Goal: Transaction & Acquisition: Purchase product/service

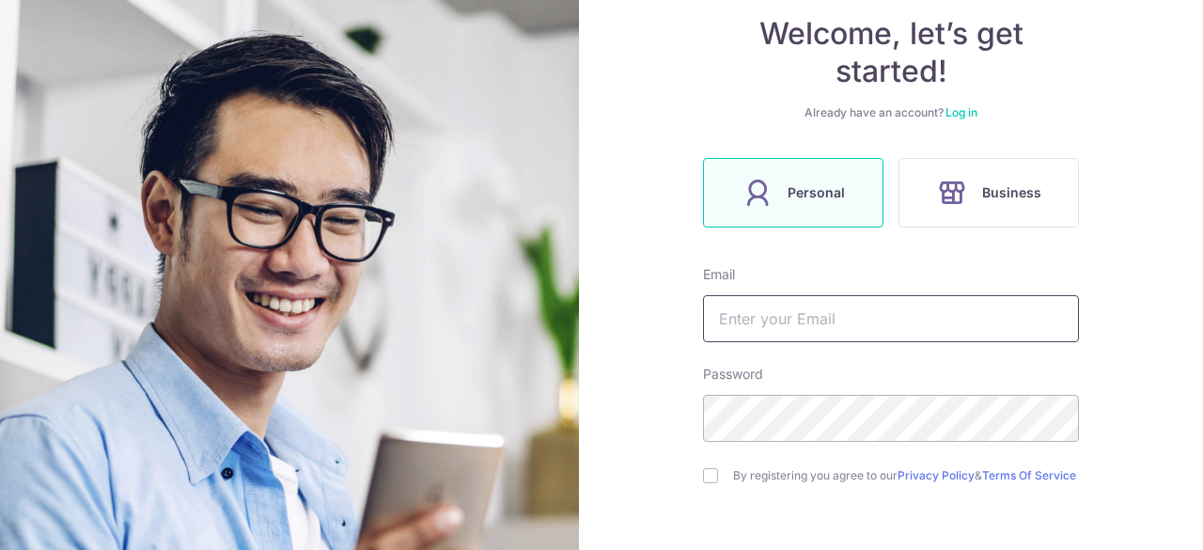
scroll to position [188, 0]
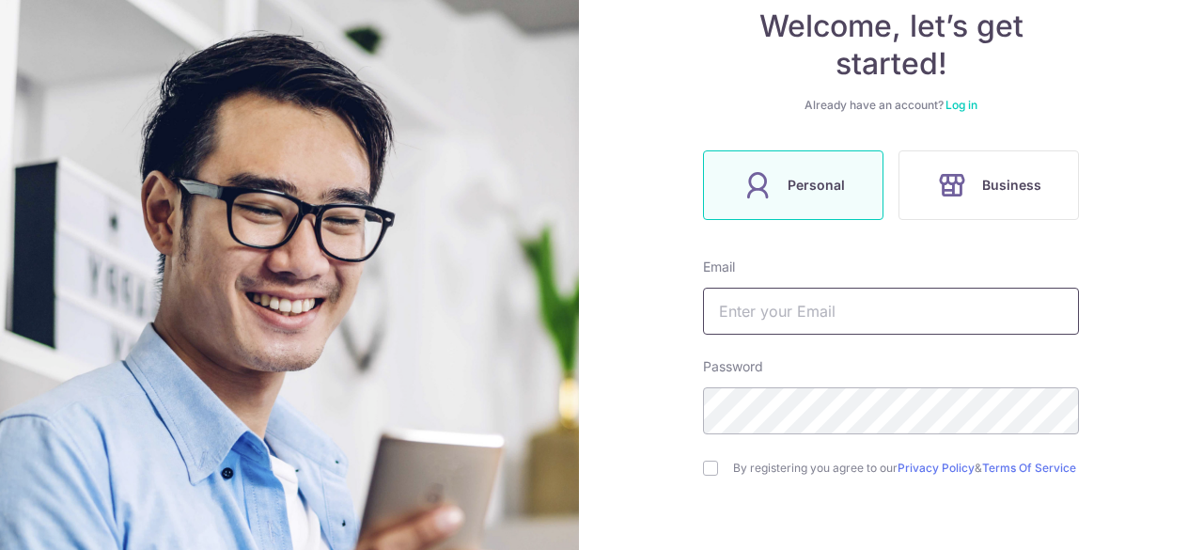
click at [773, 305] on input "text" at bounding box center [891, 311] width 376 height 47
type input "[EMAIL_ADDRESS][DOMAIN_NAME]"
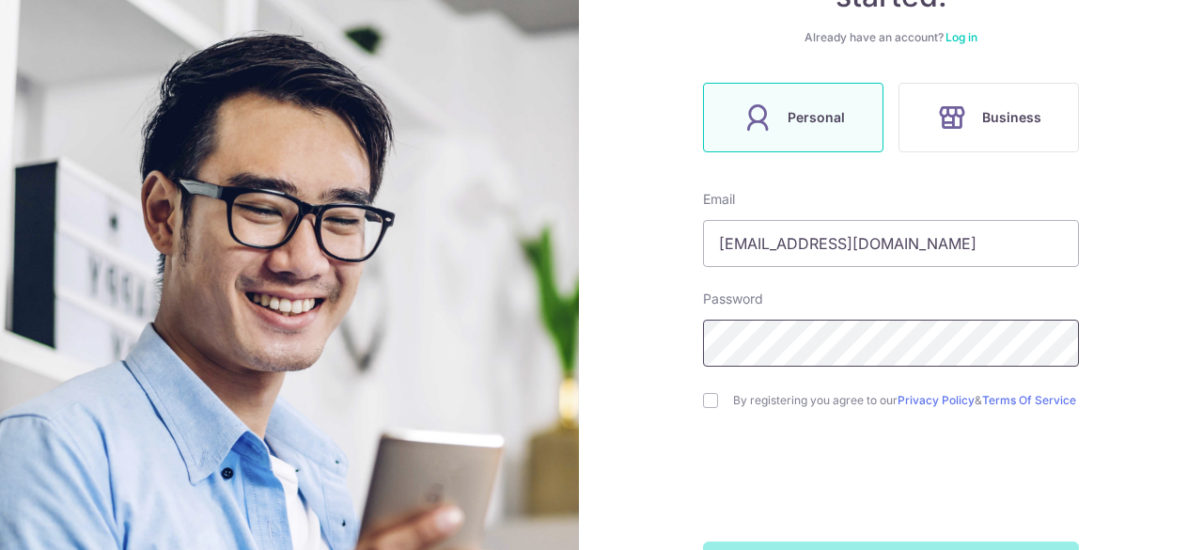
scroll to position [282, 0]
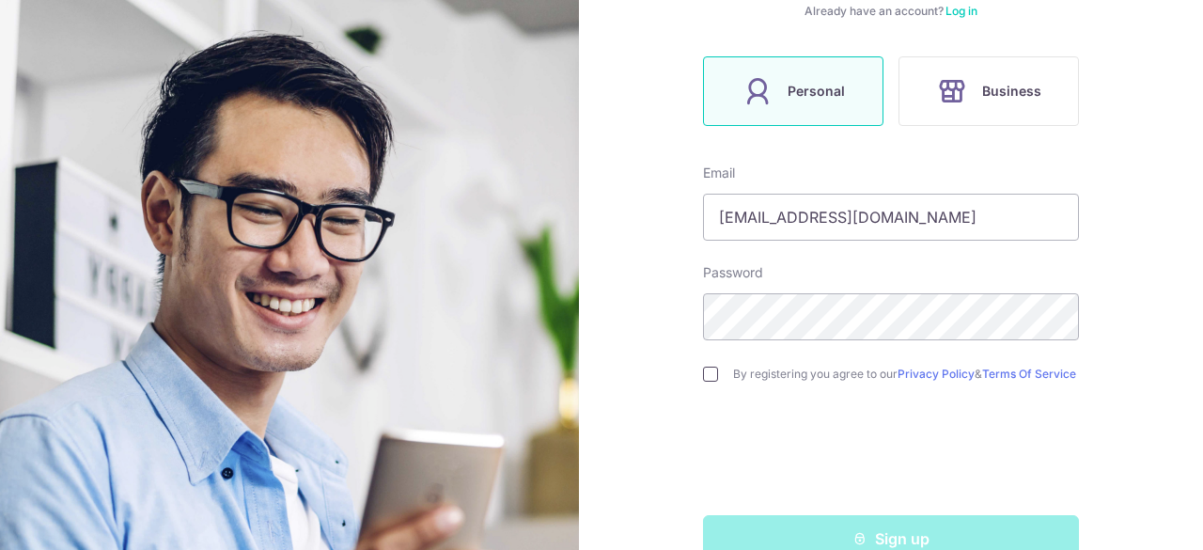
click at [708, 377] on input "checkbox" at bounding box center [710, 374] width 15 height 15
checkbox input "true"
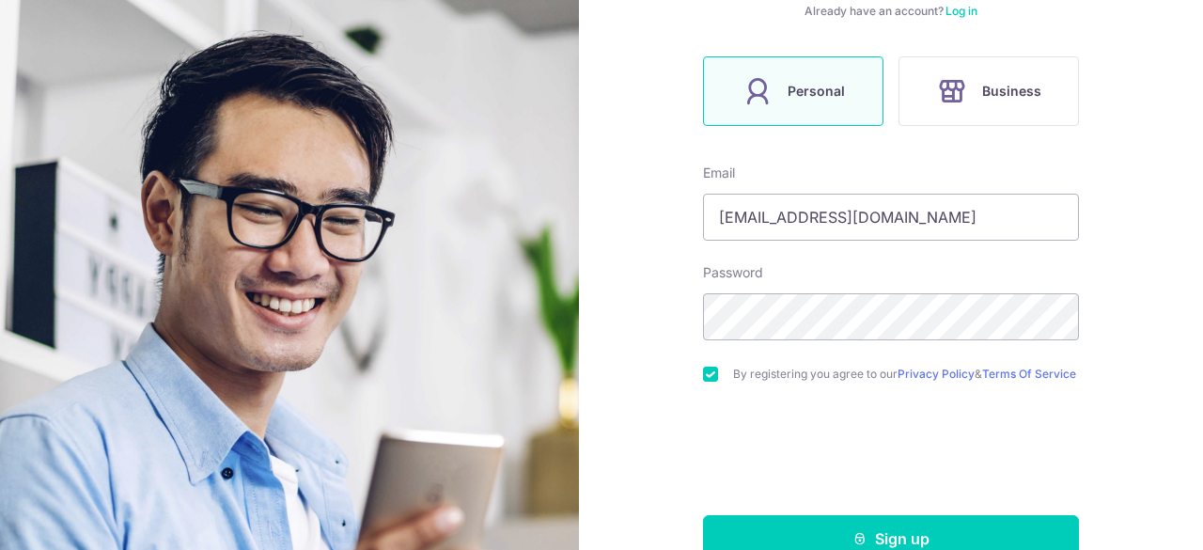
scroll to position [330, 0]
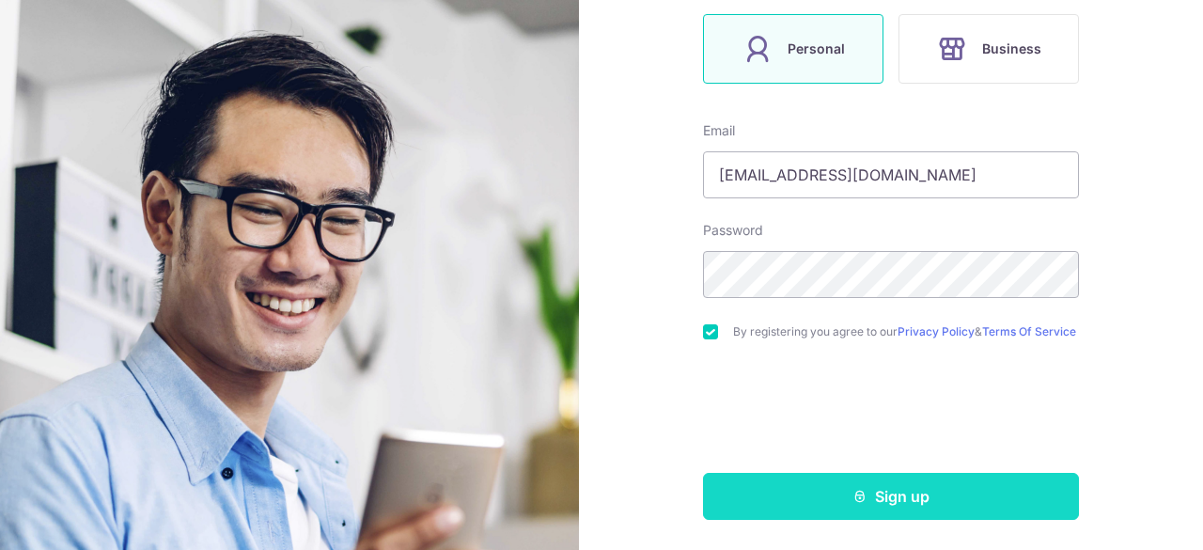
click at [807, 491] on button "Sign up" at bounding box center [891, 496] width 376 height 47
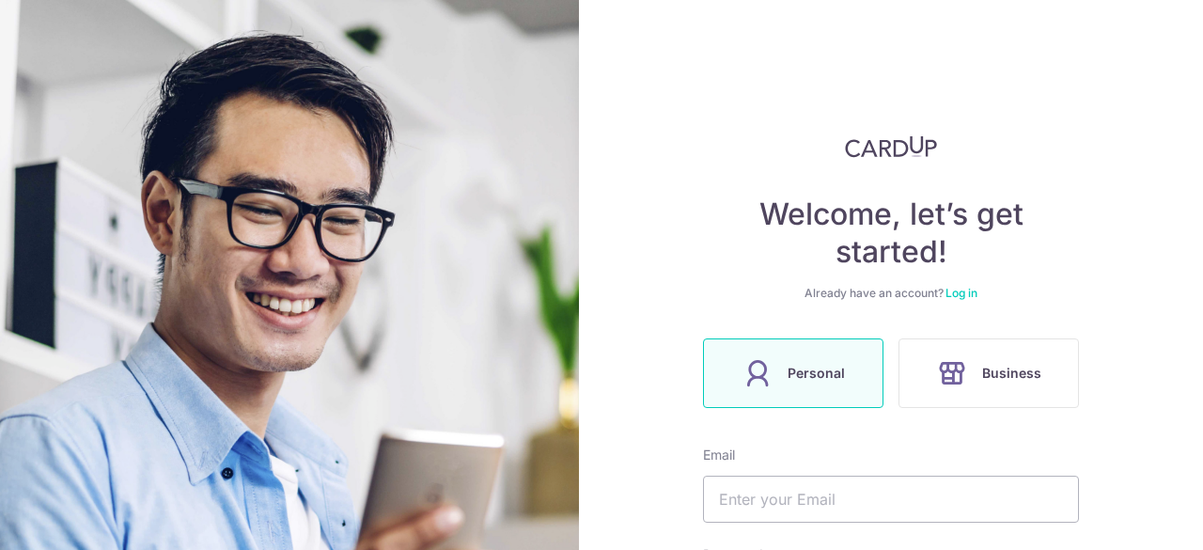
scroll to position [394, 0]
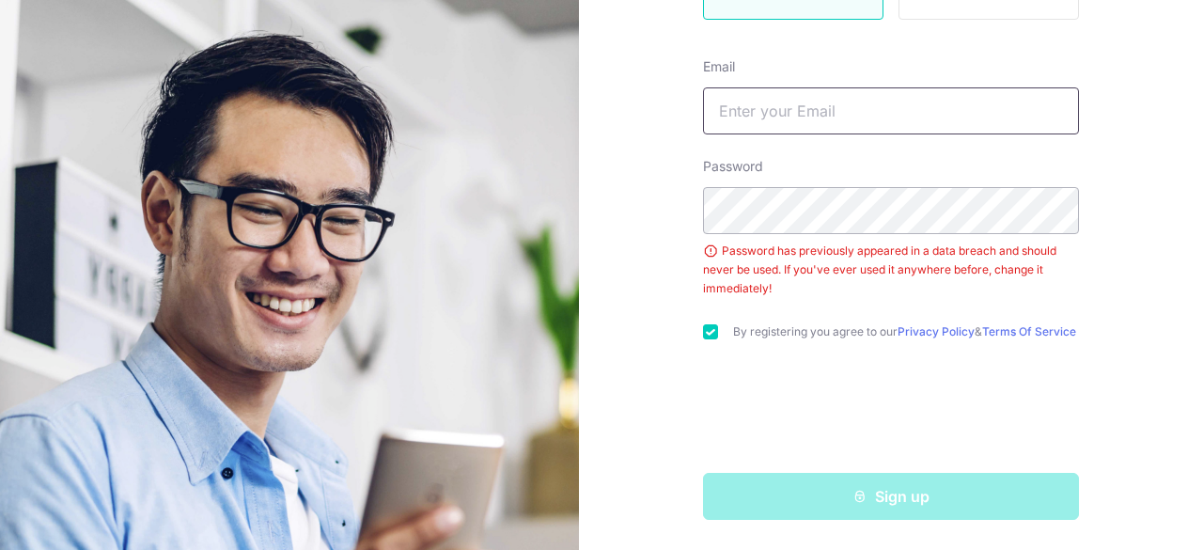
click at [838, 127] on input "text" at bounding box center [891, 110] width 376 height 47
type input "[EMAIL_ADDRESS][DOMAIN_NAME]"
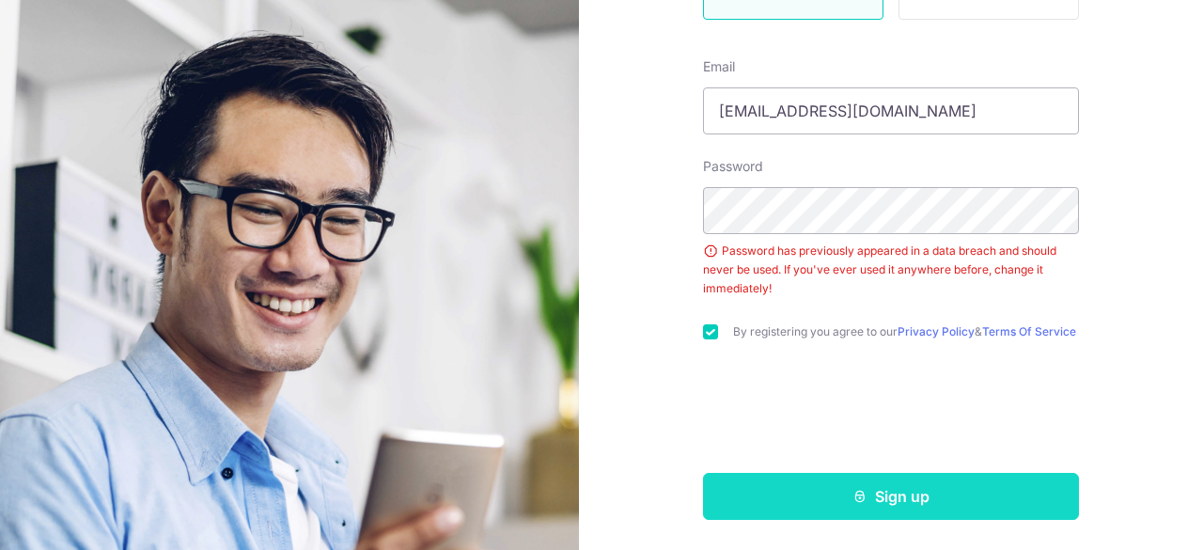
click at [774, 484] on button "Sign up" at bounding box center [891, 496] width 376 height 47
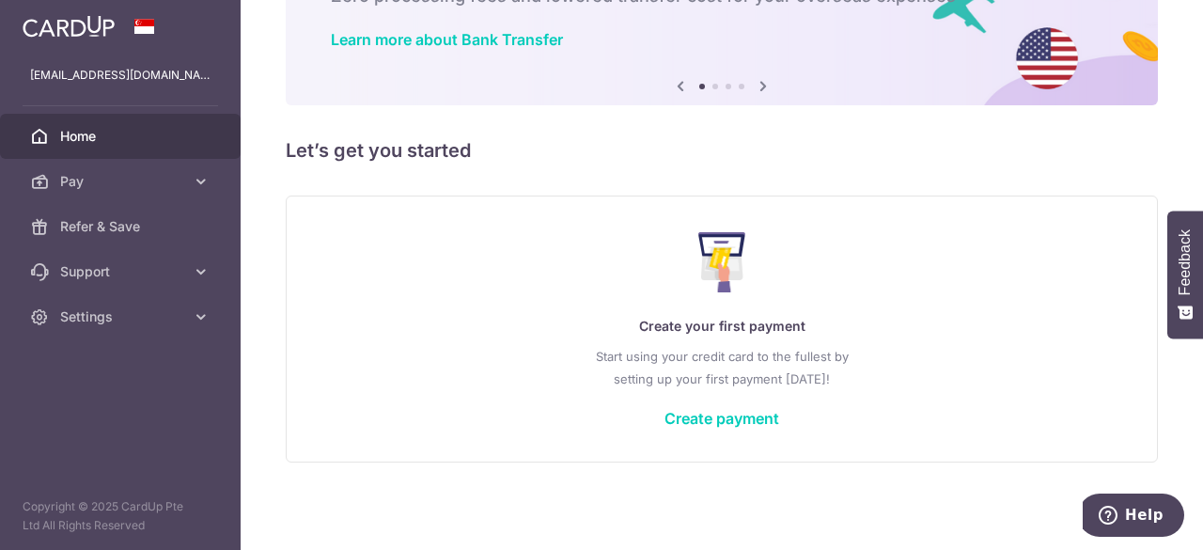
scroll to position [135, 0]
click at [748, 423] on link "Create payment" at bounding box center [722, 418] width 115 height 19
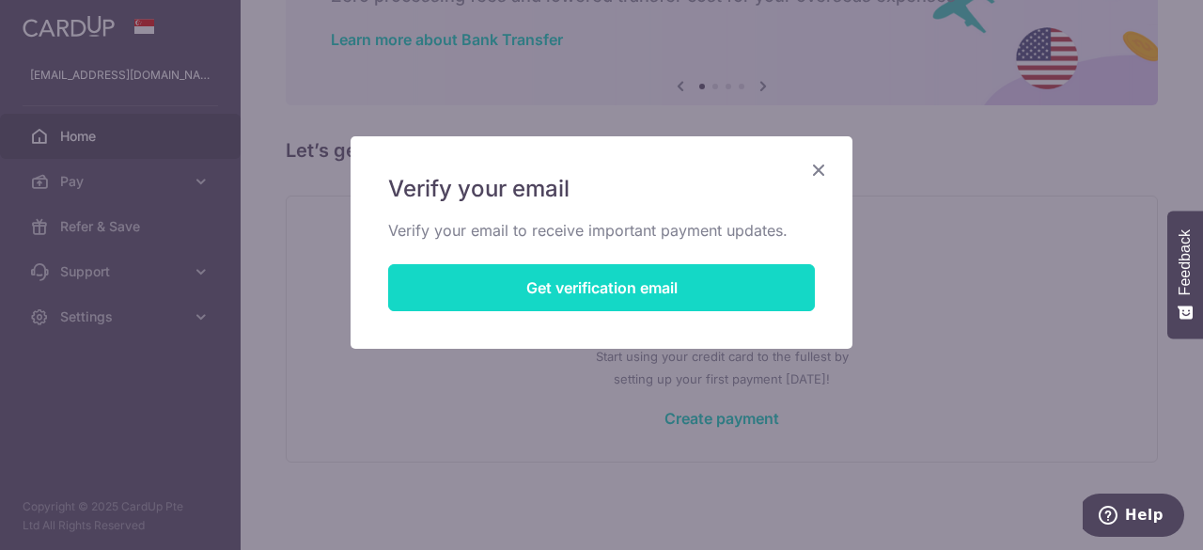
click at [570, 287] on button "Get verification email" at bounding box center [601, 287] width 427 height 47
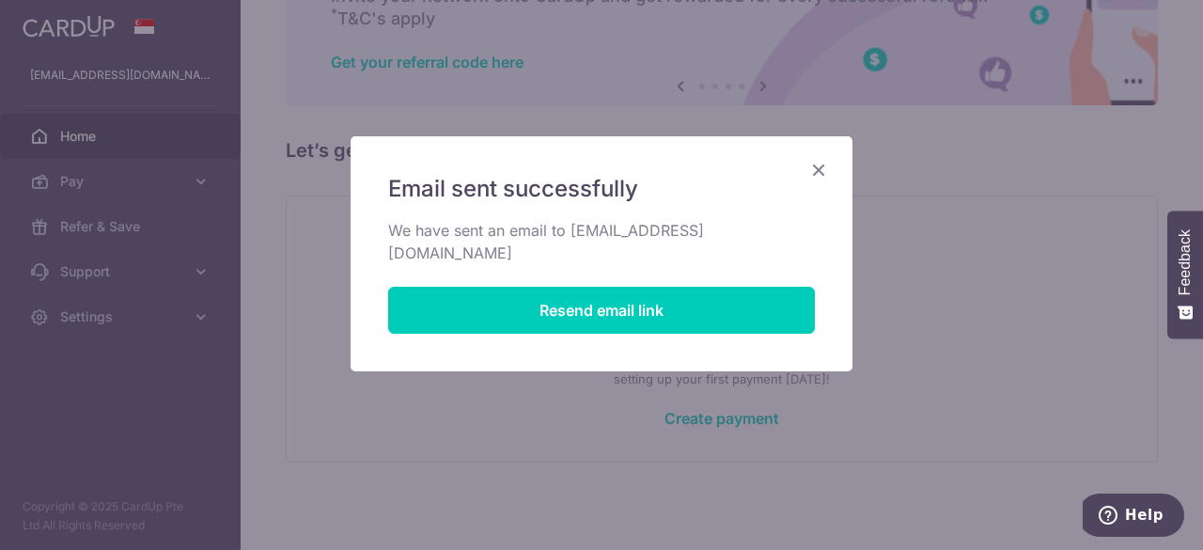
click at [815, 166] on icon "Close" at bounding box center [818, 169] width 23 height 23
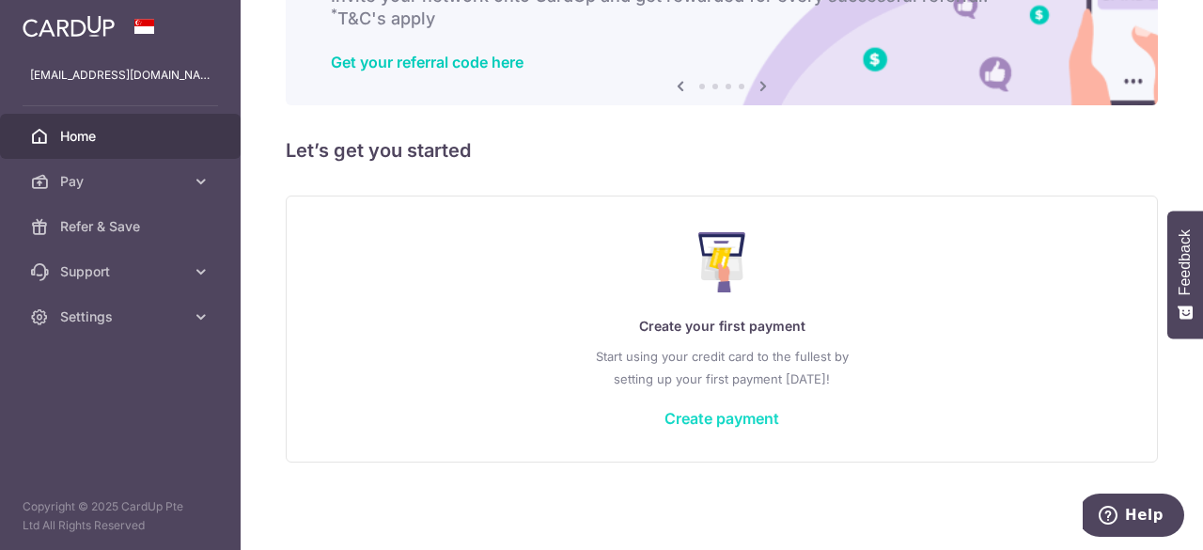
click at [719, 416] on link "Create payment" at bounding box center [722, 418] width 115 height 19
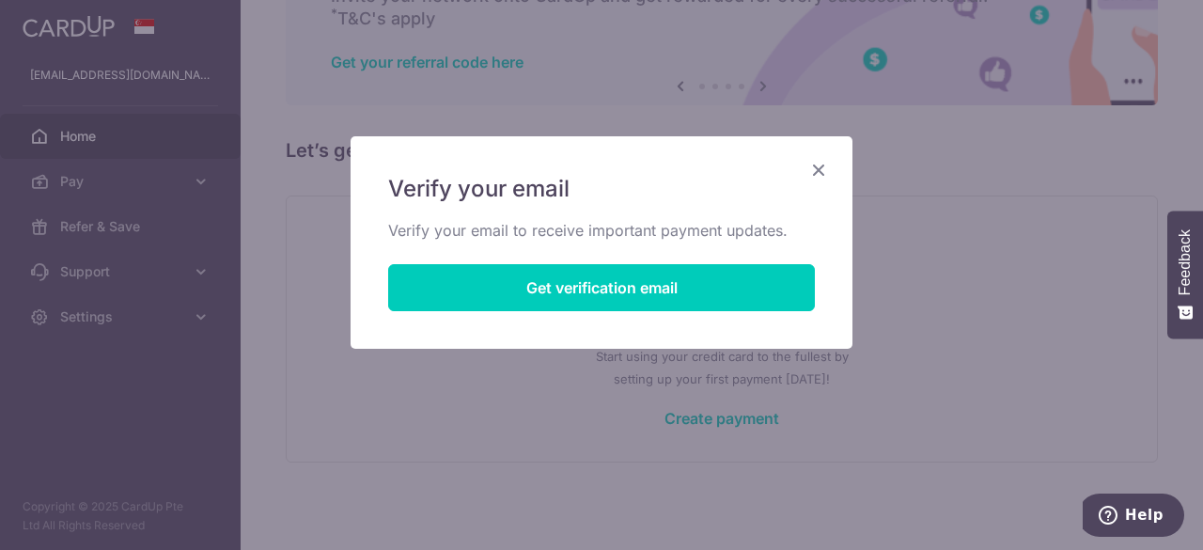
click at [820, 169] on icon "Close" at bounding box center [818, 169] width 23 height 23
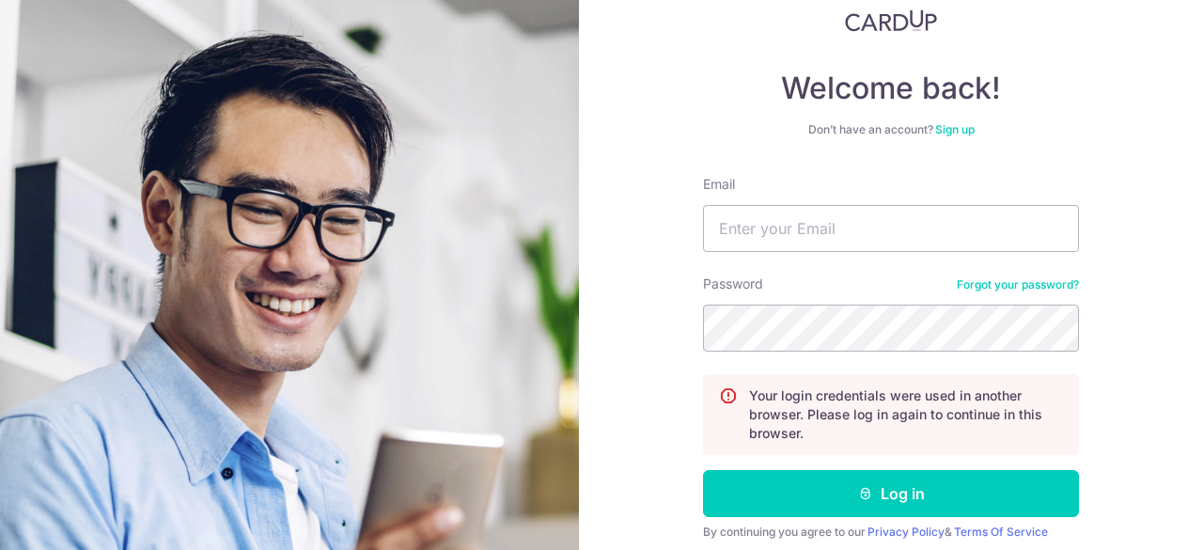
scroll to position [188, 0]
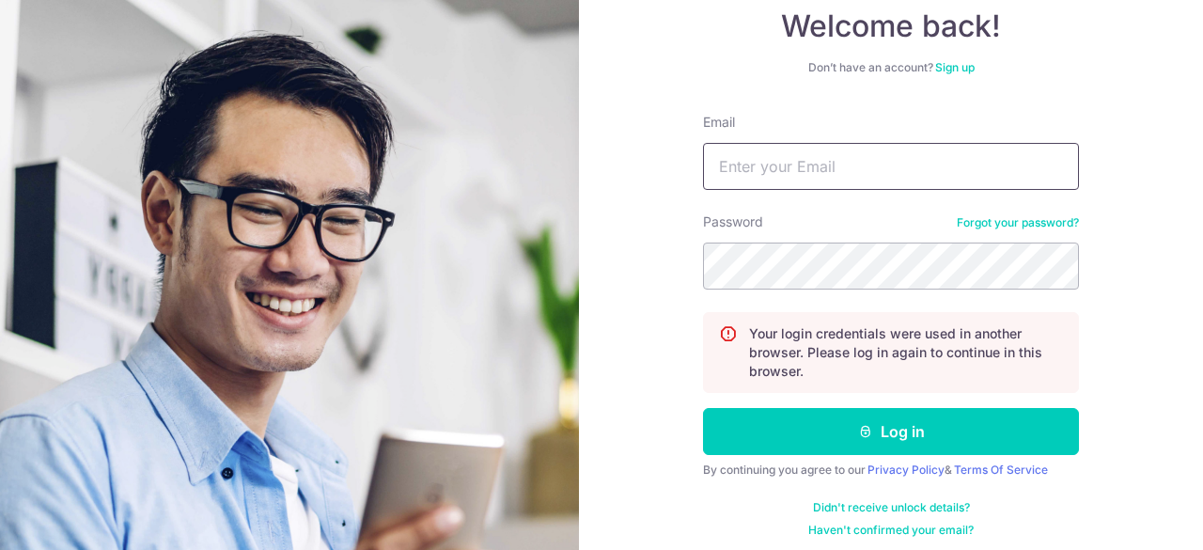
click at [812, 174] on input "Email" at bounding box center [891, 166] width 376 height 47
type input "[EMAIL_ADDRESS][DOMAIN_NAME]"
click at [772, 294] on form "Email calistatsl@gmail.com Password Forgot your password? Your login credential…" at bounding box center [891, 325] width 376 height 425
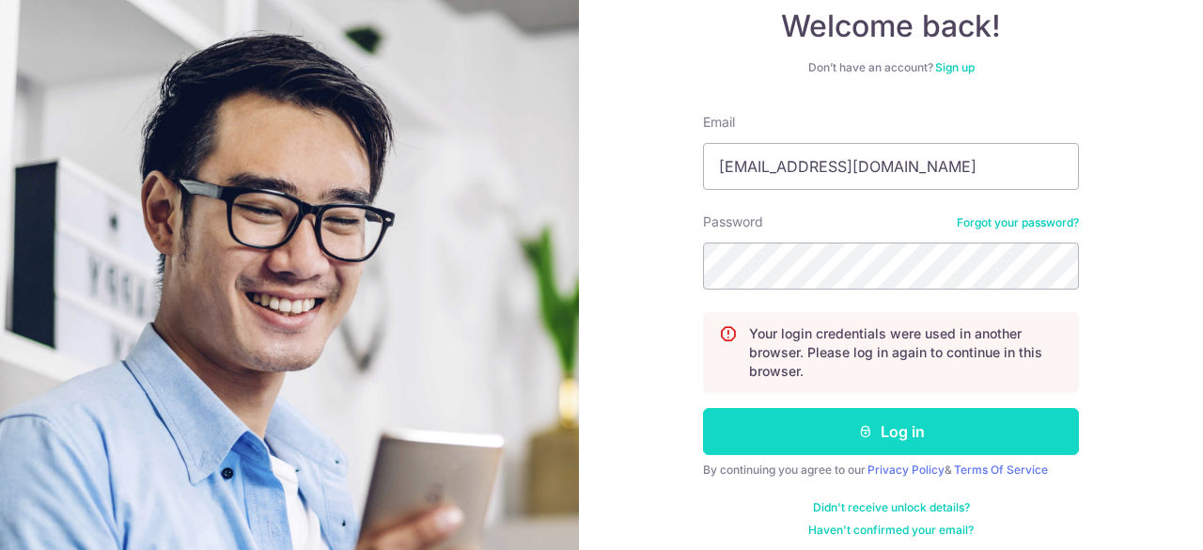
click at [1043, 440] on button "Log in" at bounding box center [891, 431] width 376 height 47
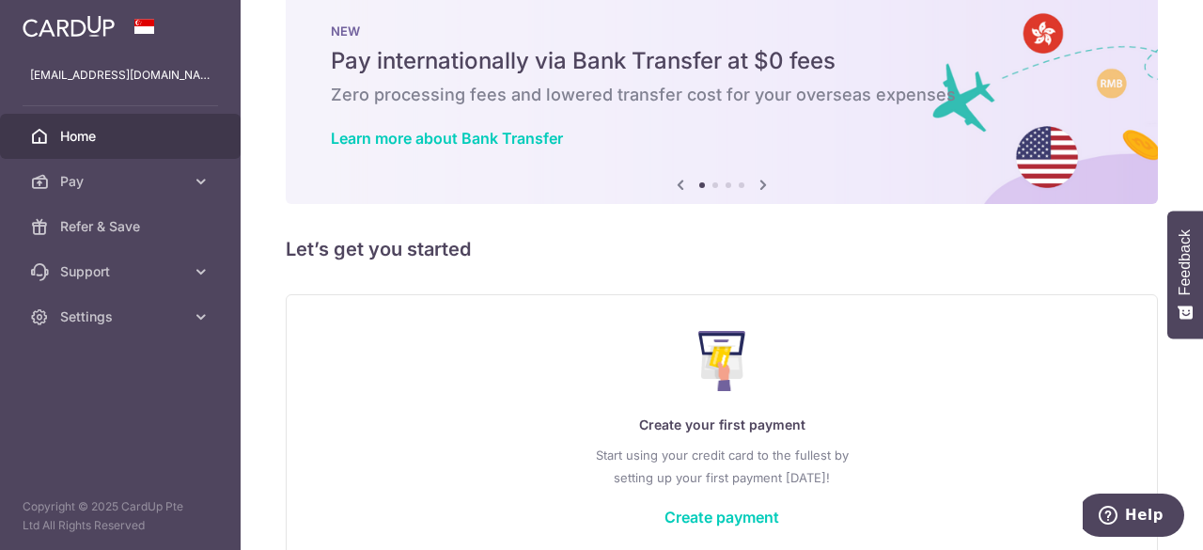
scroll to position [135, 0]
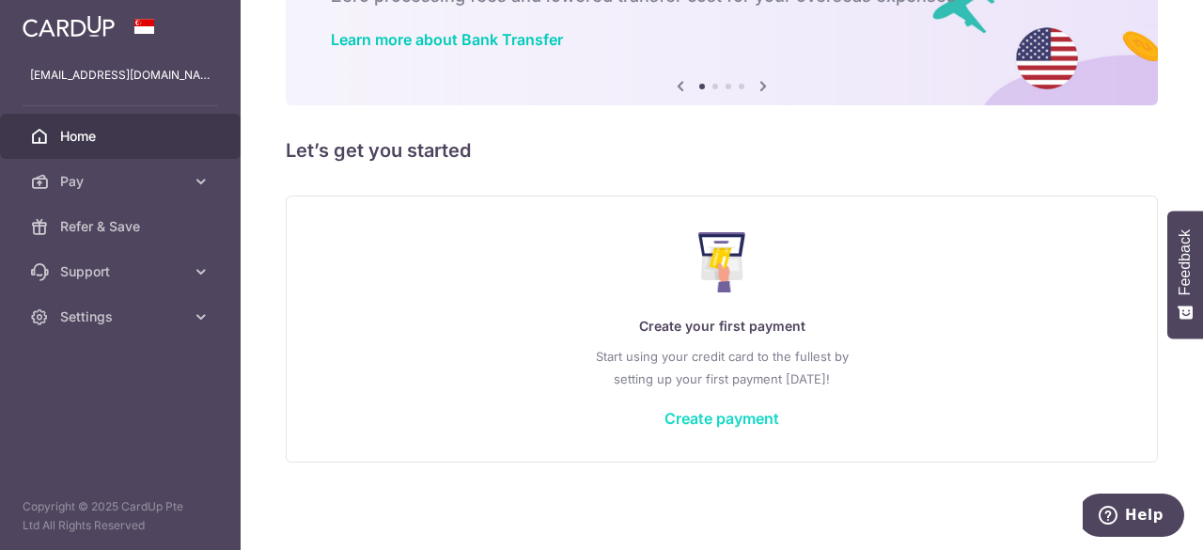
click at [712, 414] on link "Create payment" at bounding box center [722, 418] width 115 height 19
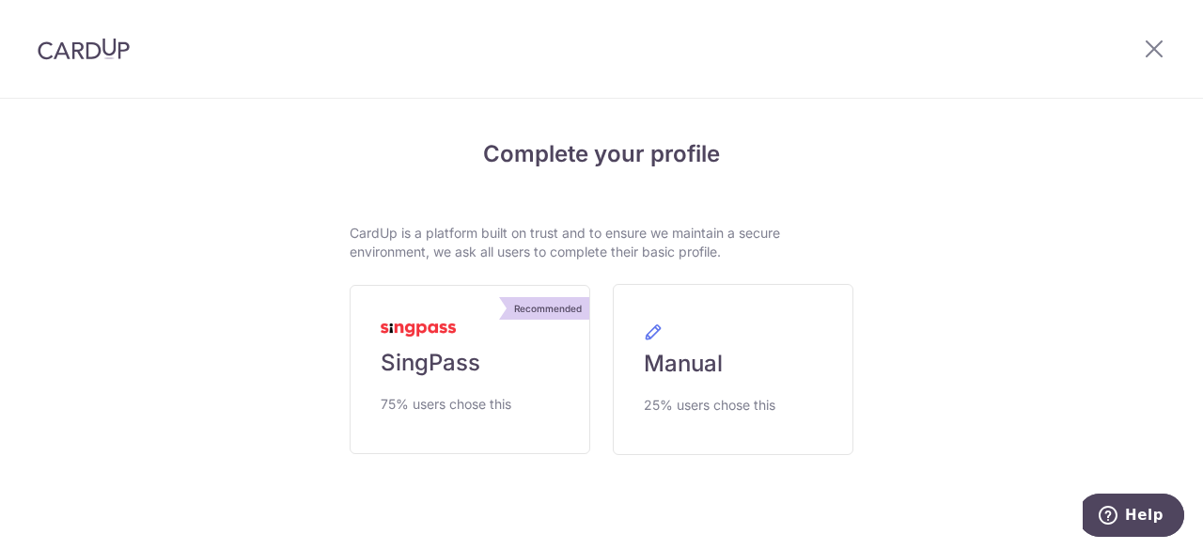
scroll to position [45, 0]
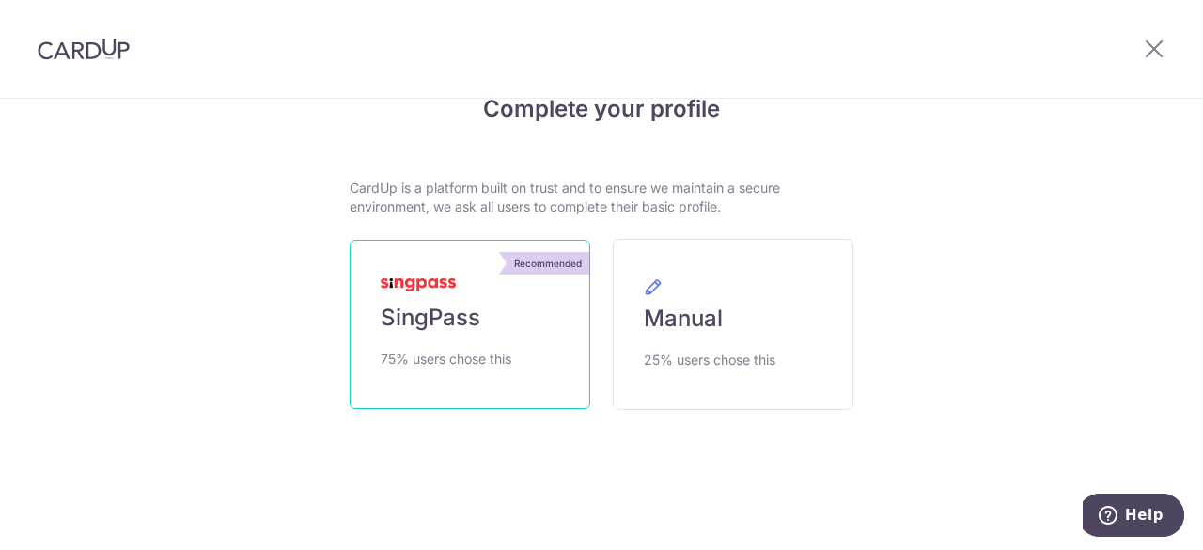
click at [477, 308] on link "Recommended SingPass 75% users chose this" at bounding box center [470, 324] width 241 height 169
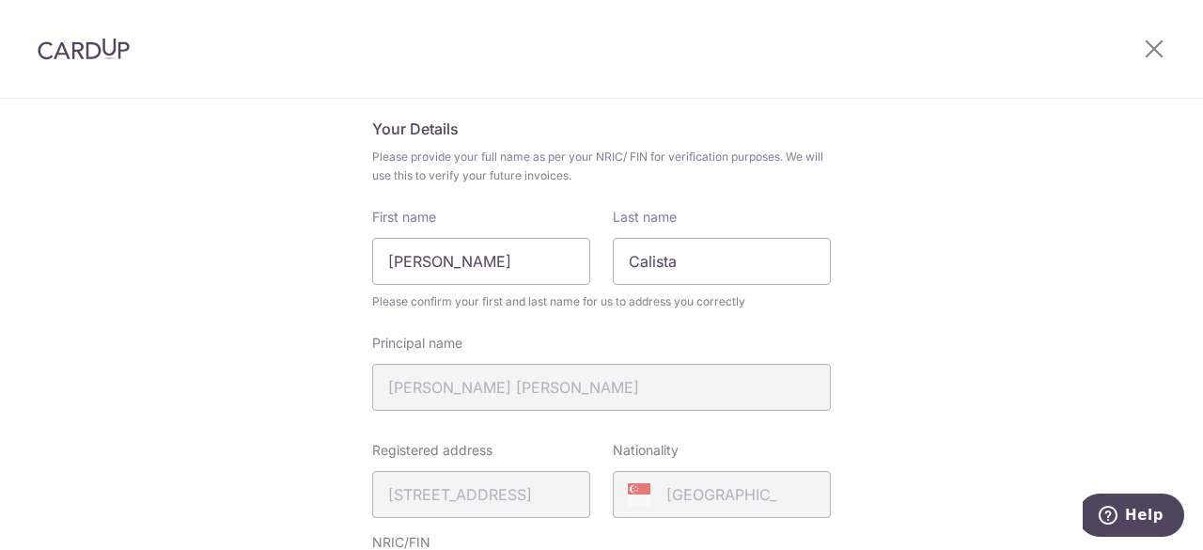
scroll to position [188, 0]
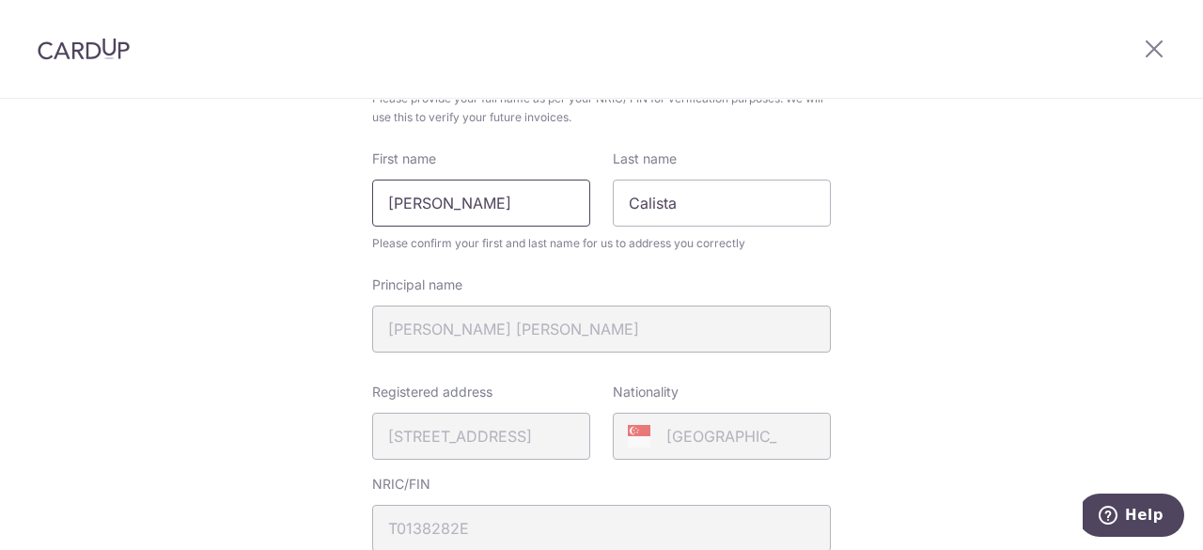
click at [504, 215] on input "[PERSON_NAME]" at bounding box center [481, 203] width 218 height 47
drag, startPoint x: 504, startPoint y: 210, endPoint x: 274, endPoint y: 210, distance: 229.3
click at [274, 210] on div "Review your details Your Details Please provide your full name as per your NRIC…" at bounding box center [601, 558] width 1203 height 1292
click at [488, 205] on input "Tan Siew Li" at bounding box center [481, 203] width 218 height 47
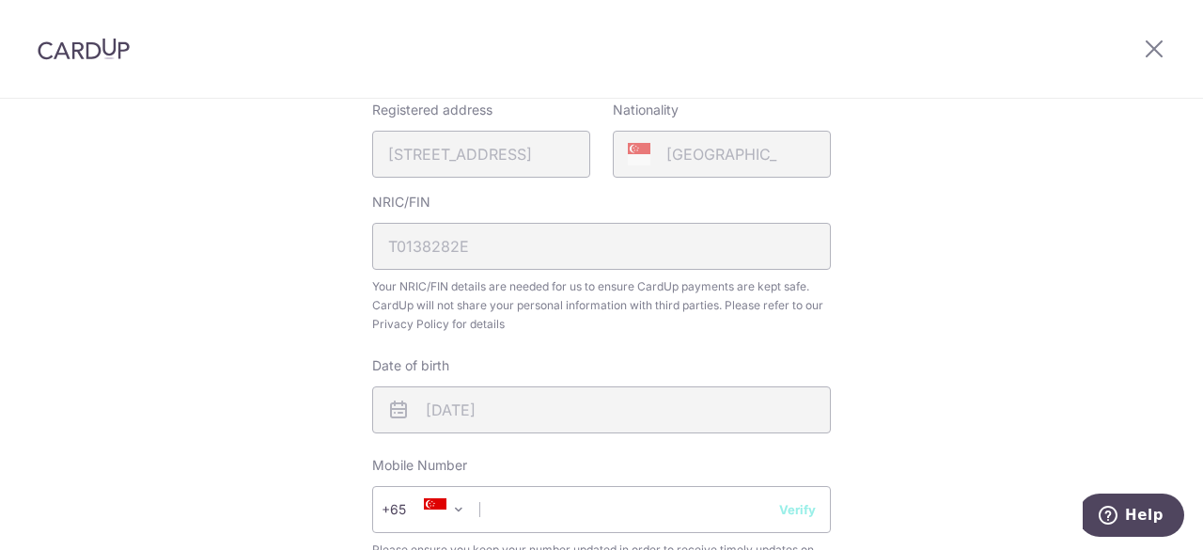
scroll to position [658, 0]
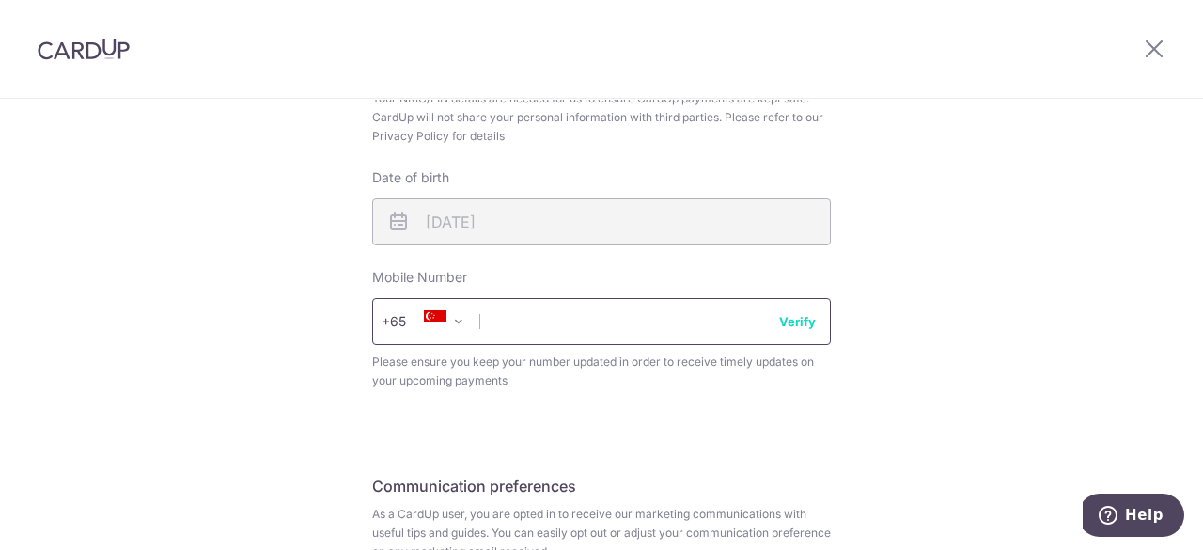
click at [541, 307] on input "text" at bounding box center [601, 321] width 459 height 47
type input "96704036"
click at [793, 330] on button "Verify" at bounding box center [797, 321] width 37 height 19
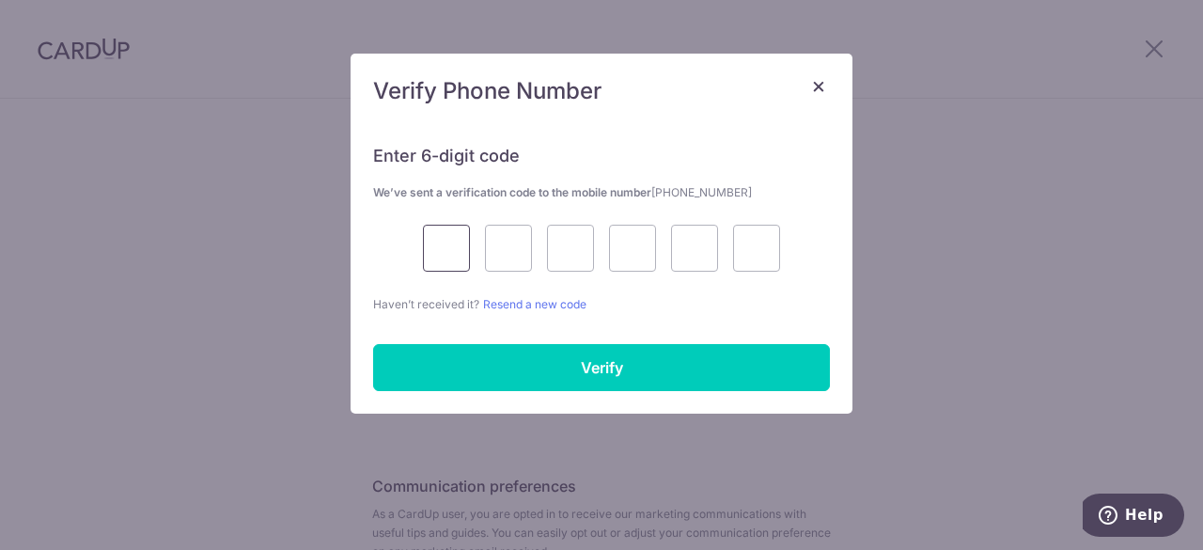
click at [451, 257] on input "text" at bounding box center [446, 248] width 47 height 47
type input "2"
type input "9"
type input "8"
type input "7"
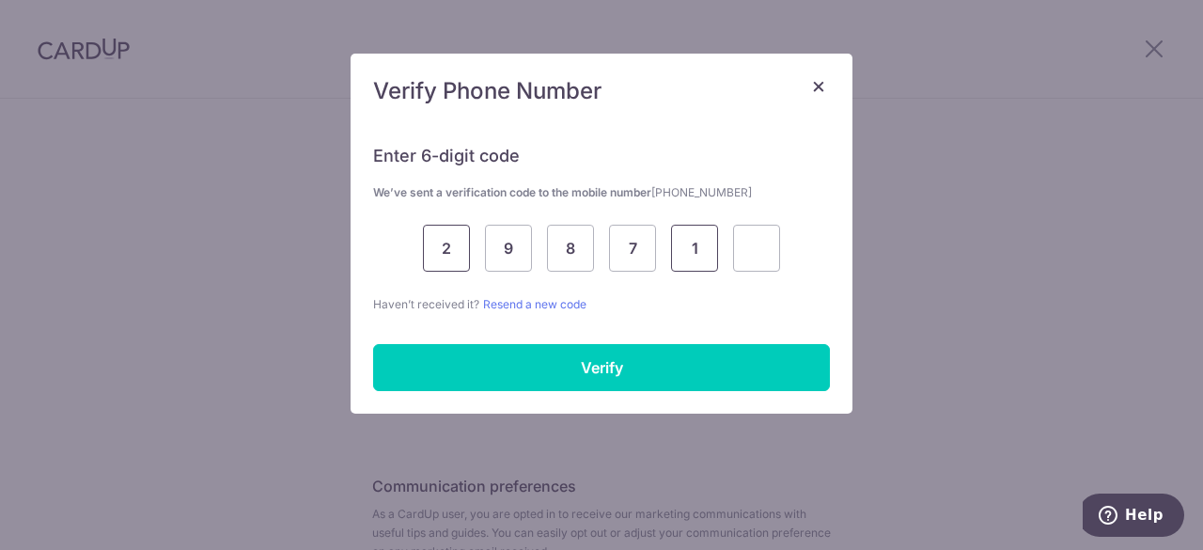
type input "1"
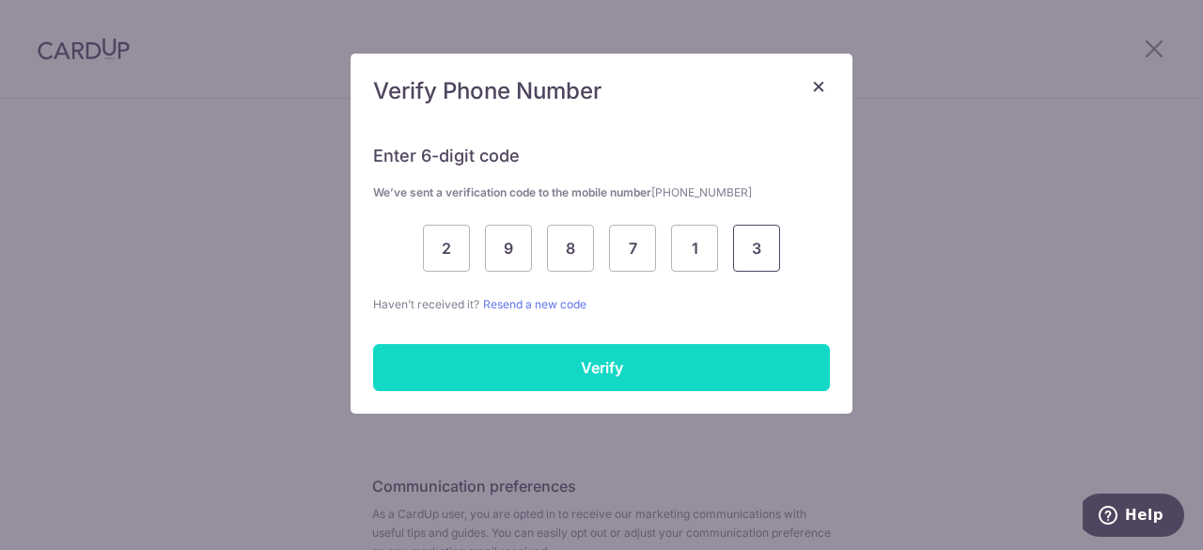
type input "3"
click at [506, 350] on input "Verify" at bounding box center [601, 367] width 457 height 47
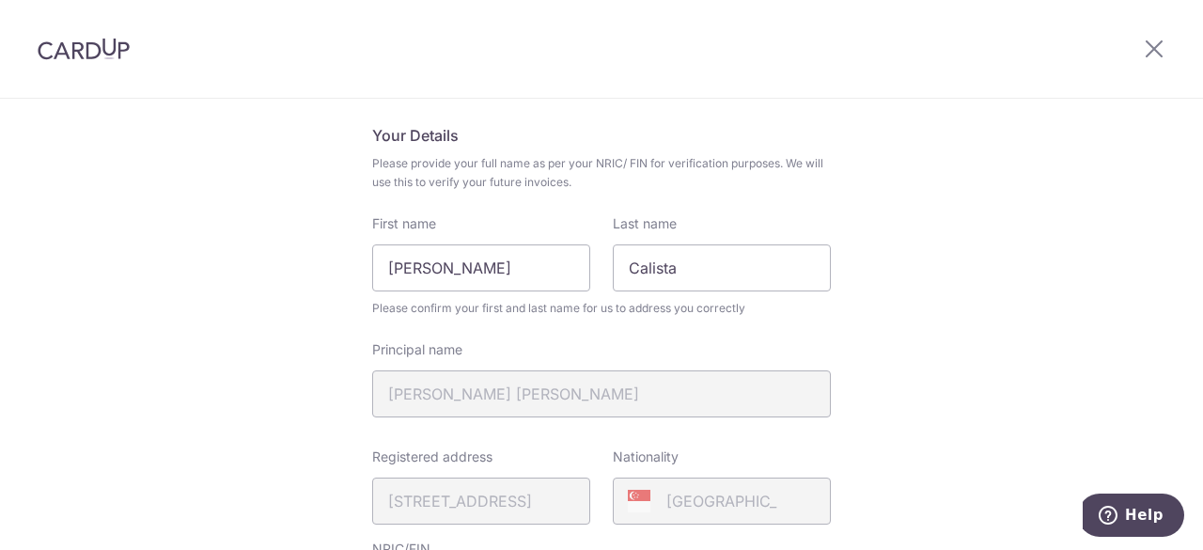
scroll to position [94, 0]
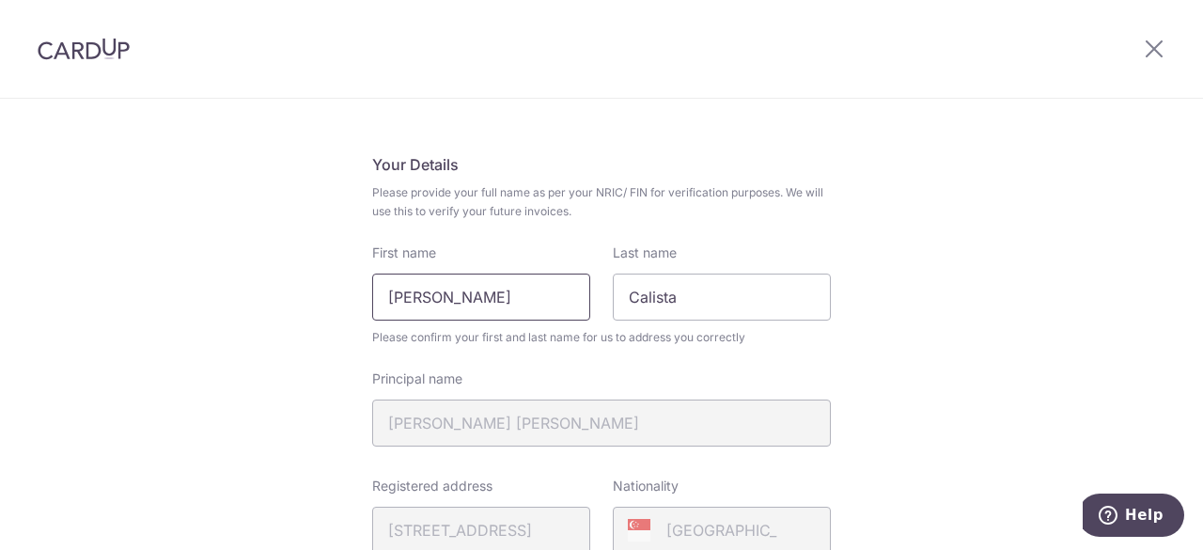
drag, startPoint x: 499, startPoint y: 305, endPoint x: 255, endPoint y: 291, distance: 244.8
type input "Calista"
drag, startPoint x: 698, startPoint y: 298, endPoint x: 536, endPoint y: 295, distance: 162.6
click at [536, 295] on div "First name Calista Last name Calista" at bounding box center [601, 281] width 481 height 77
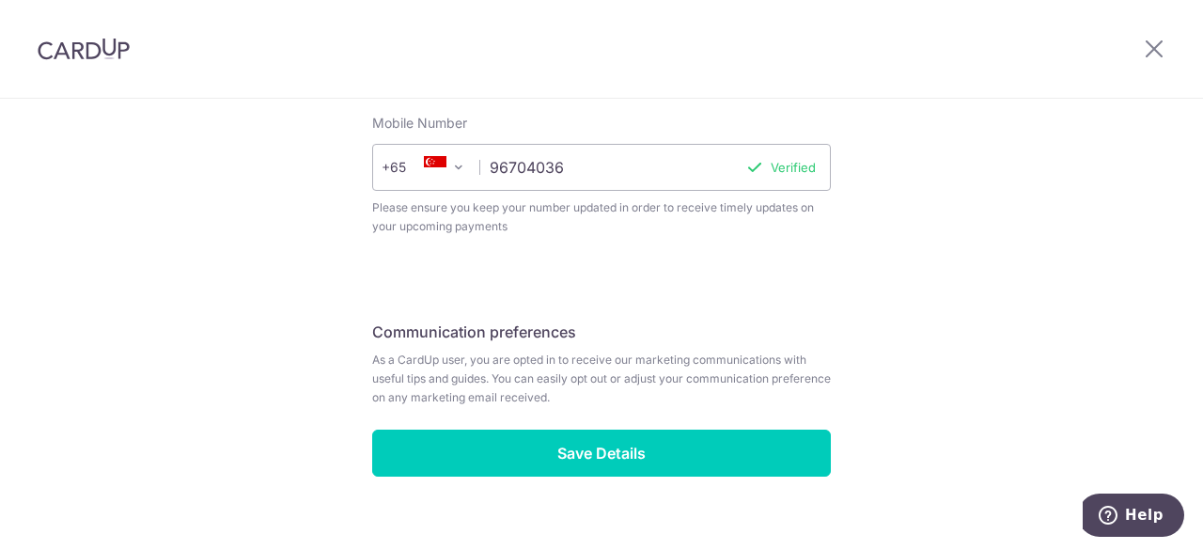
scroll to position [841, 0]
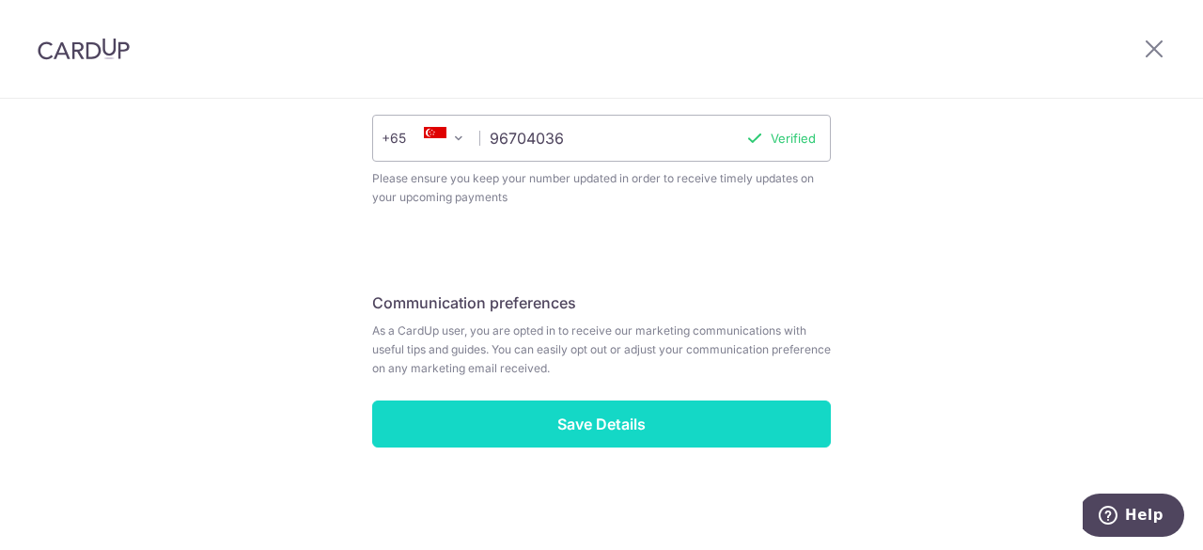
type input "[PERSON_NAME]"
click at [680, 426] on input "Save Details" at bounding box center [601, 423] width 459 height 47
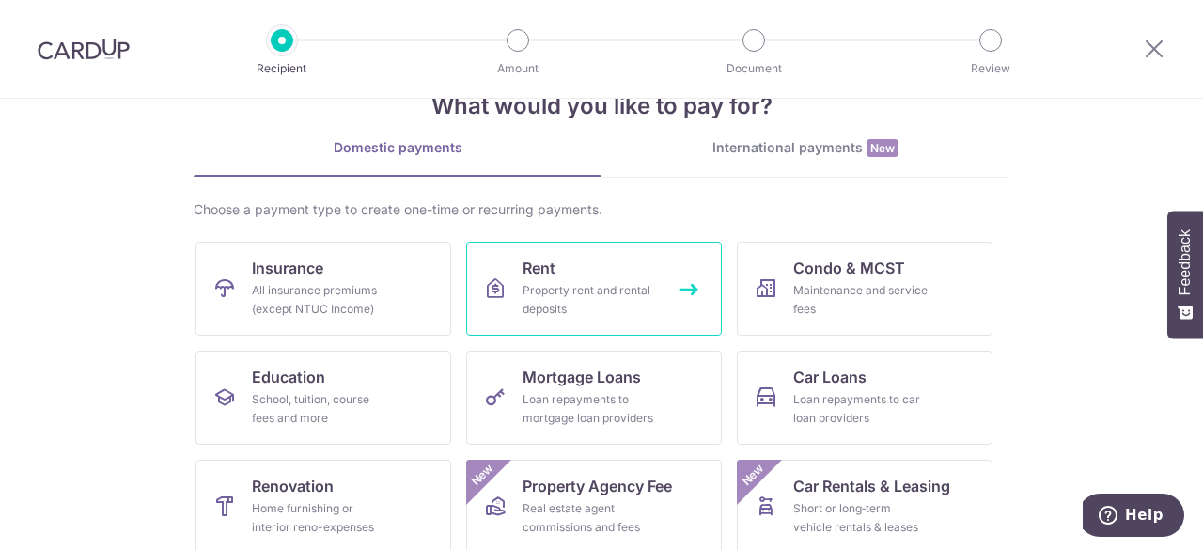
scroll to position [94, 0]
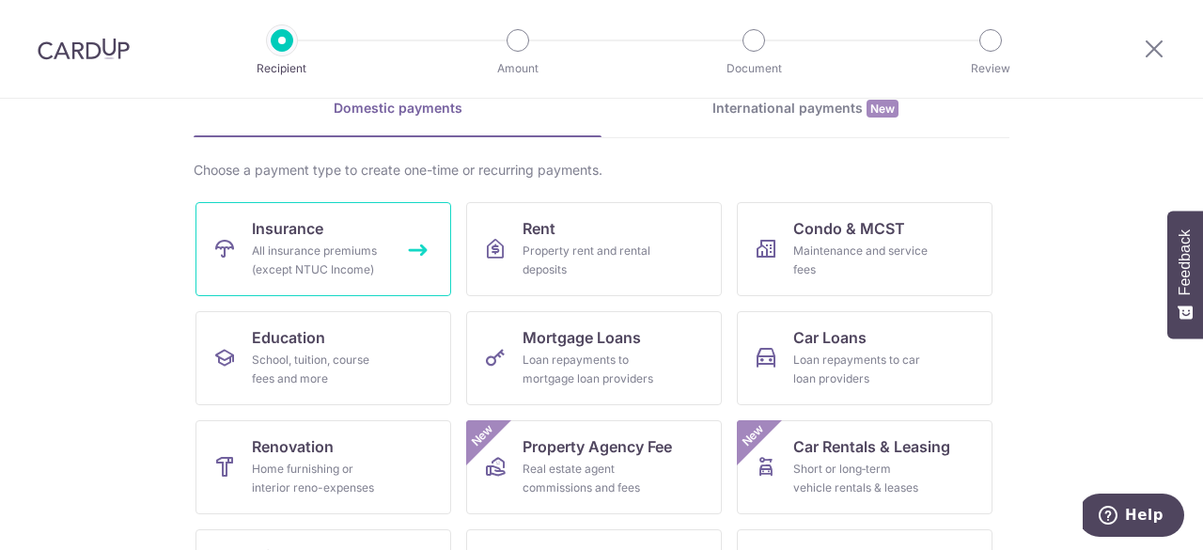
click at [353, 271] on div "All insurance premiums (except NTUC Income)" at bounding box center [319, 261] width 135 height 38
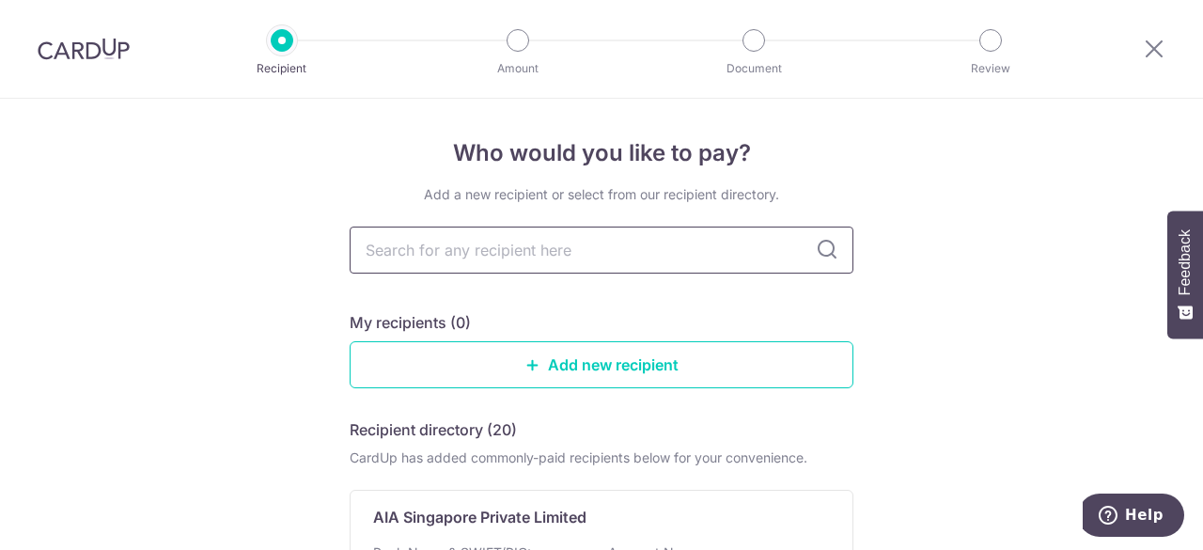
click at [417, 257] on input "text" at bounding box center [602, 250] width 504 height 47
click at [449, 358] on link "Add new recipient" at bounding box center [602, 364] width 504 height 47
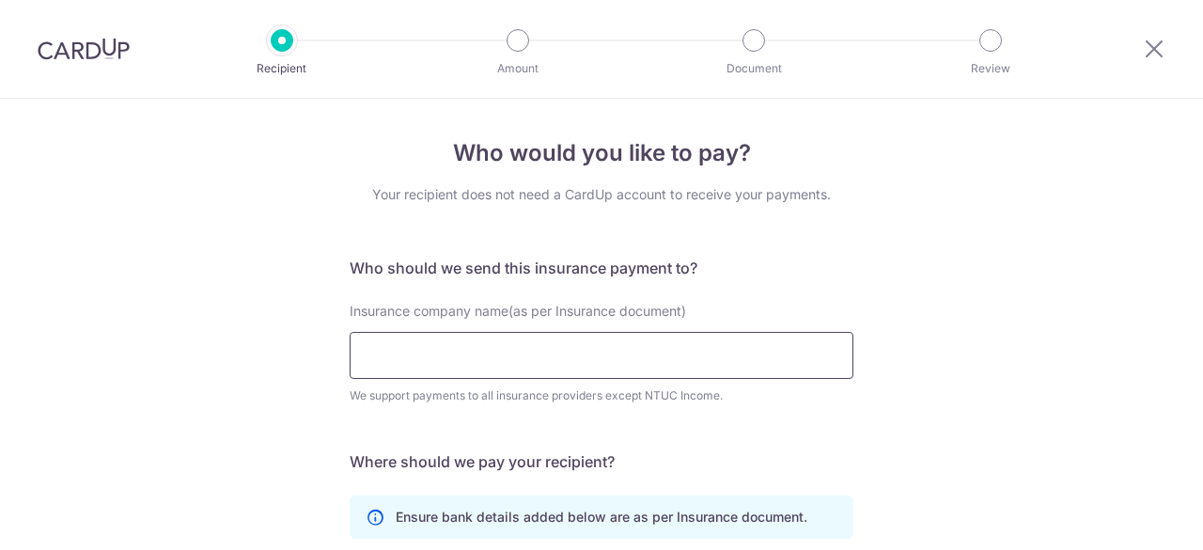
click at [449, 358] on input "Insurance company name(as per Insurance document)" at bounding box center [602, 355] width 504 height 47
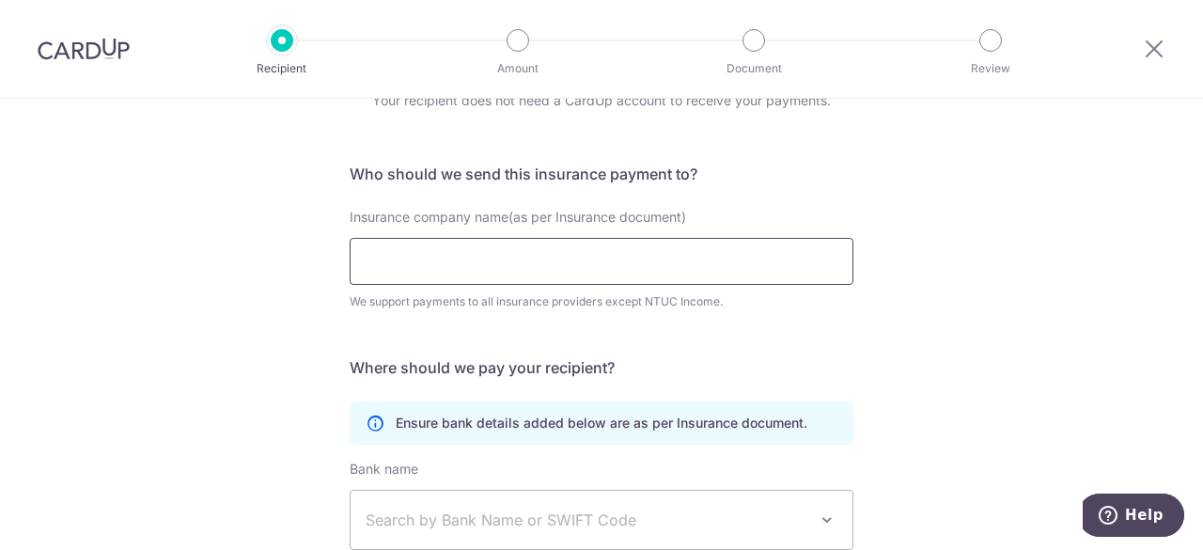
click at [463, 268] on input "Insurance company name(as per Insurance document)" at bounding box center [602, 261] width 504 height 47
click at [465, 271] on input "Insurance company name(as per Insurance document)" at bounding box center [602, 261] width 504 height 47
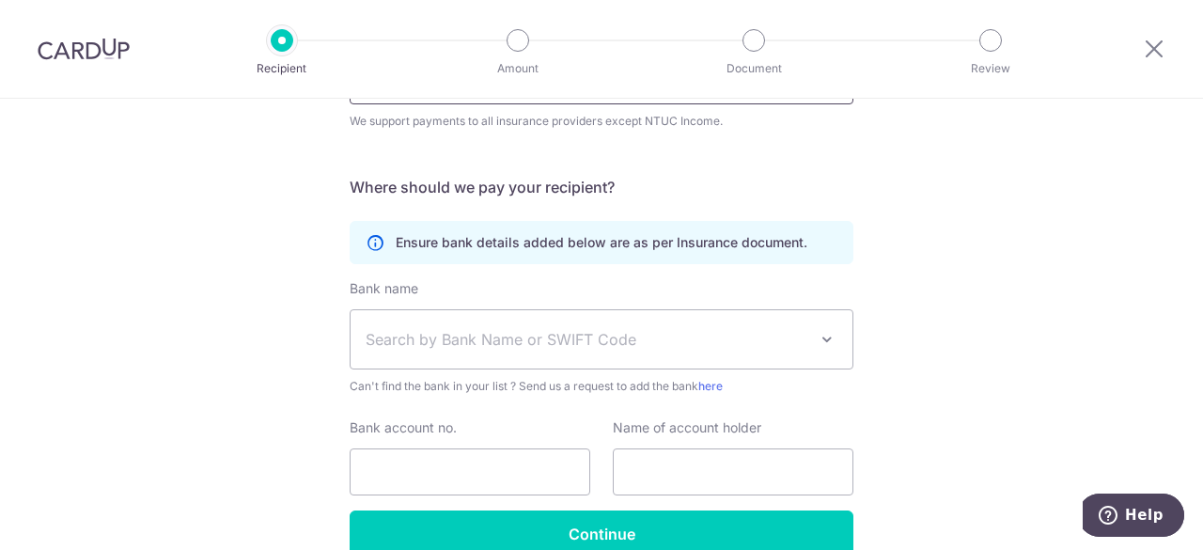
scroll to position [282, 0]
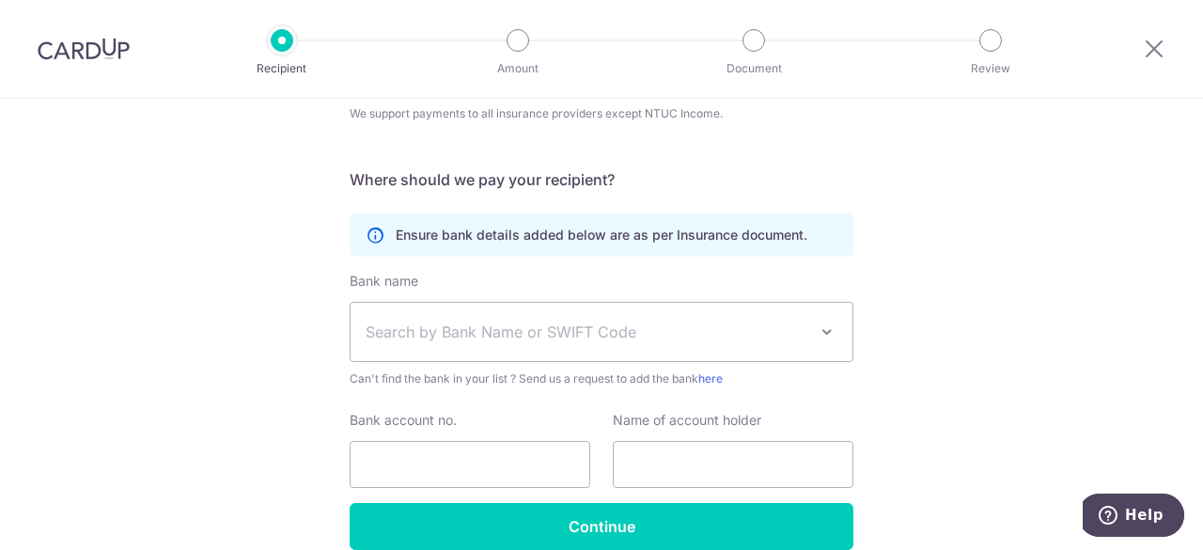
type input "The Great Eastern Life Assurance Company Limited"
click at [479, 334] on span "Search by Bank Name or SWIFT Code" at bounding box center [587, 332] width 442 height 23
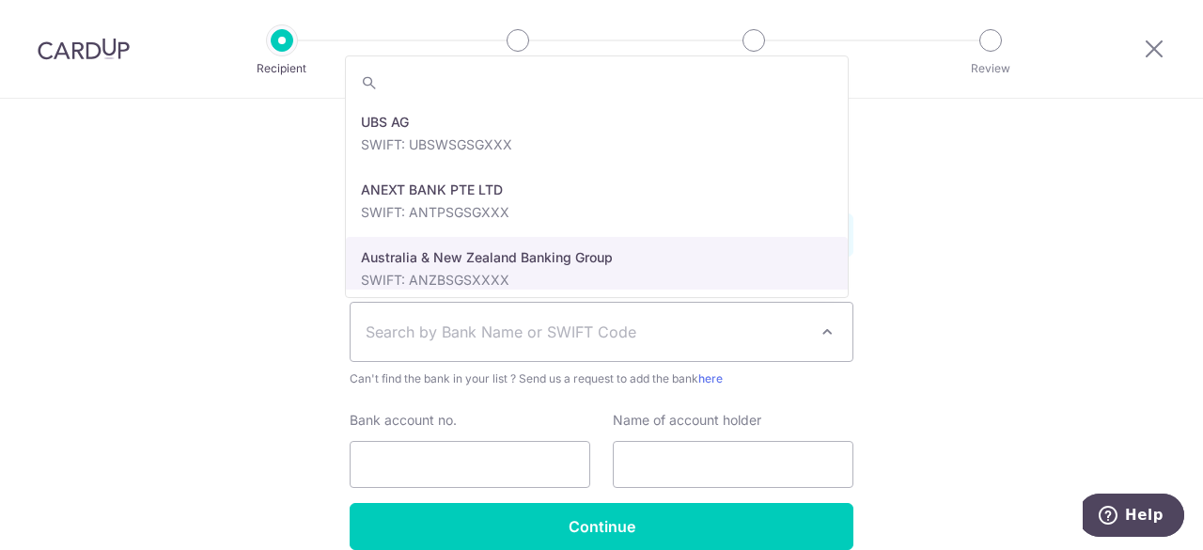
click at [936, 232] on div "Who would you like to pay? Your recipient does not need a CardUp account to rec…" at bounding box center [601, 227] width 1203 height 821
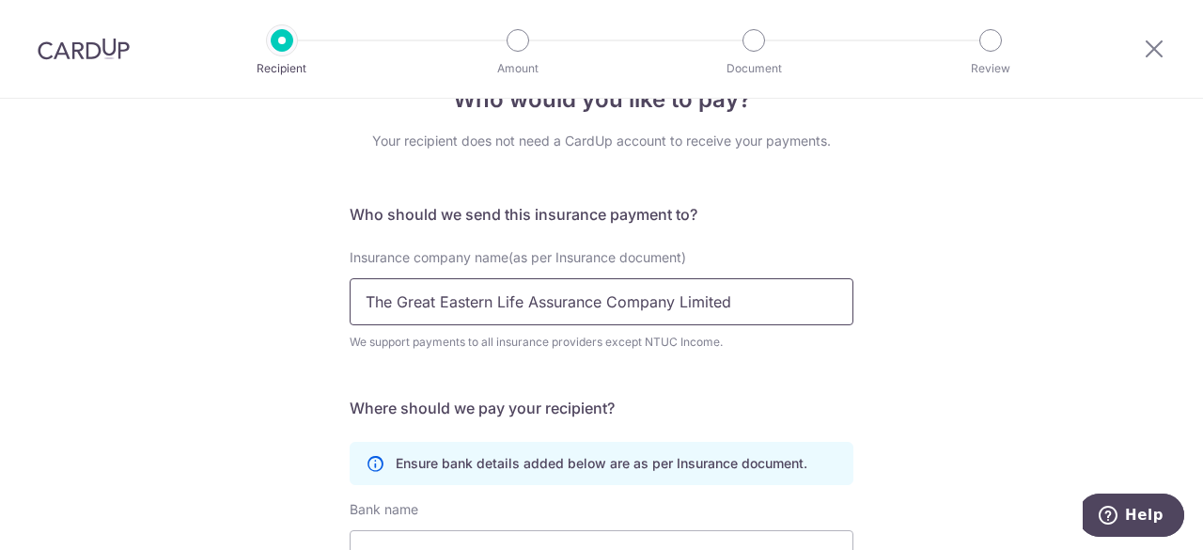
scroll to position [0, 0]
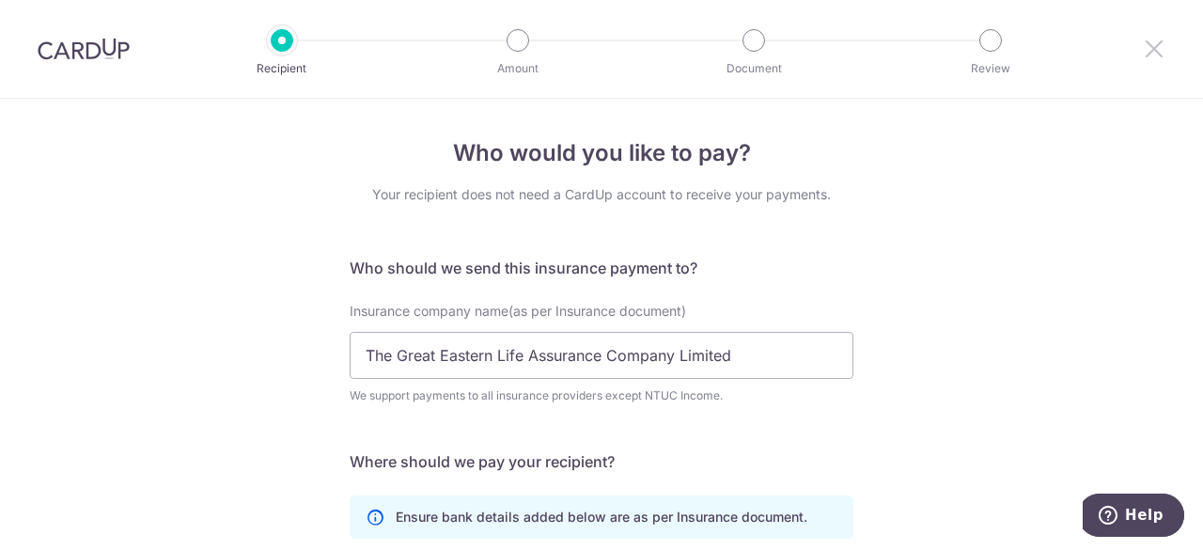
drag, startPoint x: 1150, startPoint y: 57, endPoint x: 669, endPoint y: 126, distance: 486.1
click at [1150, 57] on icon at bounding box center [1154, 48] width 23 height 23
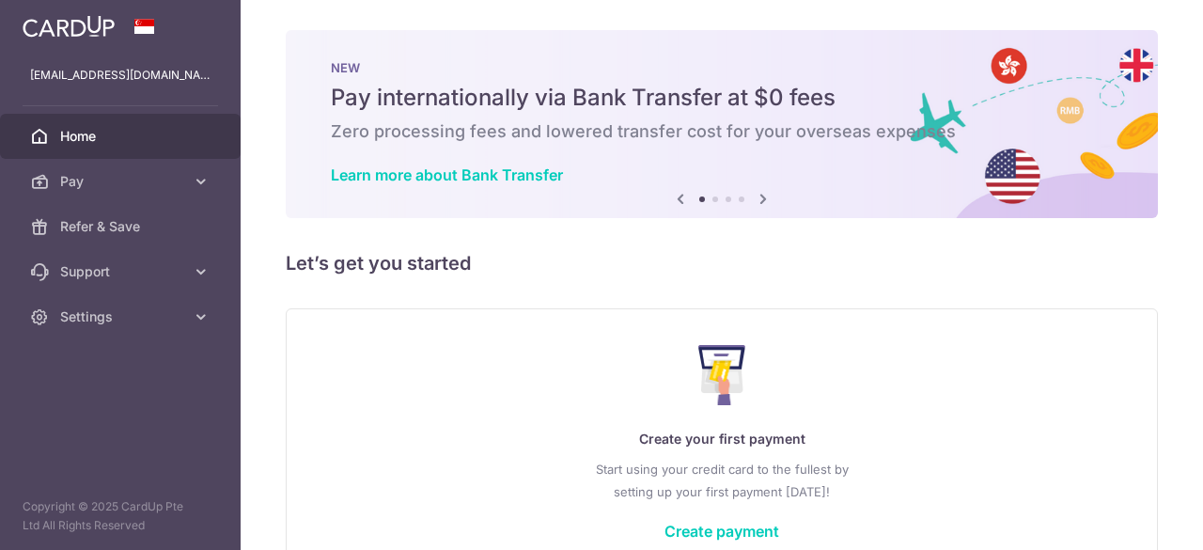
scroll to position [113, 0]
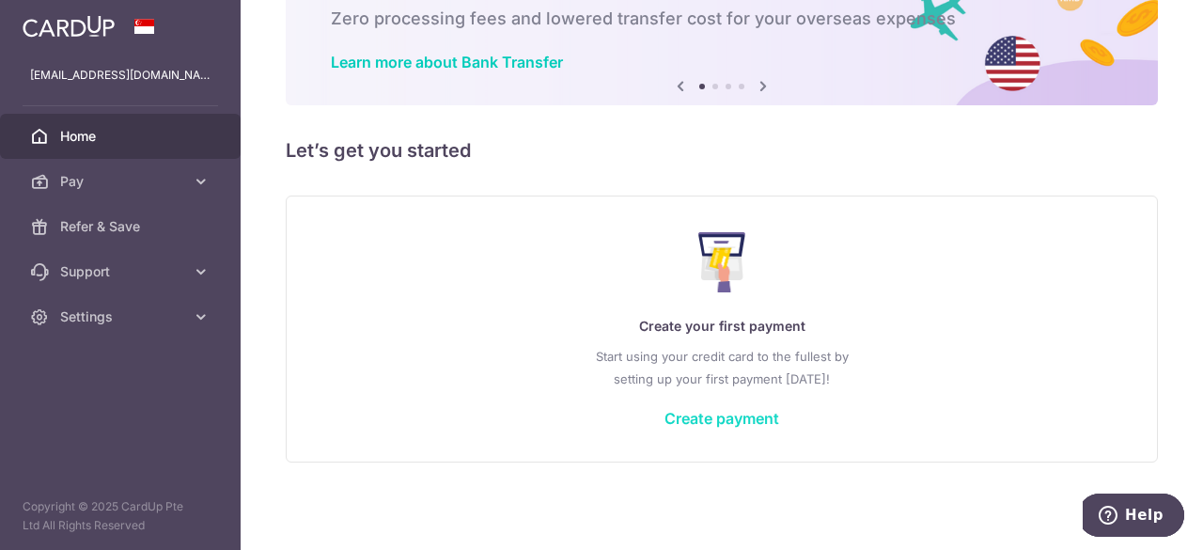
click at [666, 416] on link "Create payment" at bounding box center [722, 418] width 115 height 19
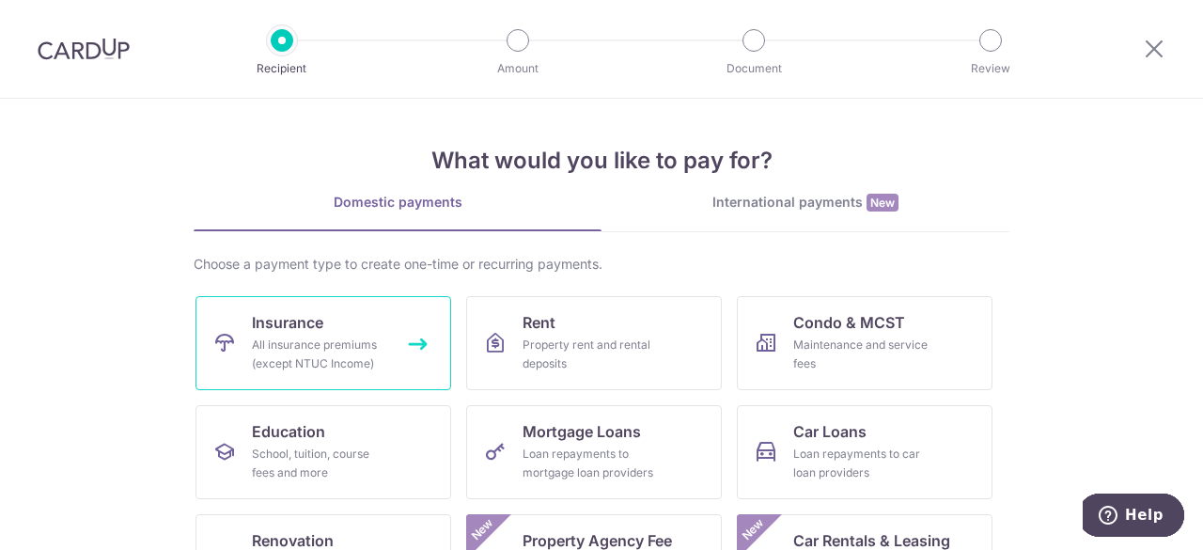
click at [363, 332] on link "Insurance All insurance premiums (except NTUC Income)" at bounding box center [324, 343] width 256 height 94
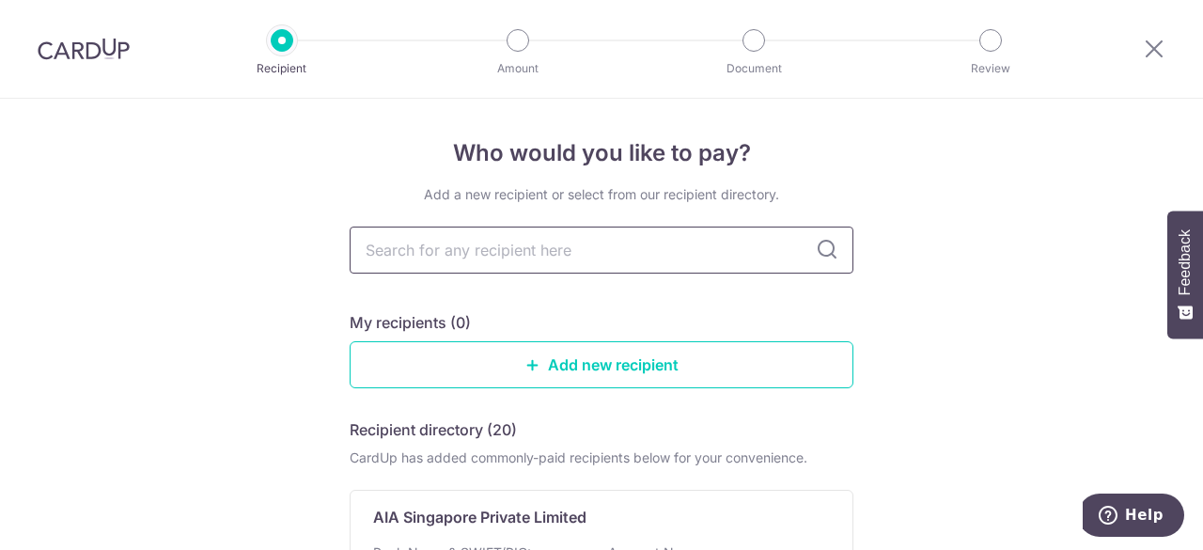
click at [414, 259] on input "text" at bounding box center [602, 250] width 504 height 47
type input "great eastern"
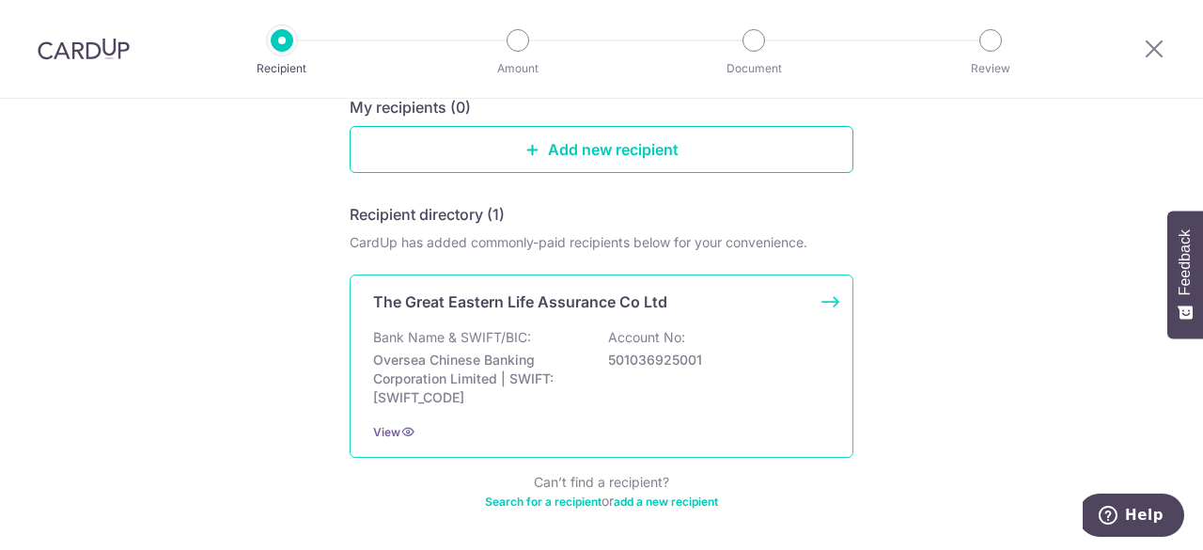
scroll to position [282, 0]
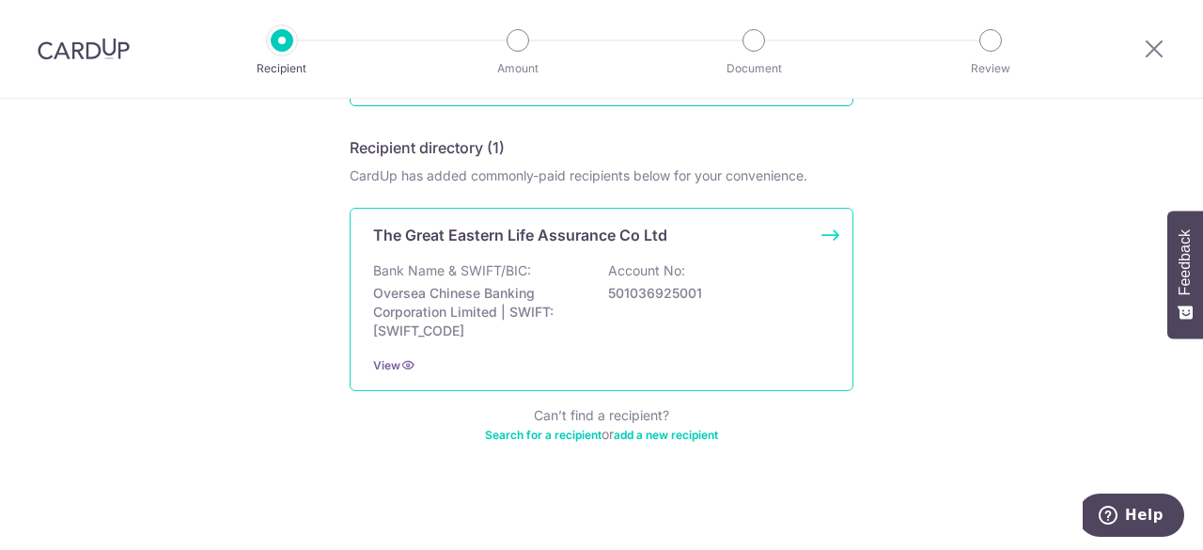
click at [533, 313] on p "Oversea Chinese Banking Corporation Limited | SWIFT: [SWIFT_CODE]" at bounding box center [478, 312] width 211 height 56
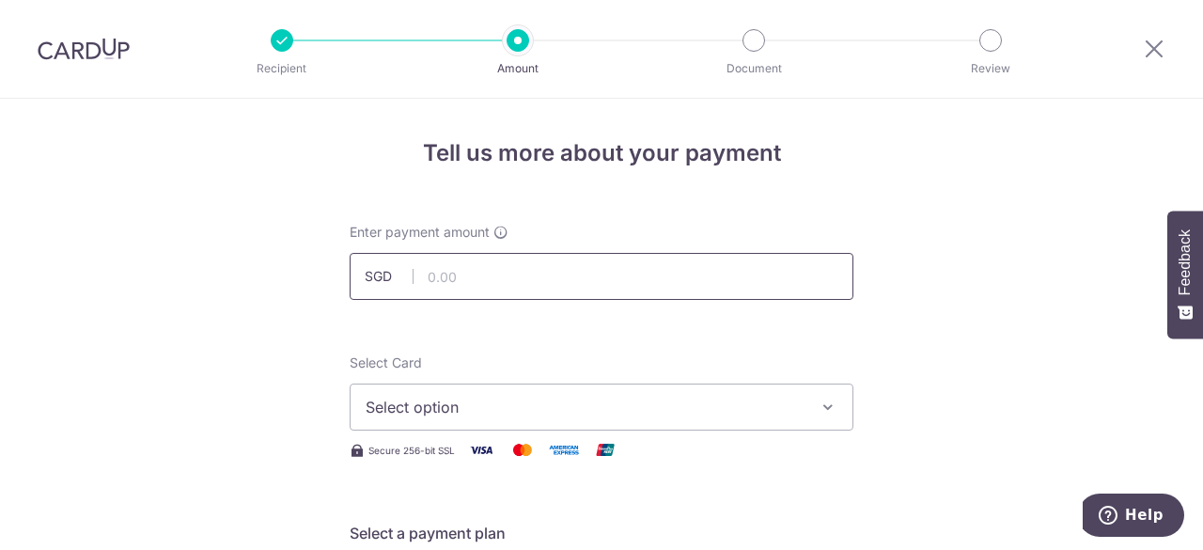
click at [530, 274] on input "text" at bounding box center [602, 276] width 504 height 47
type input "432.39"
click at [509, 430] on button "Select option" at bounding box center [602, 406] width 504 height 47
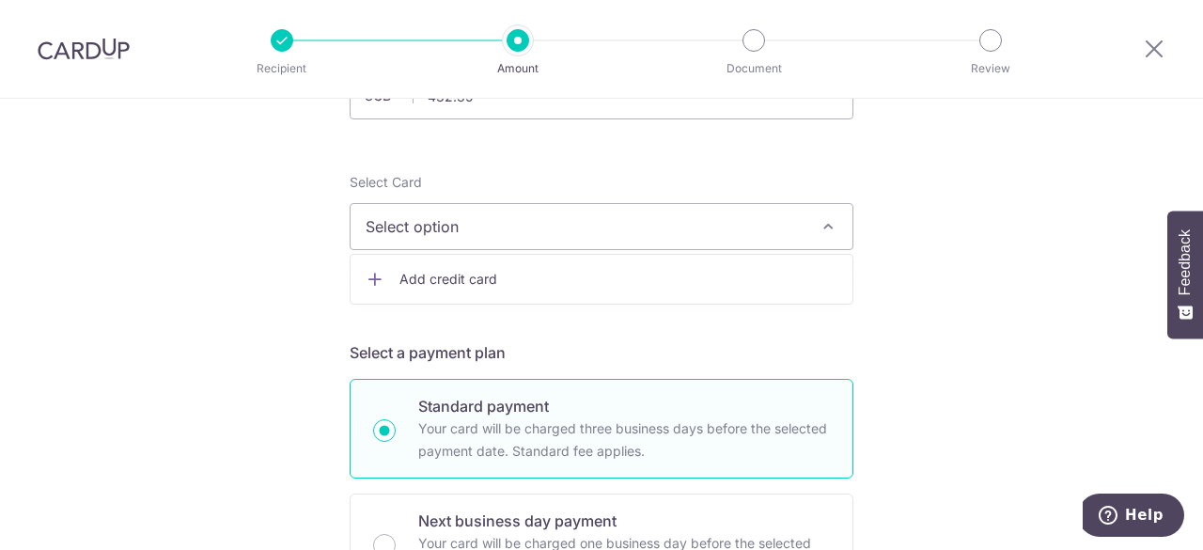
scroll to position [188, 0]
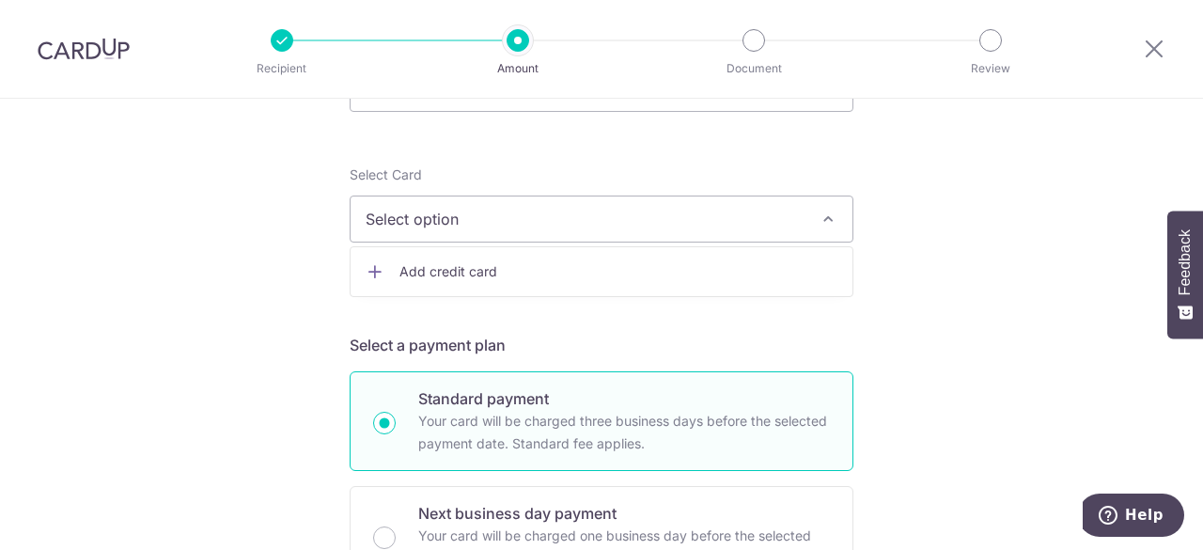
click at [530, 275] on span "Add credit card" at bounding box center [618, 271] width 438 height 19
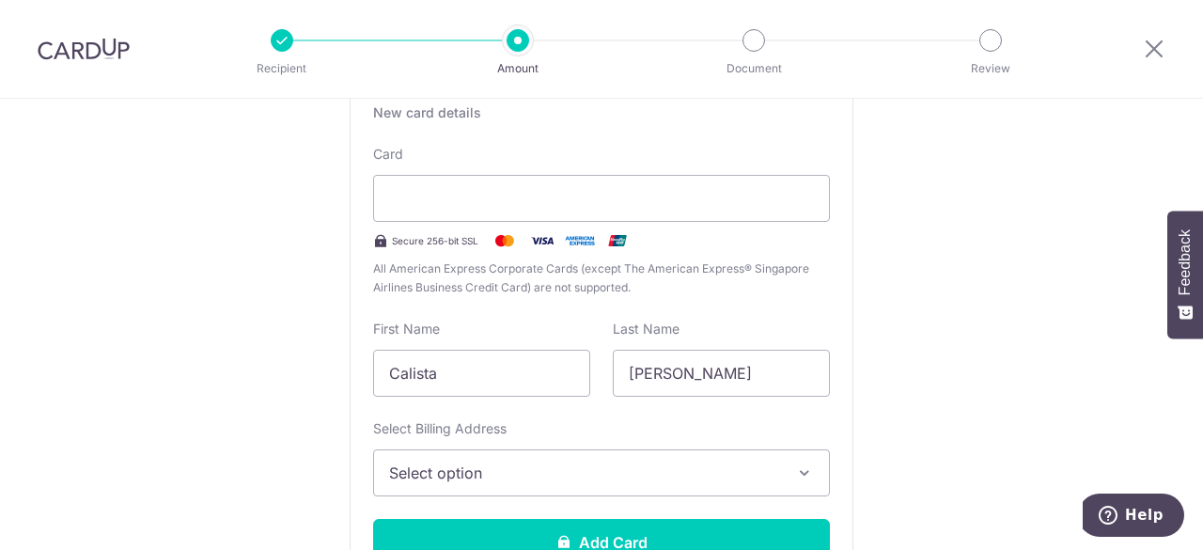
scroll to position [376, 0]
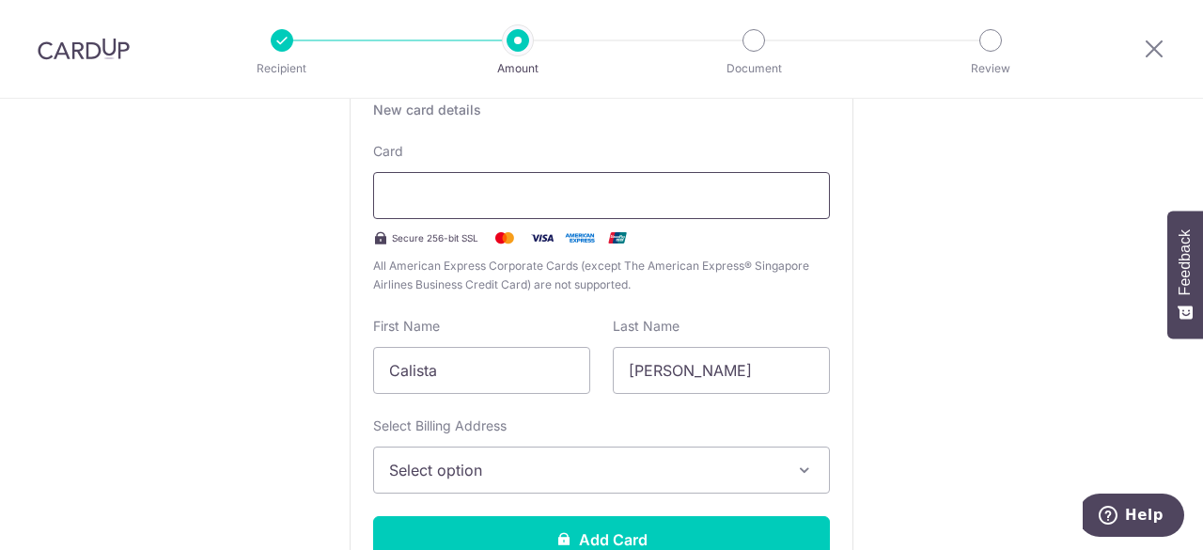
click at [461, 214] on div at bounding box center [601, 195] width 457 height 47
click at [461, 210] on div at bounding box center [601, 195] width 457 height 47
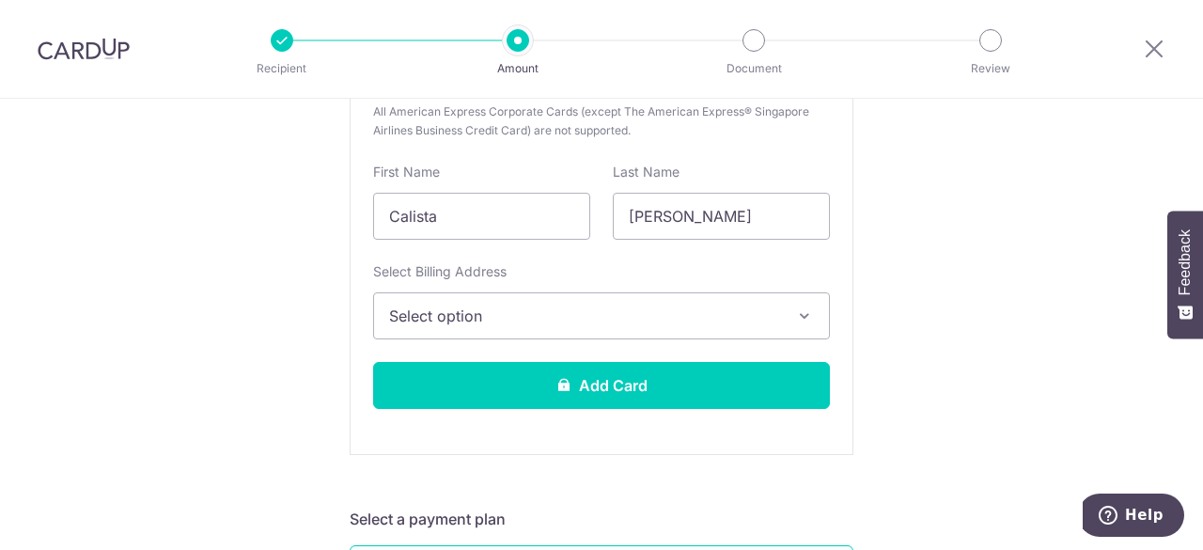
scroll to position [564, 0]
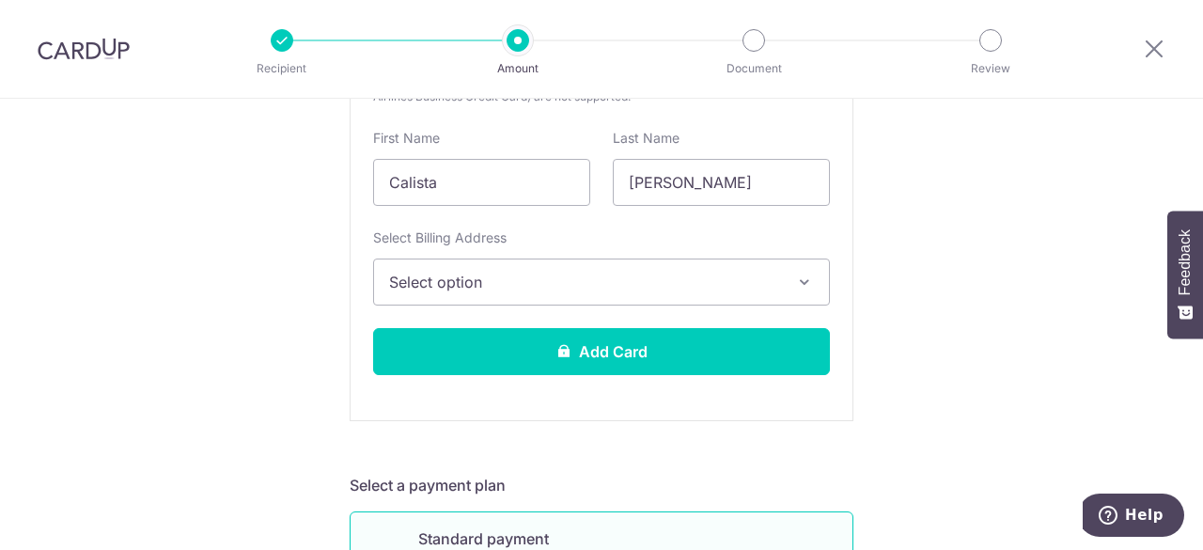
click at [465, 267] on button "Select option" at bounding box center [601, 281] width 457 height 47
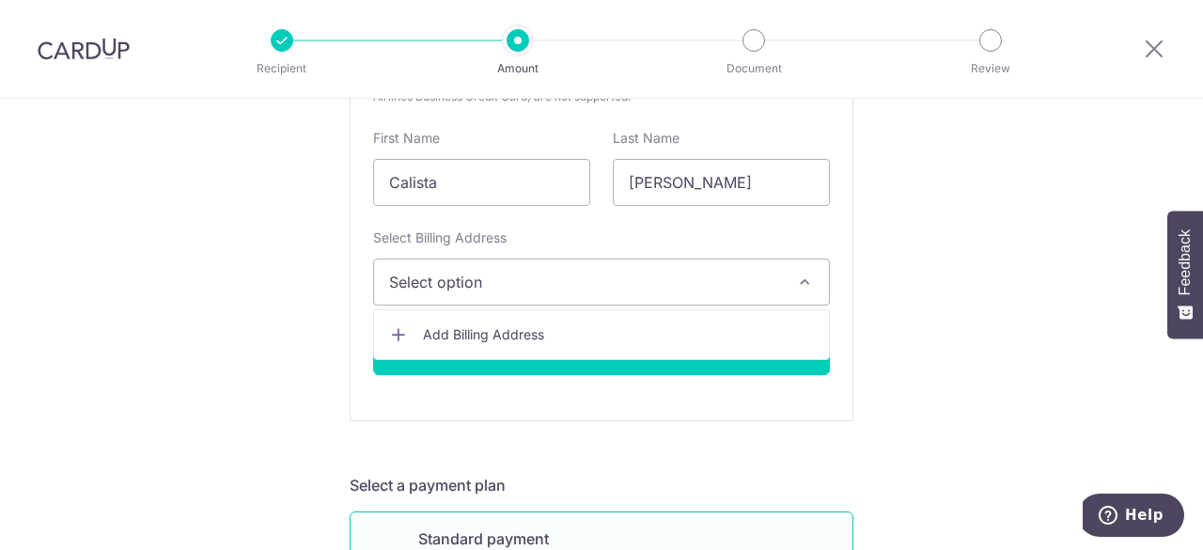
click at [456, 313] on ul "Add Billing Address" at bounding box center [601, 334] width 457 height 51
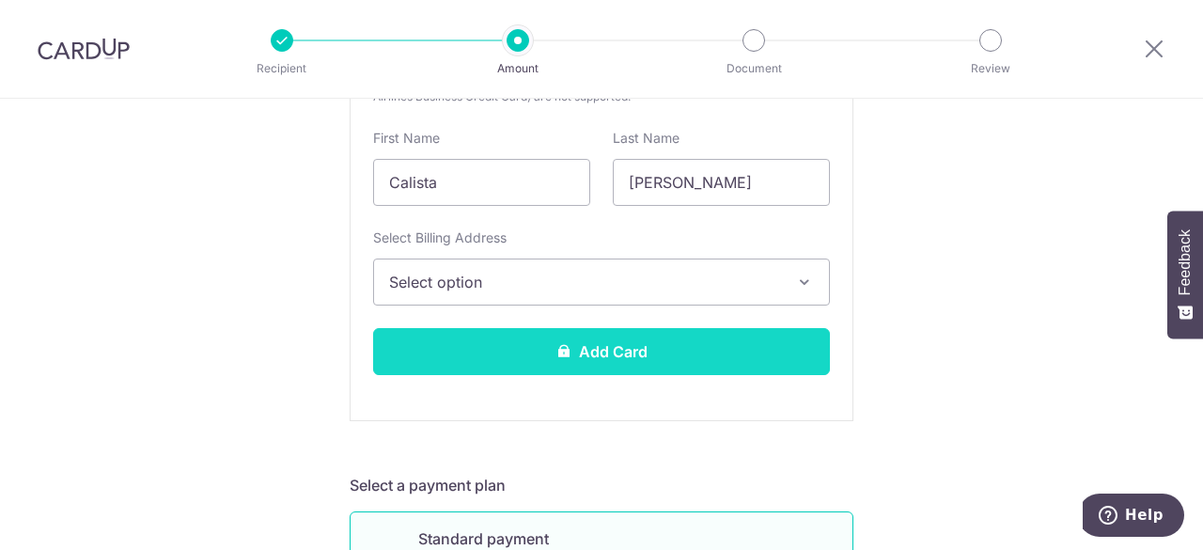
click at [449, 328] on button "Add Card" at bounding box center [601, 351] width 457 height 47
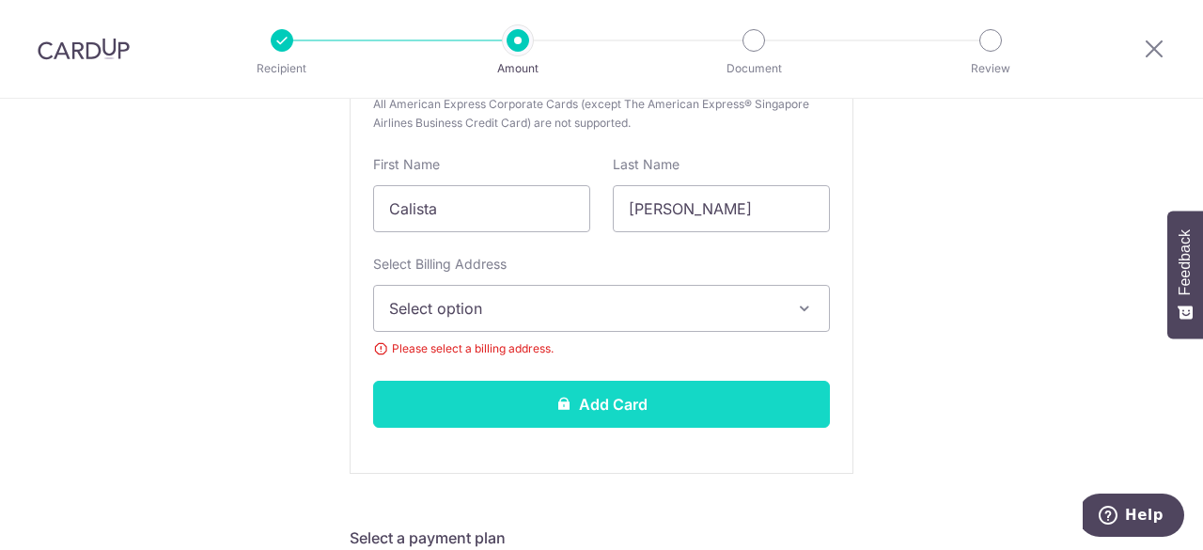
scroll to position [590, 0]
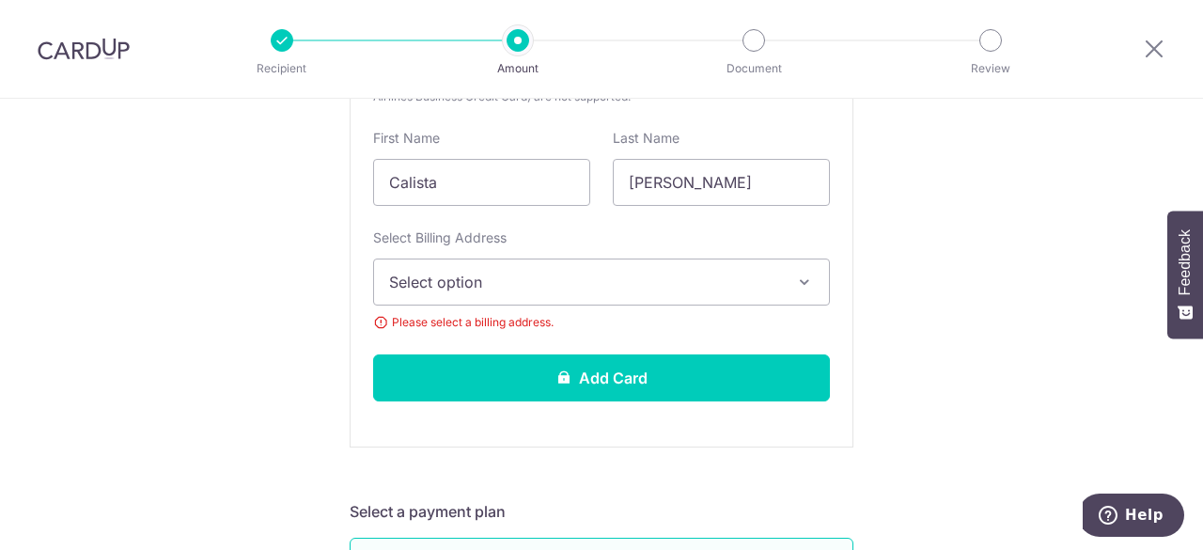
click at [472, 282] on span "Select option" at bounding box center [584, 282] width 391 height 23
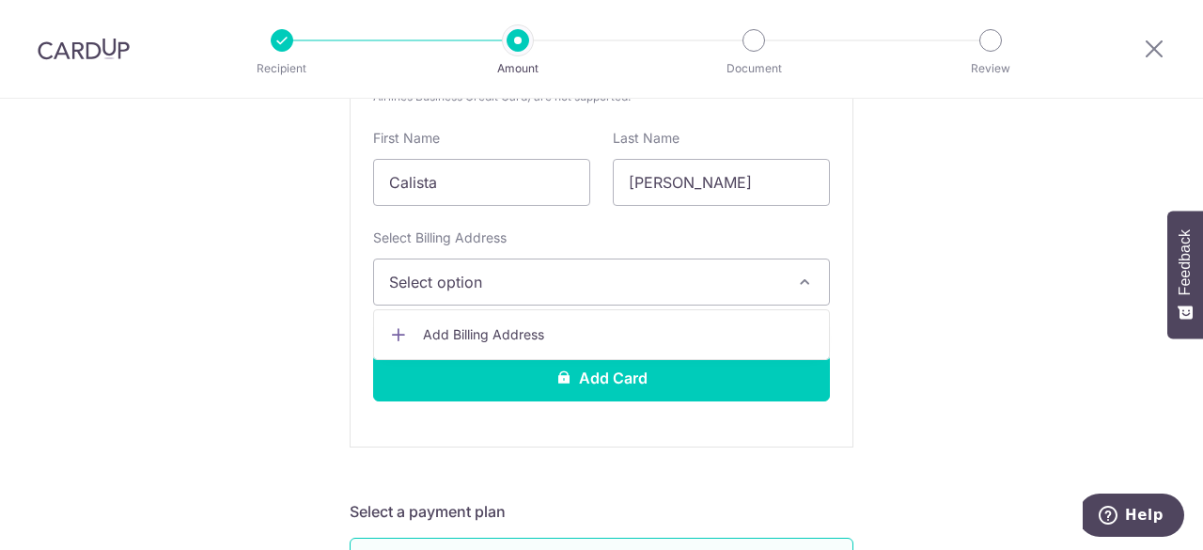
click at [463, 328] on span "Add Billing Address" at bounding box center [618, 334] width 391 height 19
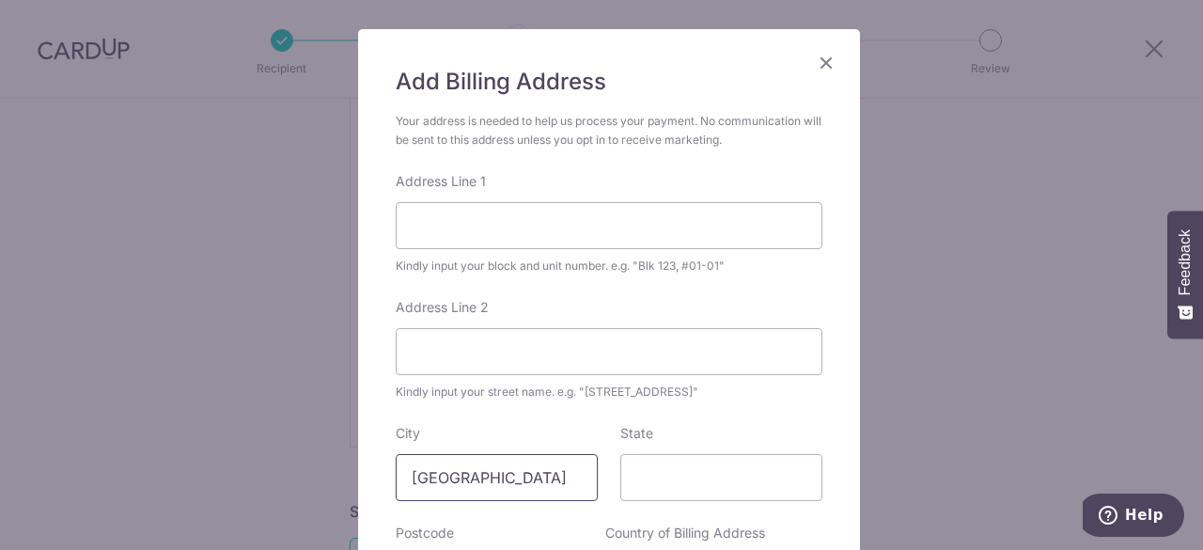
scroll to position [282, 0]
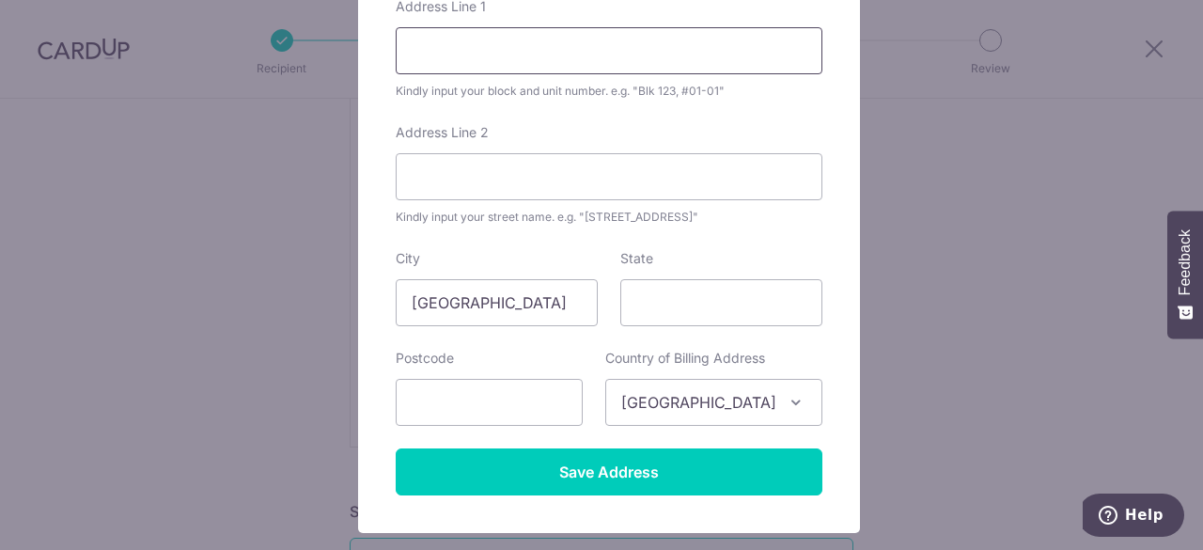
click at [508, 67] on input "Address Line 1" at bounding box center [609, 50] width 427 height 47
type input "510 East Coast Road #05-09"
click at [656, 300] on input "State" at bounding box center [721, 302] width 202 height 47
type input "Singapore"
click at [553, 394] on input "text" at bounding box center [489, 402] width 187 height 47
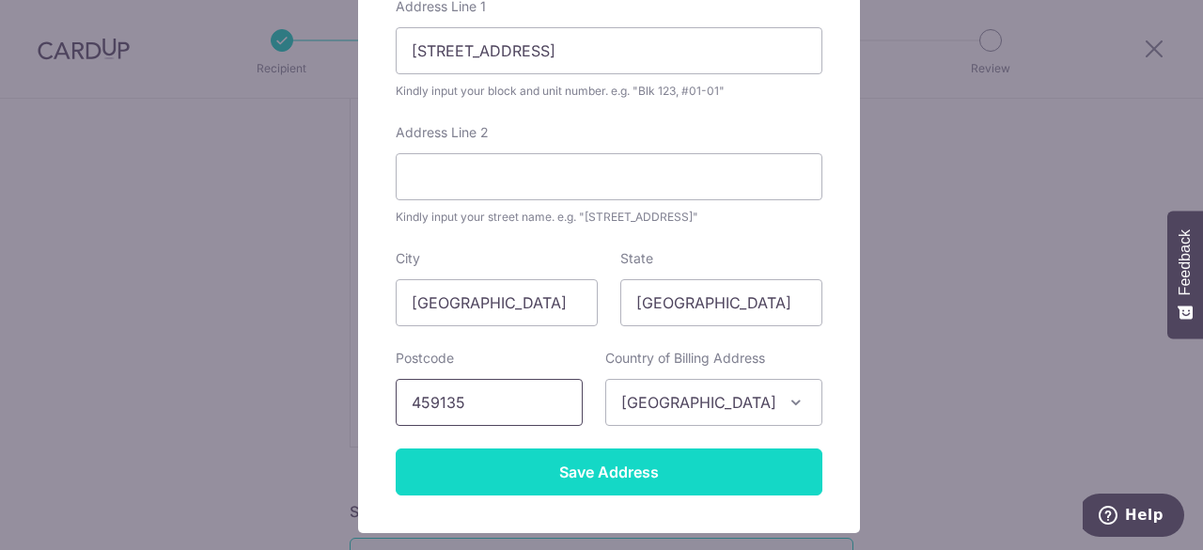
type input "459135"
click at [611, 459] on input "Save Address" at bounding box center [609, 471] width 427 height 47
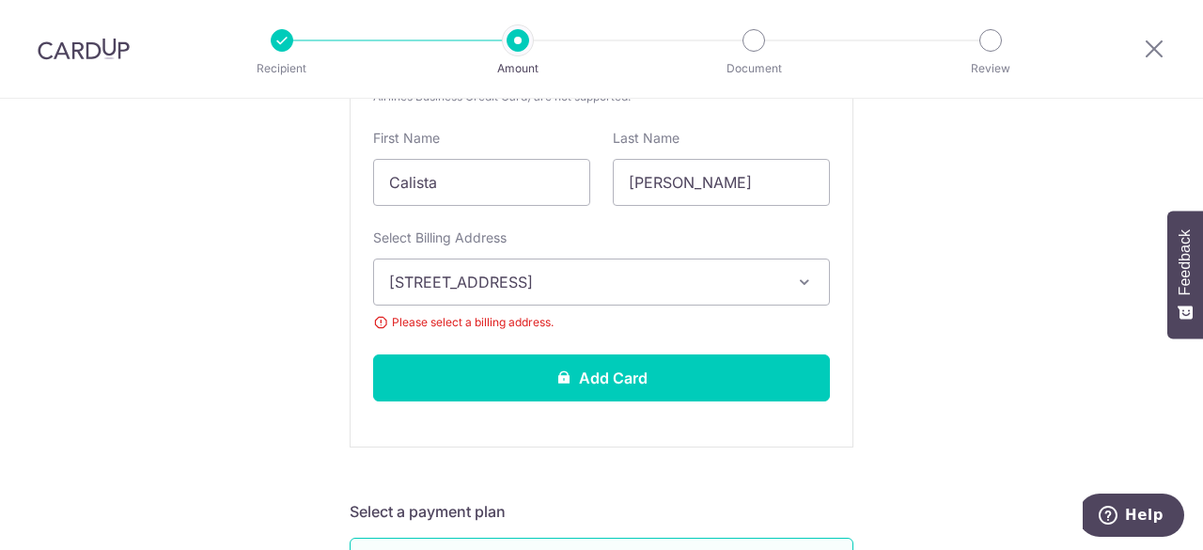
click at [741, 273] on span "[STREET_ADDRESS]" at bounding box center [584, 282] width 391 height 23
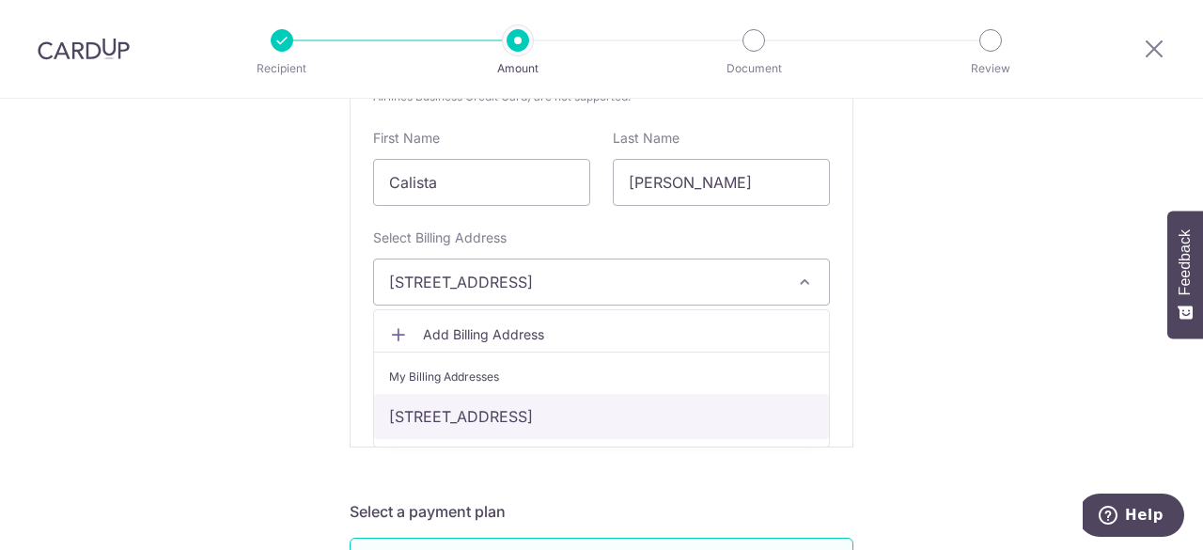
click at [557, 415] on link "[STREET_ADDRESS]" at bounding box center [601, 416] width 455 height 45
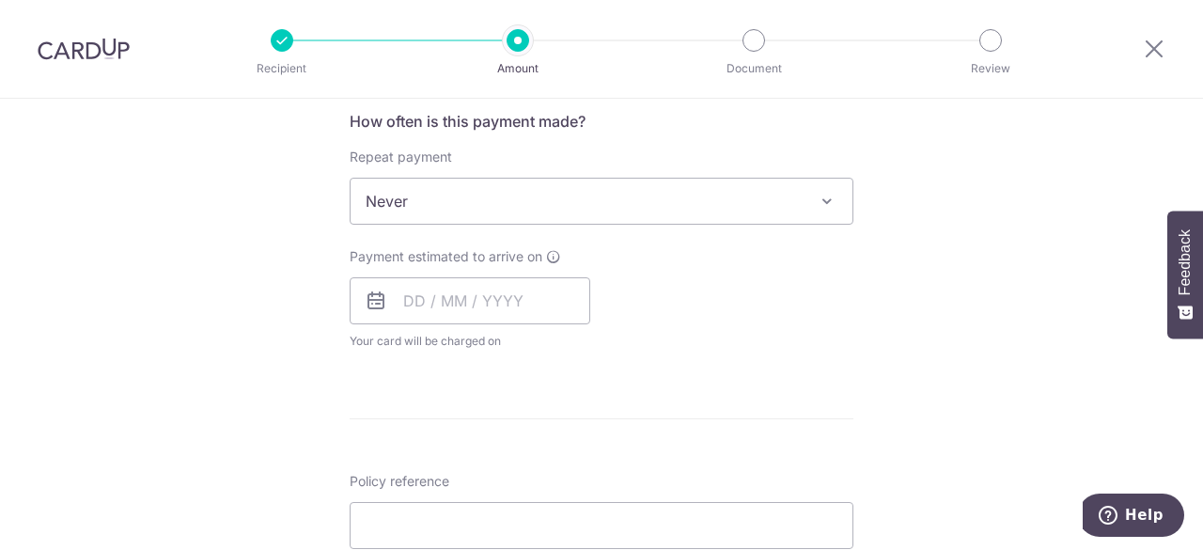
scroll to position [1342, 0]
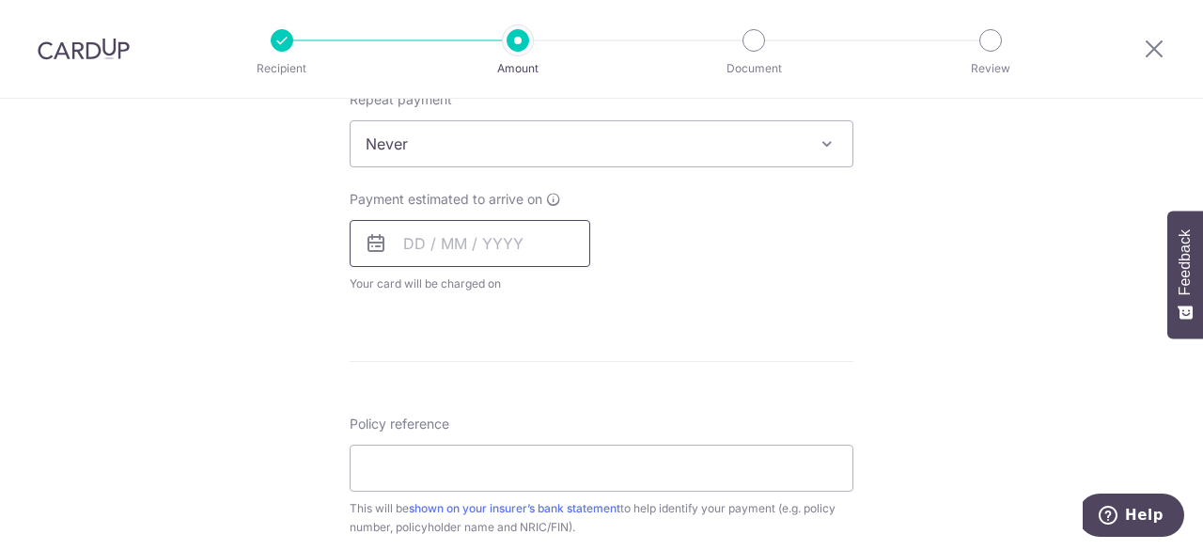
click at [476, 247] on input "text" at bounding box center [470, 243] width 241 height 47
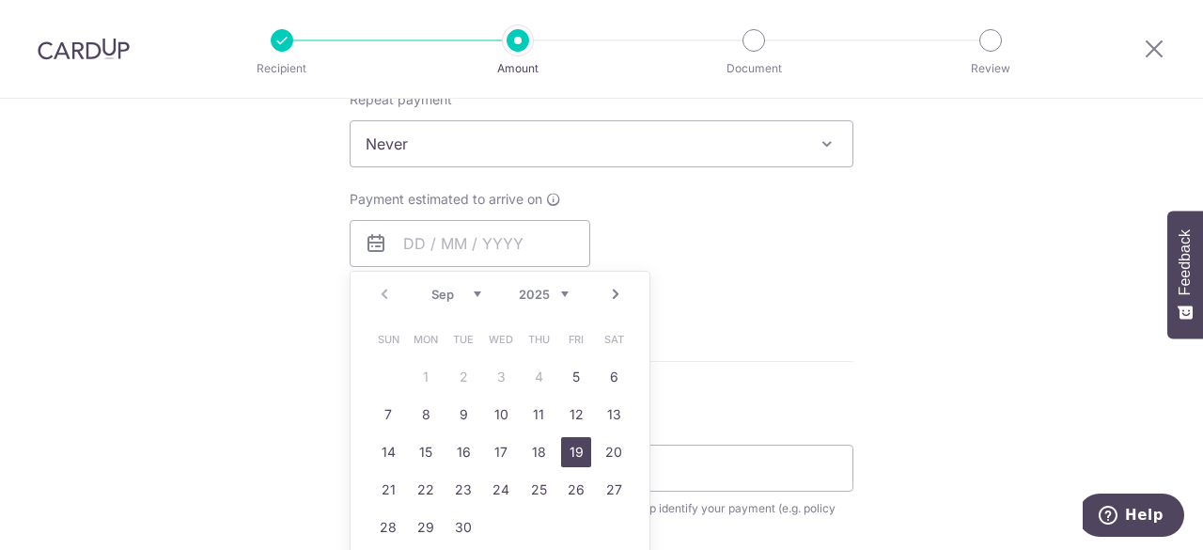
click at [566, 450] on link "19" at bounding box center [576, 452] width 30 height 30
type input "19/09/2025"
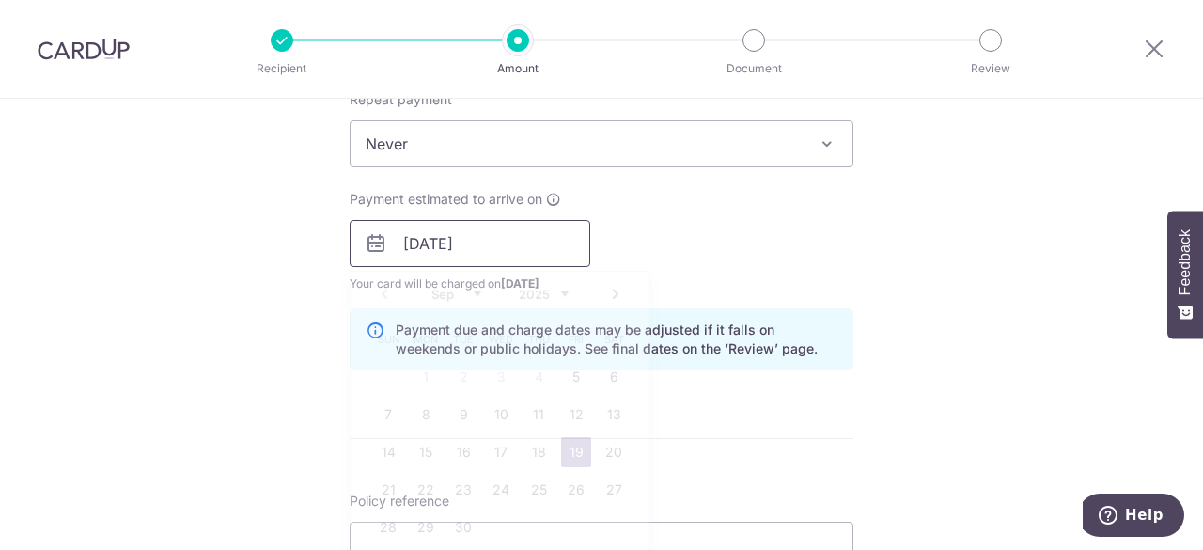
click at [540, 243] on input "19/09/2025" at bounding box center [470, 243] width 241 height 47
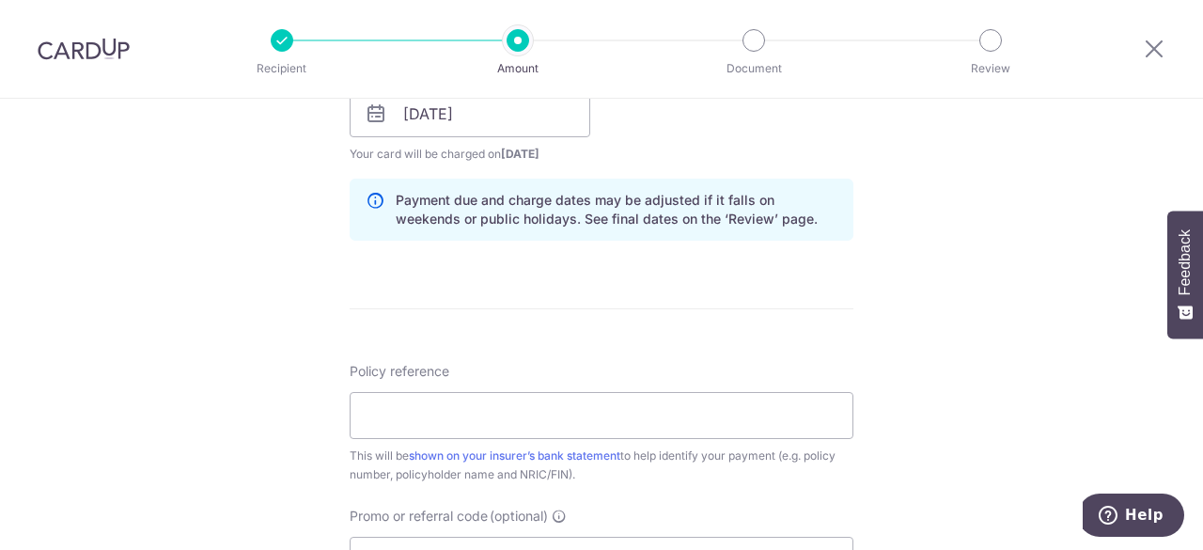
scroll to position [1530, 0]
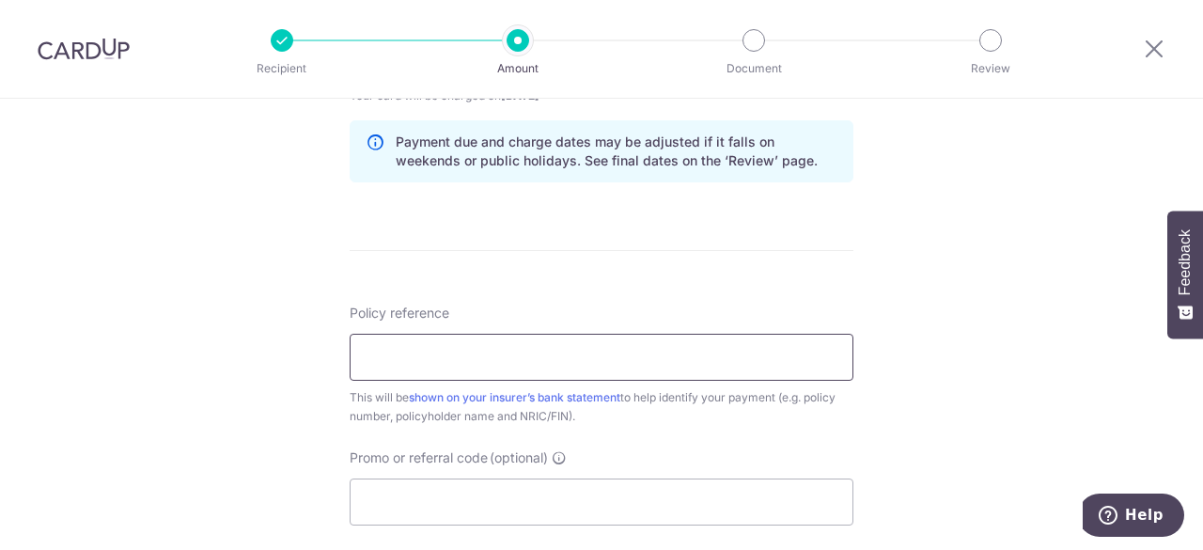
click at [728, 355] on input "Policy reference" at bounding box center [602, 357] width 504 height 47
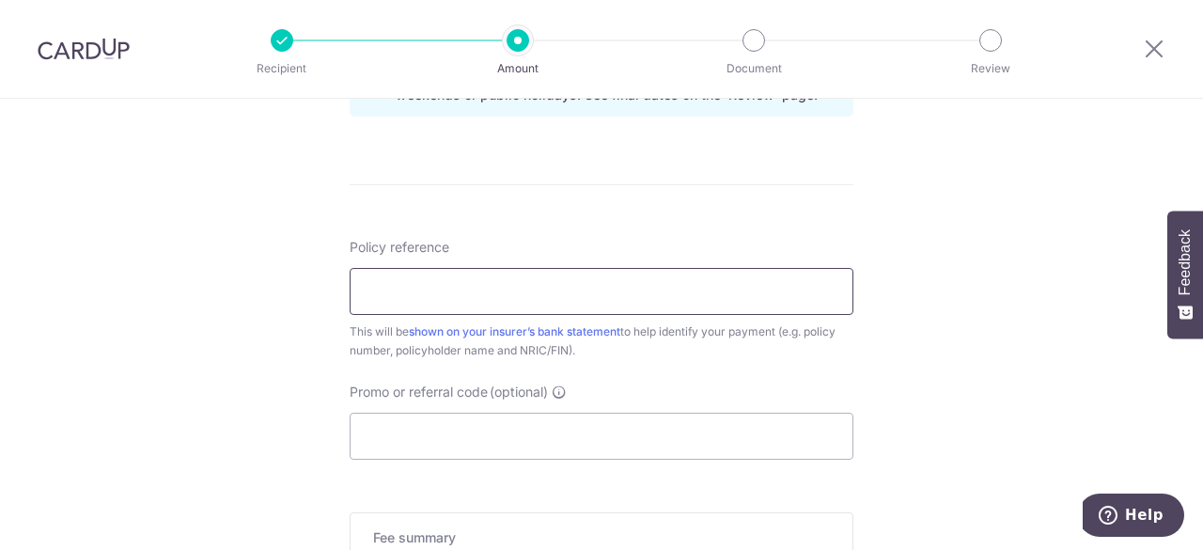
scroll to position [1624, 0]
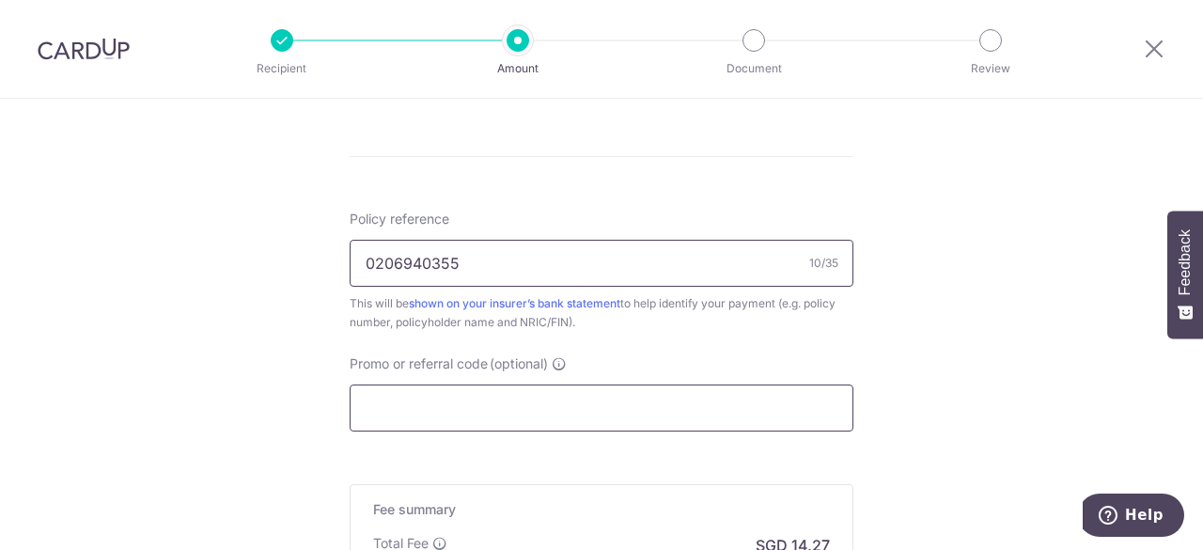
type input "0206940355"
click at [593, 413] on input "Promo or referral code (optional)" at bounding box center [602, 407] width 504 height 47
paste input "RANDYW217"
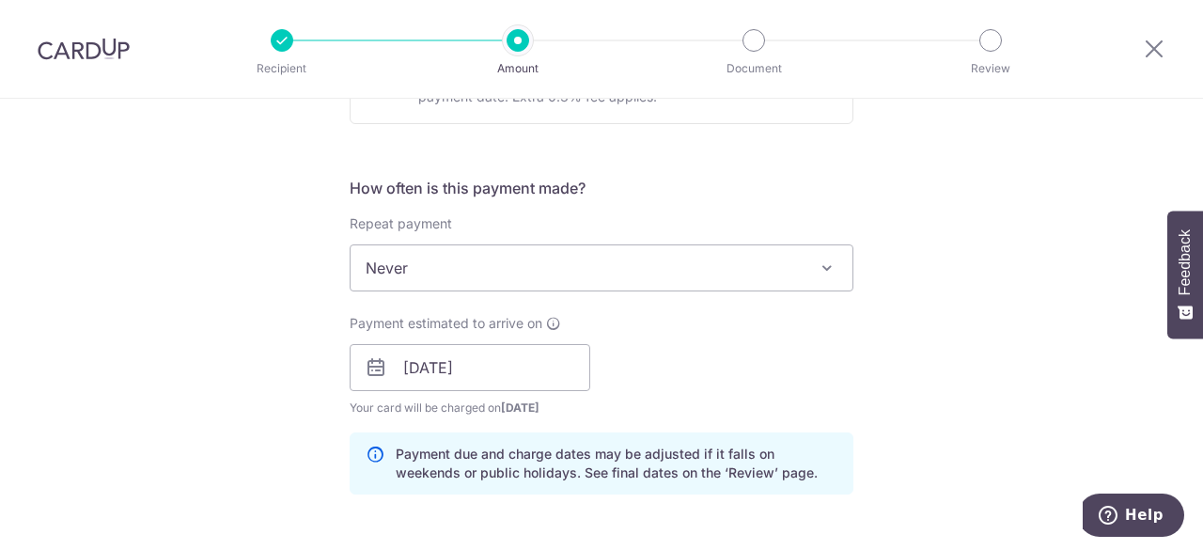
scroll to position [1248, 0]
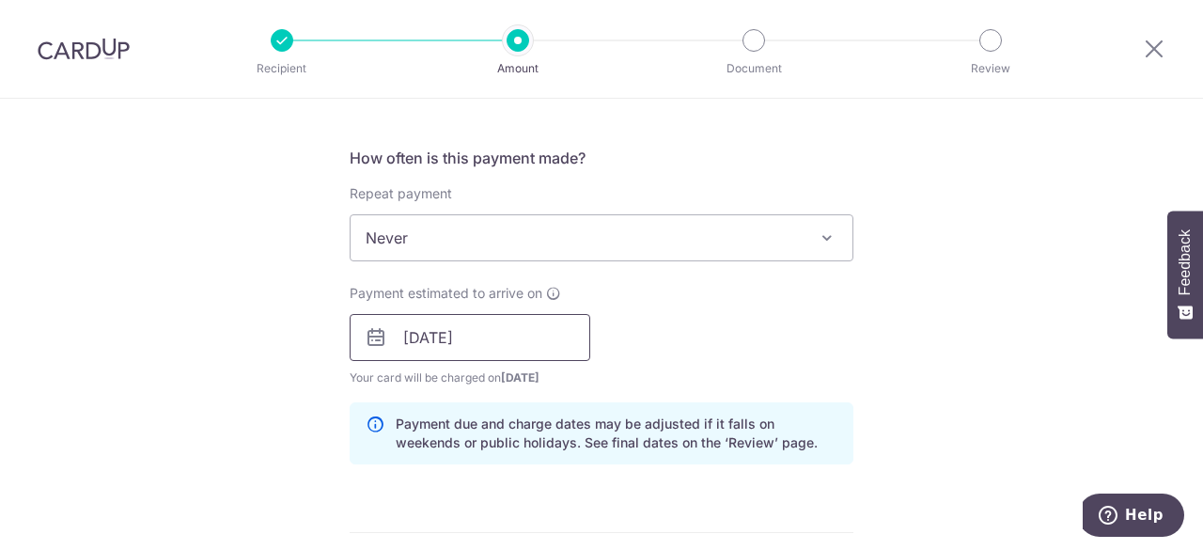
type input "RANDYW217"
click at [540, 324] on input "19/09/2025" at bounding box center [470, 337] width 241 height 47
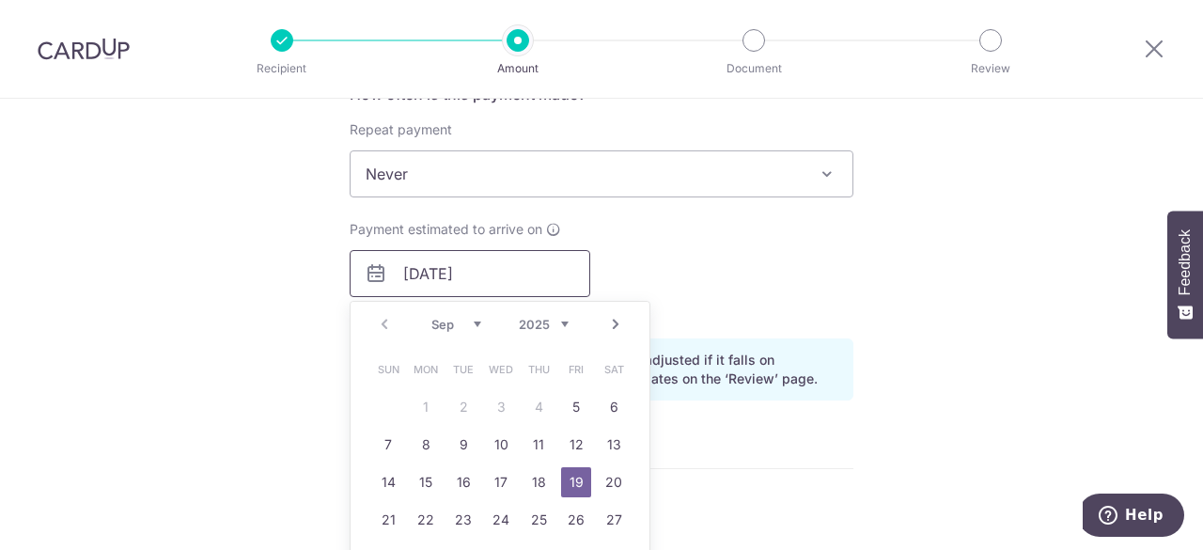
scroll to position [1342, 0]
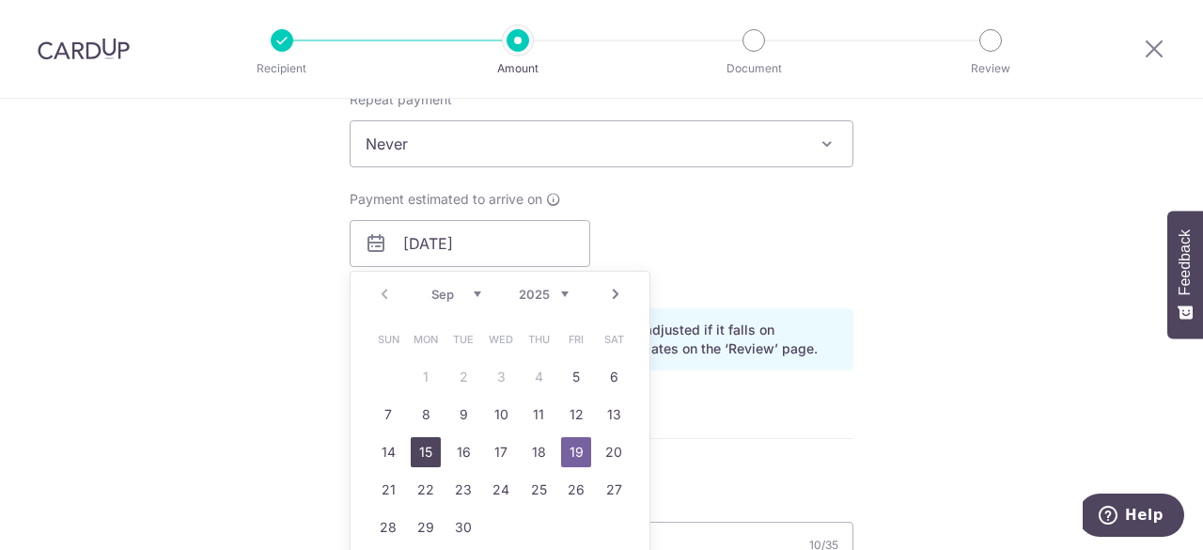
click at [414, 443] on link "15" at bounding box center [426, 452] width 30 height 30
type input "15/09/2025"
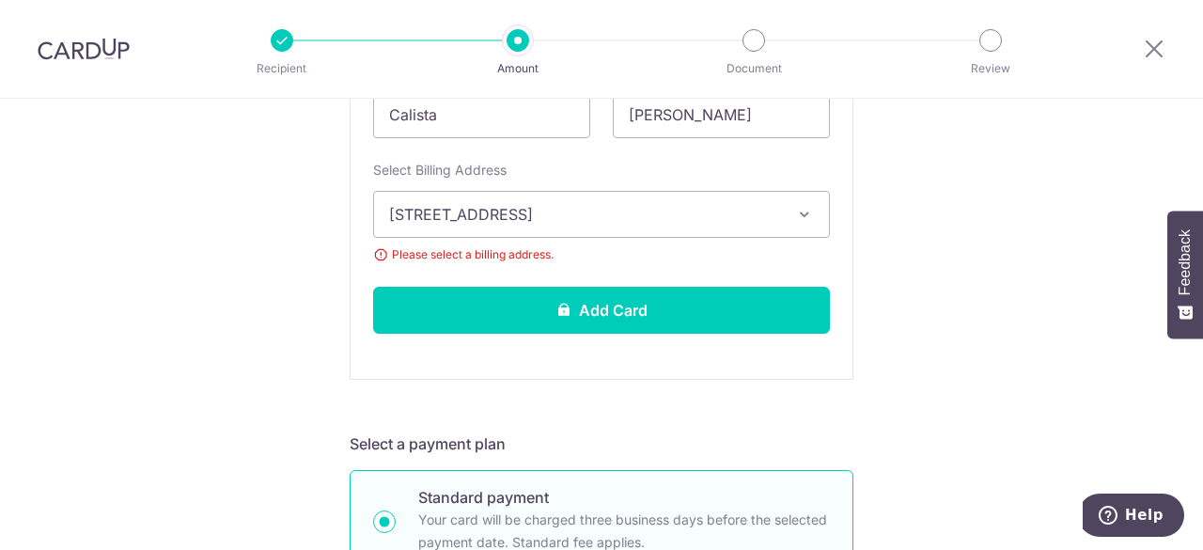
scroll to position [752, 0]
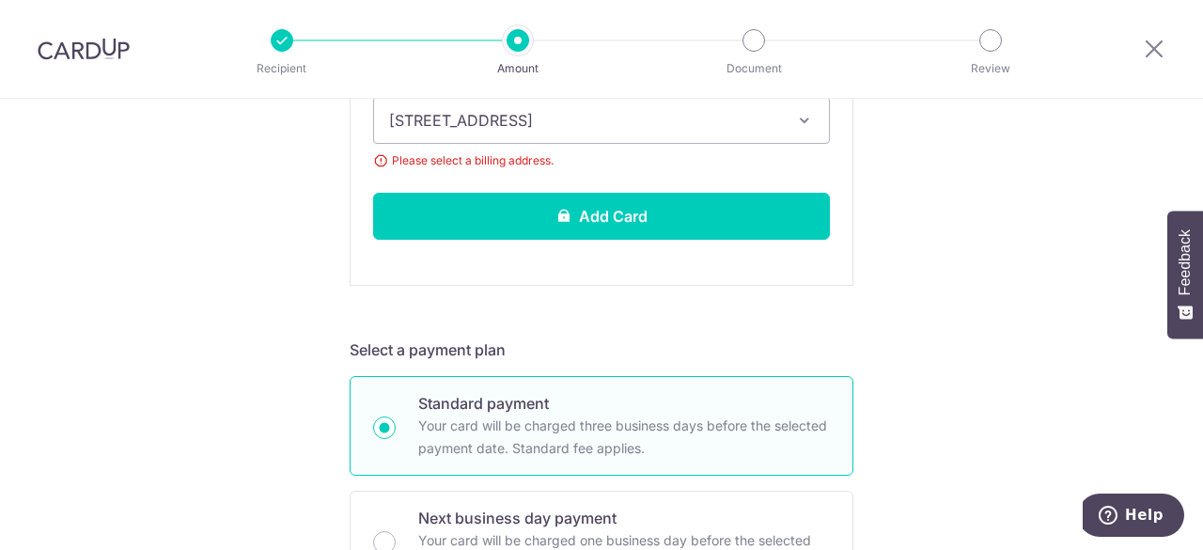
click at [743, 121] on span "510 East Coast Road #05-09, Singapore, Singapore, Singapore-459135" at bounding box center [584, 120] width 391 height 23
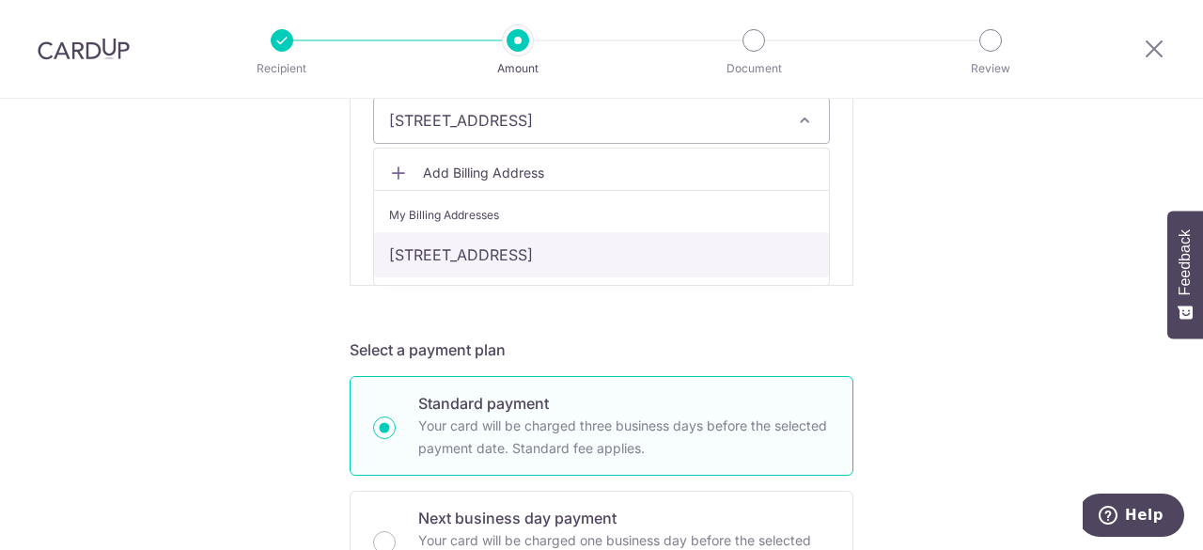
click at [685, 250] on link "510 East Coast Road #05-09, Singapore, Singapore, Singapore-459135" at bounding box center [601, 254] width 455 height 45
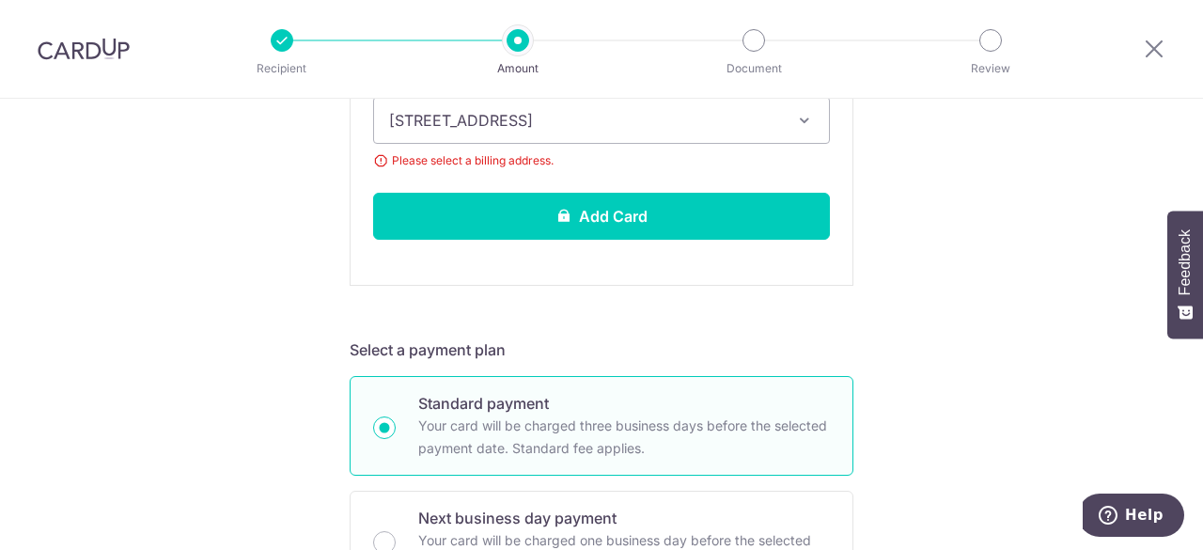
click at [706, 119] on span "510 East Coast Road #05-09, Singapore, Singapore, Singapore-459135" at bounding box center [584, 120] width 391 height 23
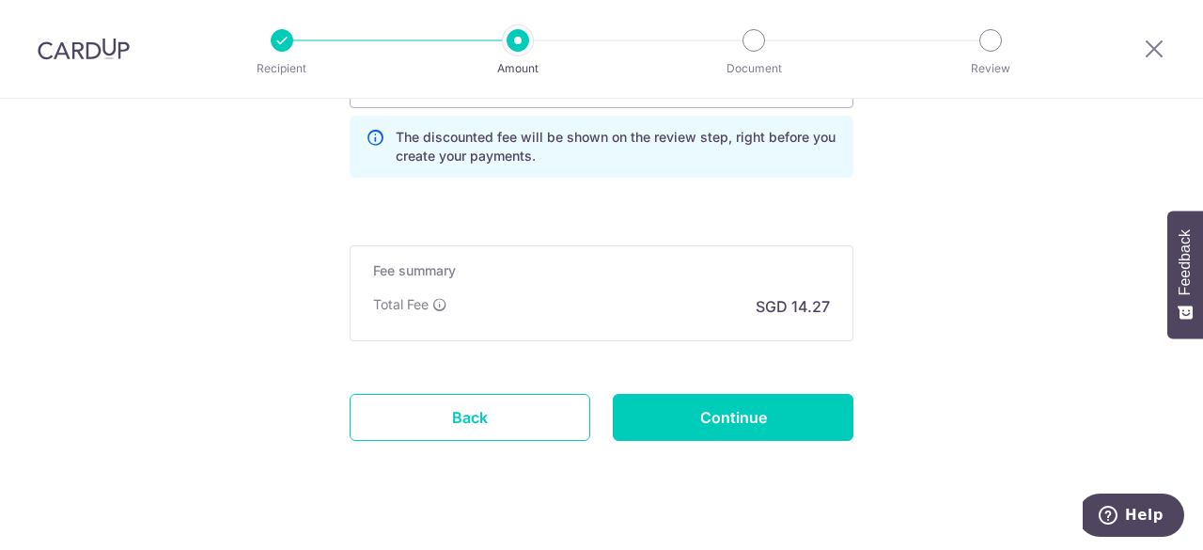
scroll to position [1972, 0]
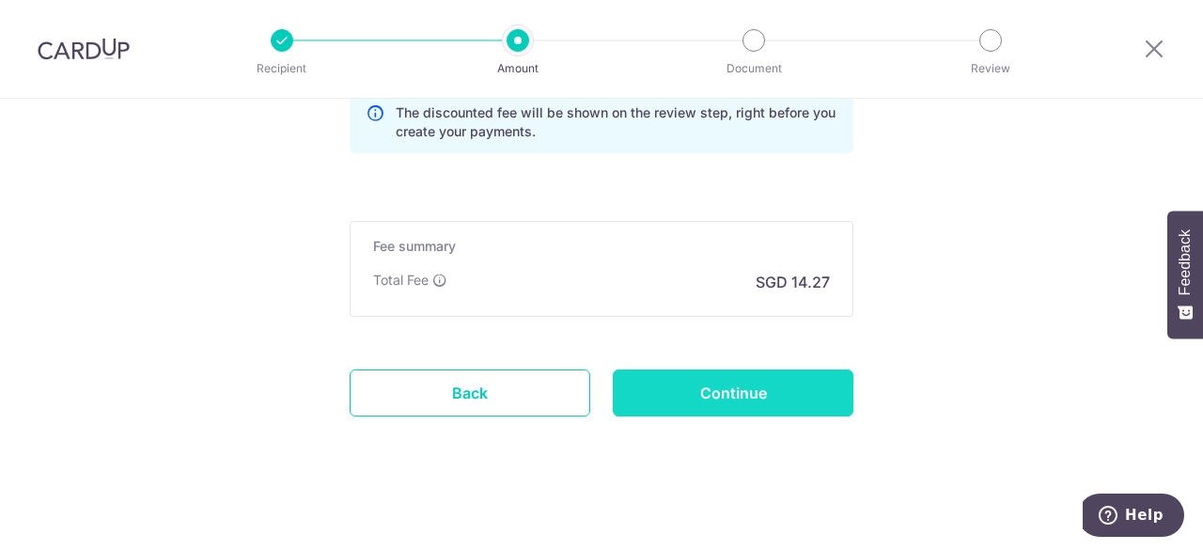
click at [738, 384] on input "Continue" at bounding box center [733, 392] width 241 height 47
type input "Create Schedule"
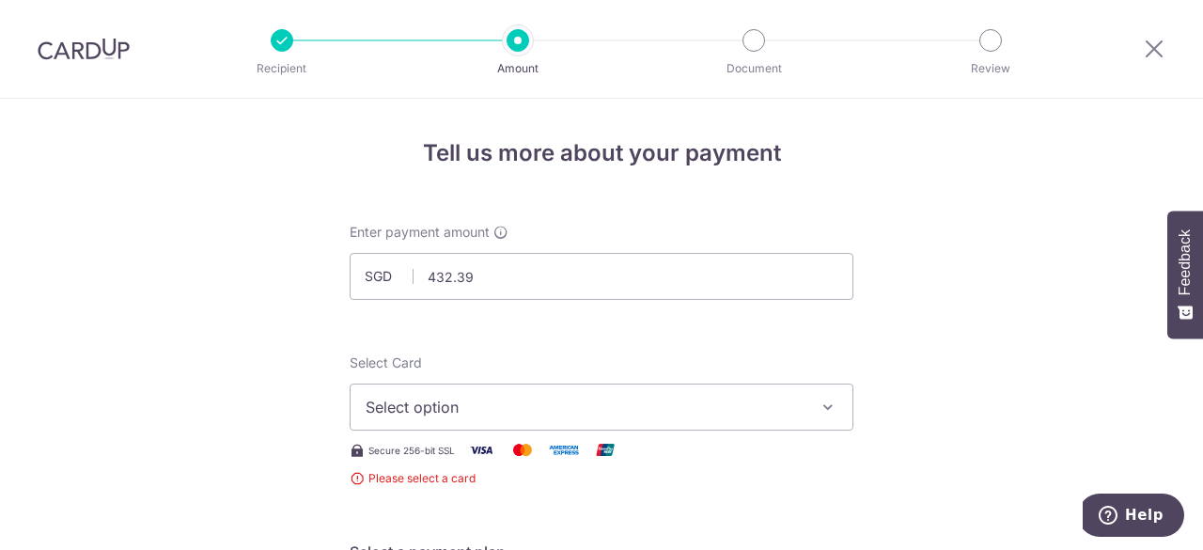
click at [707, 398] on span "Select option" at bounding box center [585, 407] width 438 height 23
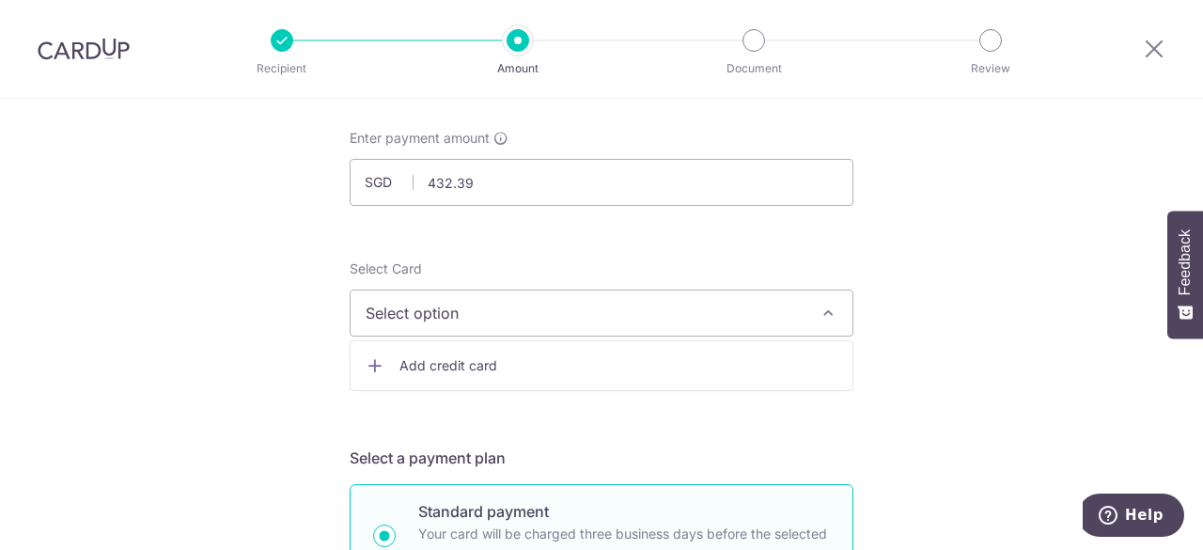
click at [614, 361] on span "Add credit card" at bounding box center [618, 365] width 438 height 19
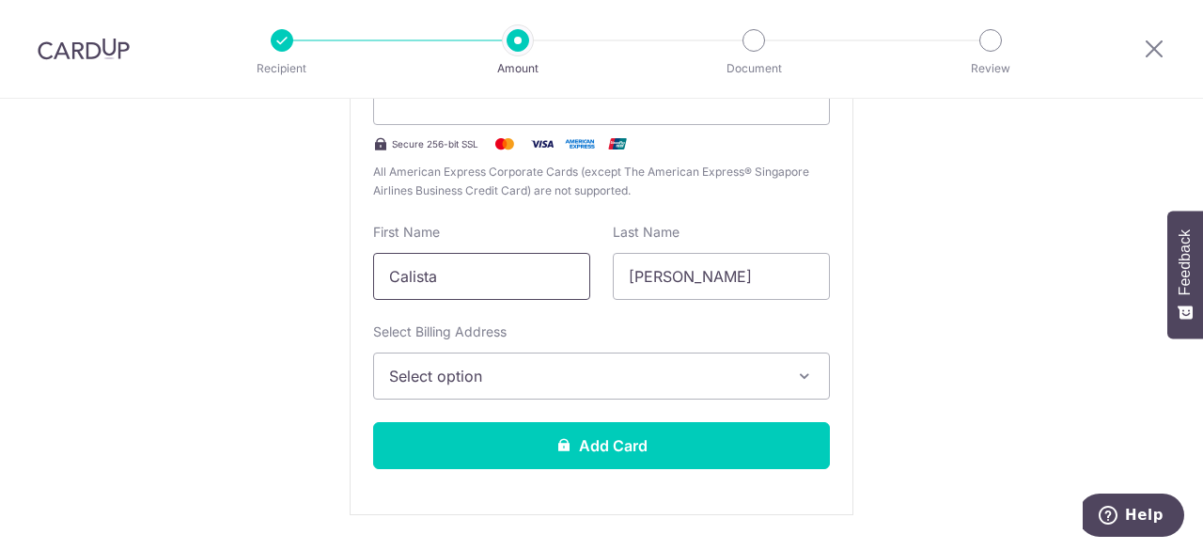
scroll to position [376, 0]
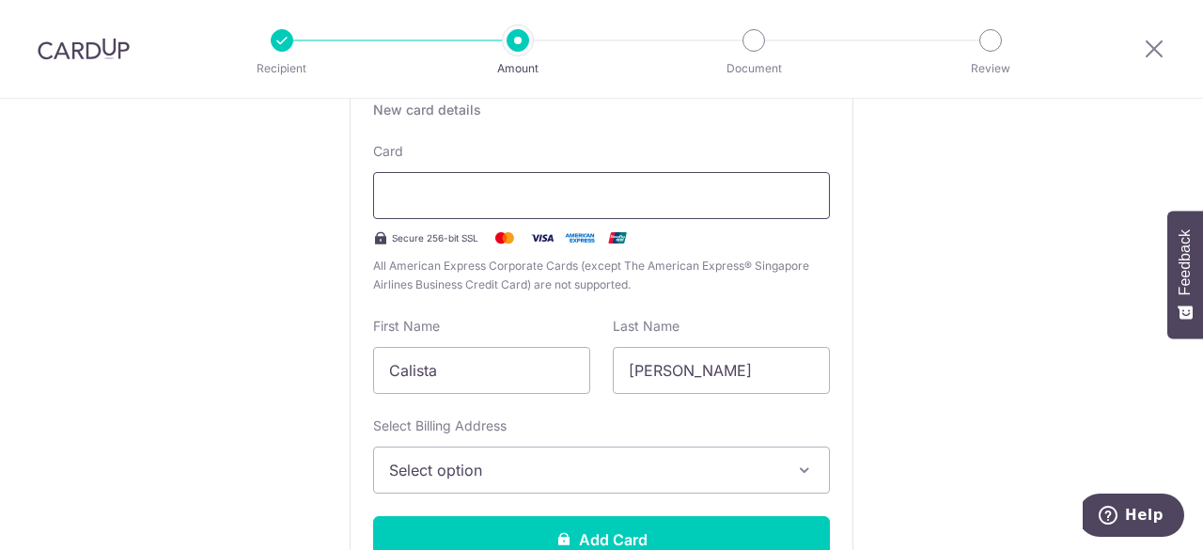
click at [515, 211] on div at bounding box center [601, 195] width 457 height 47
click at [596, 208] on div at bounding box center [601, 195] width 457 height 47
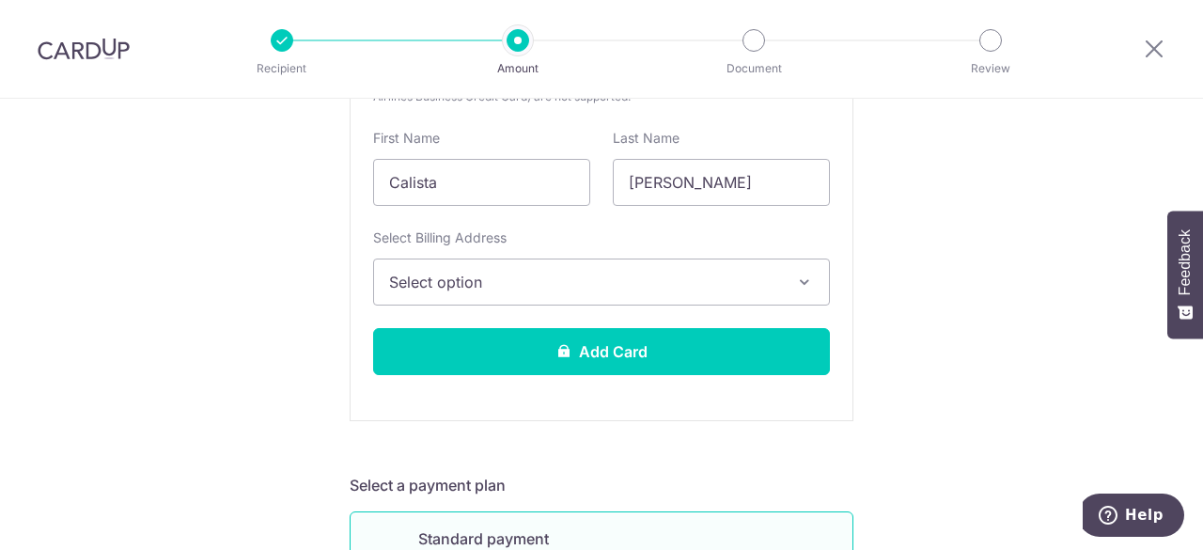
click at [530, 276] on span "Select option" at bounding box center [584, 282] width 391 height 23
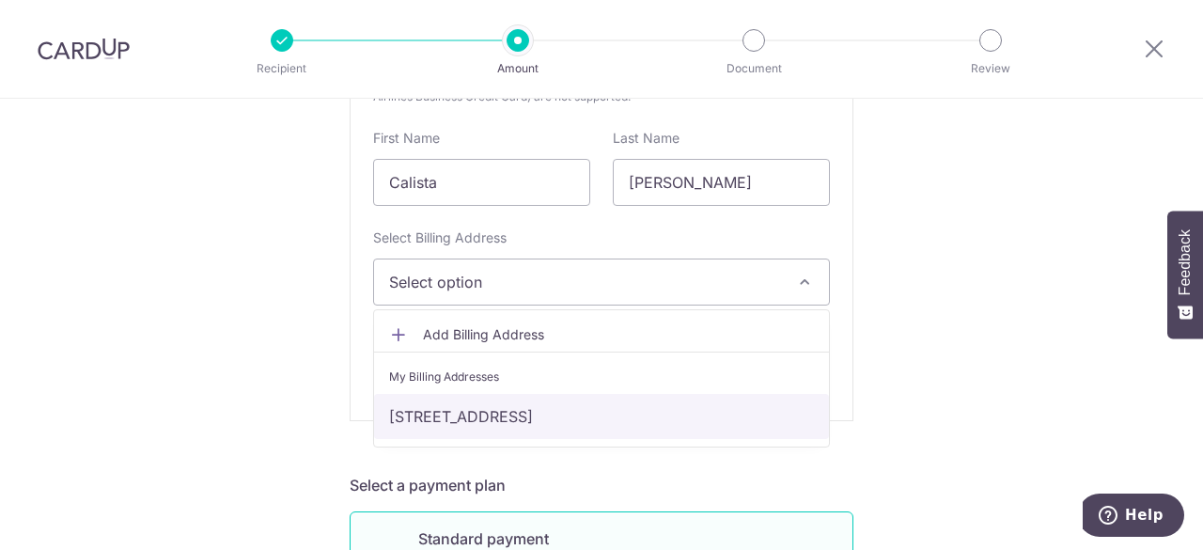
click at [489, 408] on link "[STREET_ADDRESS]" at bounding box center [601, 416] width 455 height 45
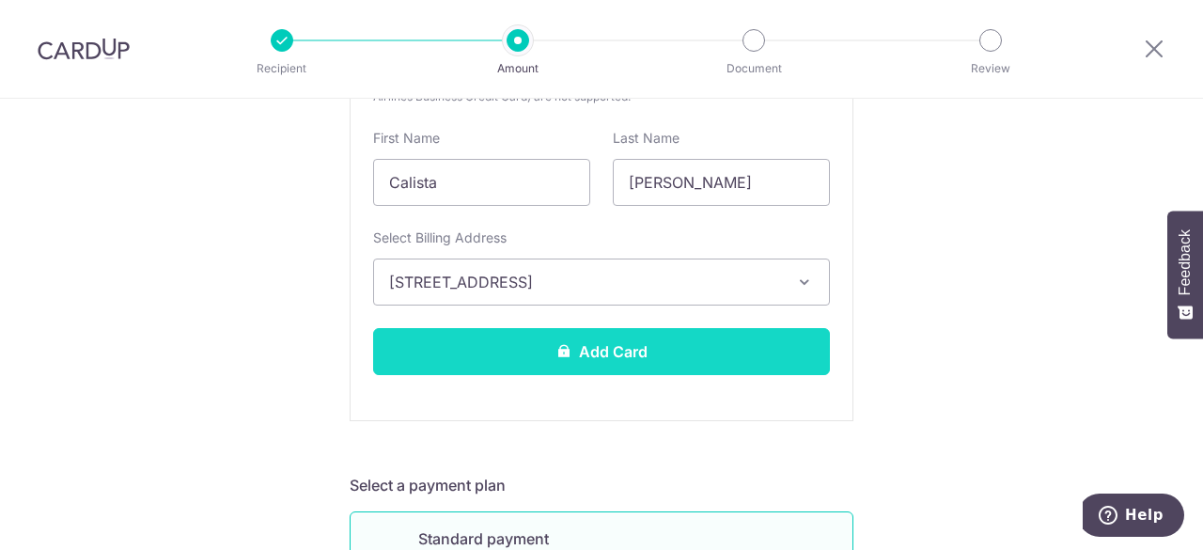
click at [522, 354] on button "Add Card" at bounding box center [601, 351] width 457 height 47
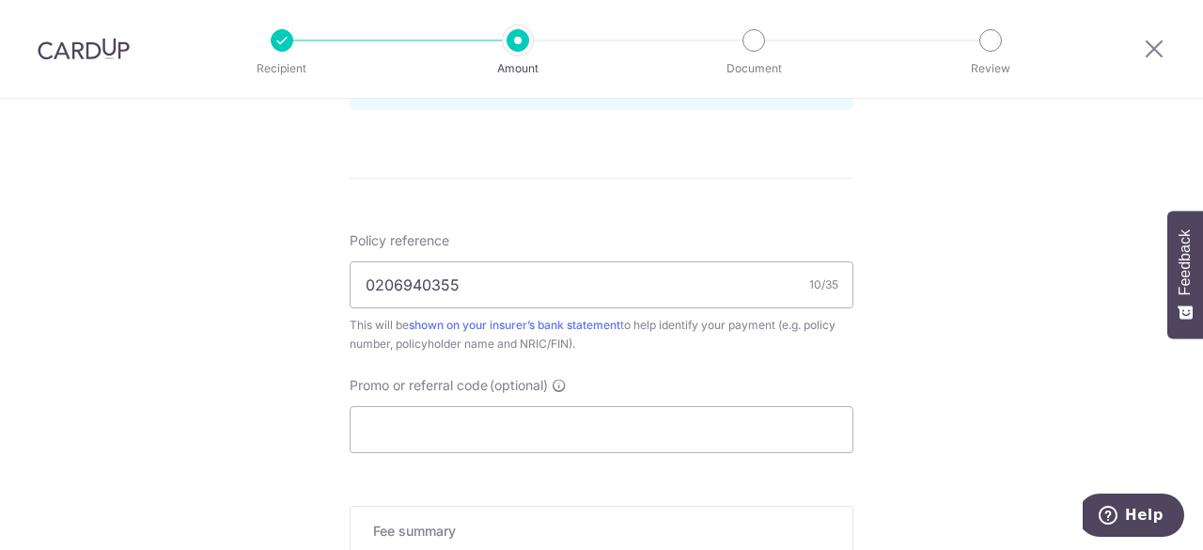
scroll to position [1128, 0]
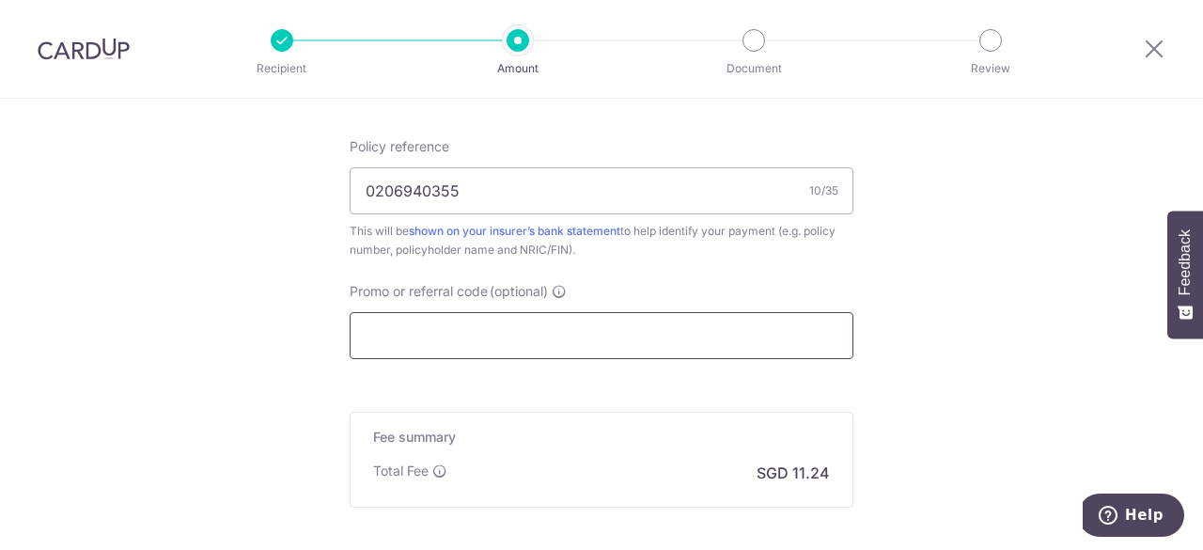
click at [786, 315] on input "Promo or referral code (optional)" at bounding box center [602, 335] width 504 height 47
paste input "RANDYW217"
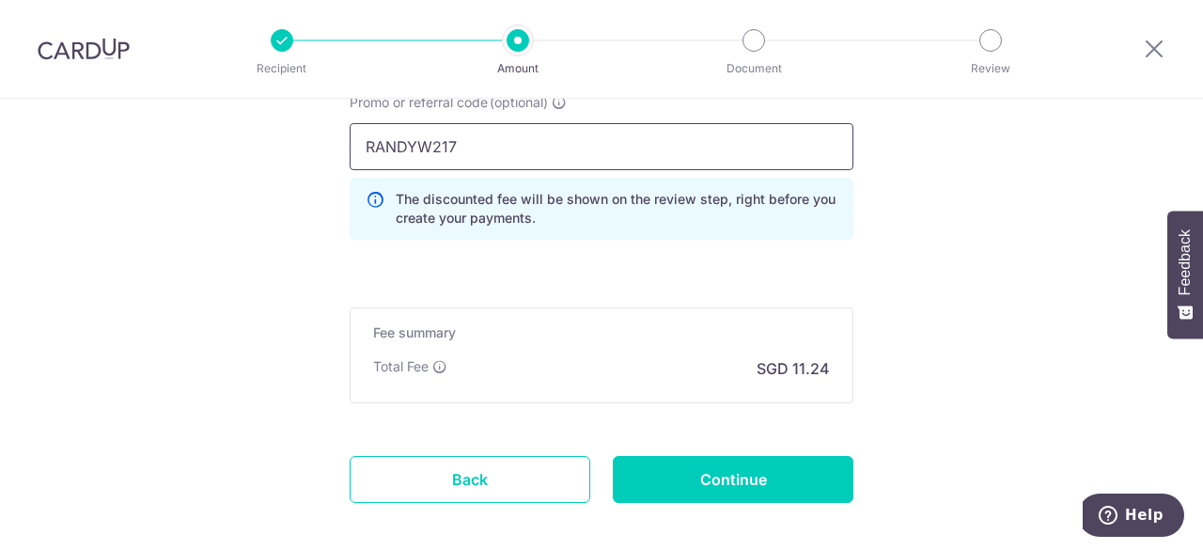
scroll to position [1405, 0]
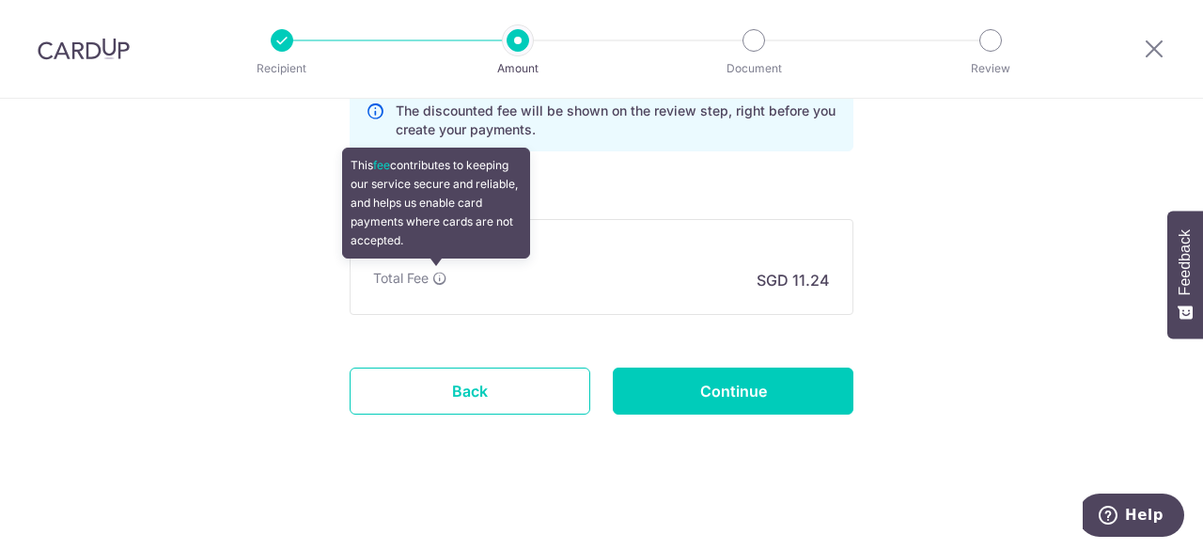
type input "RANDYW217"
click at [437, 276] on icon at bounding box center [439, 278] width 15 height 15
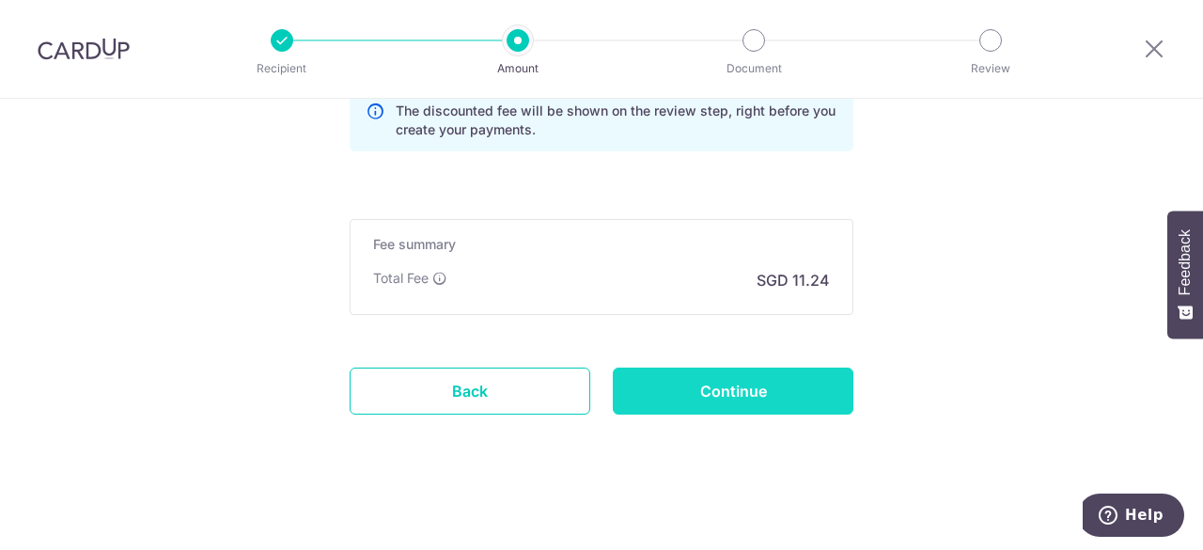
click at [668, 368] on input "Continue" at bounding box center [733, 391] width 241 height 47
type input "Create Schedule"
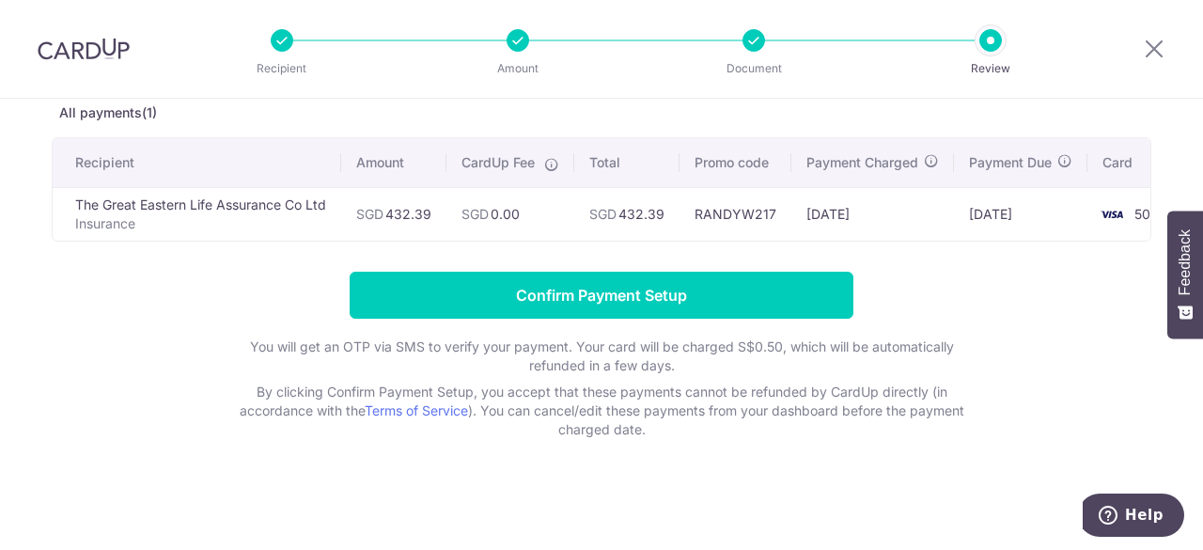
scroll to position [111, 0]
click at [661, 287] on input "Confirm Payment Setup" at bounding box center [602, 295] width 504 height 47
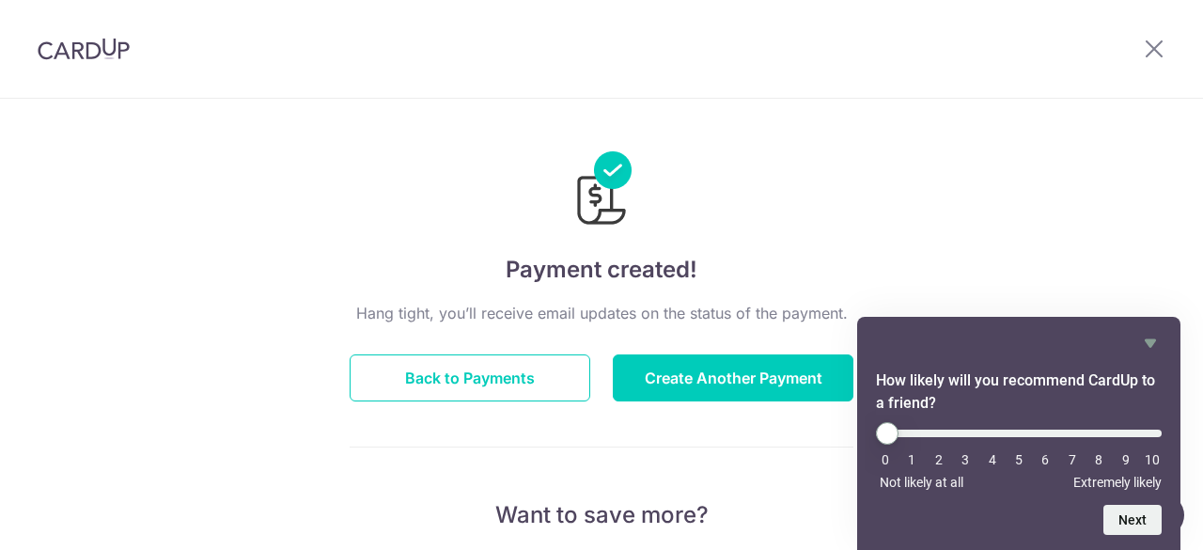
click at [524, 374] on button "Back to Payments" at bounding box center [470, 377] width 241 height 47
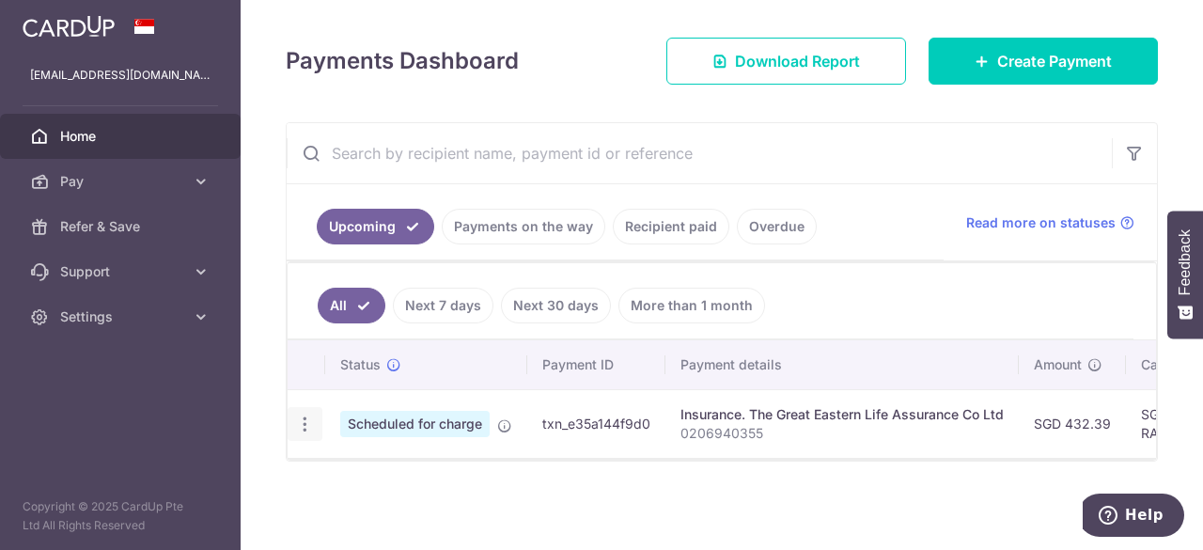
click at [306, 417] on icon "button" at bounding box center [305, 424] width 20 height 20
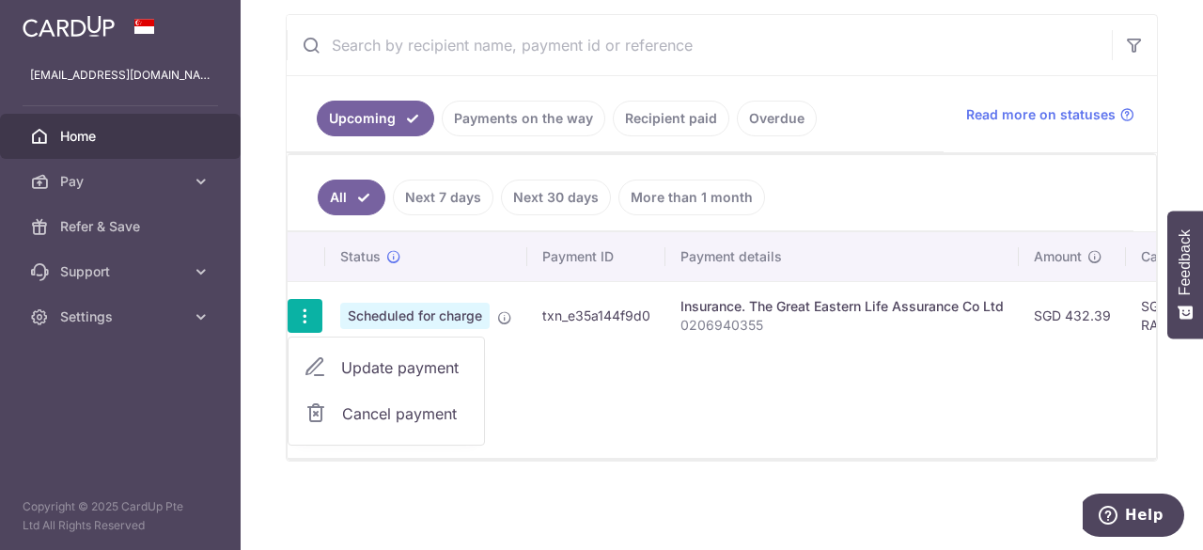
click at [594, 398] on div "Status Payment ID Payment details Amount CardUp fee Total amt. Charge date Due …" at bounding box center [722, 345] width 868 height 226
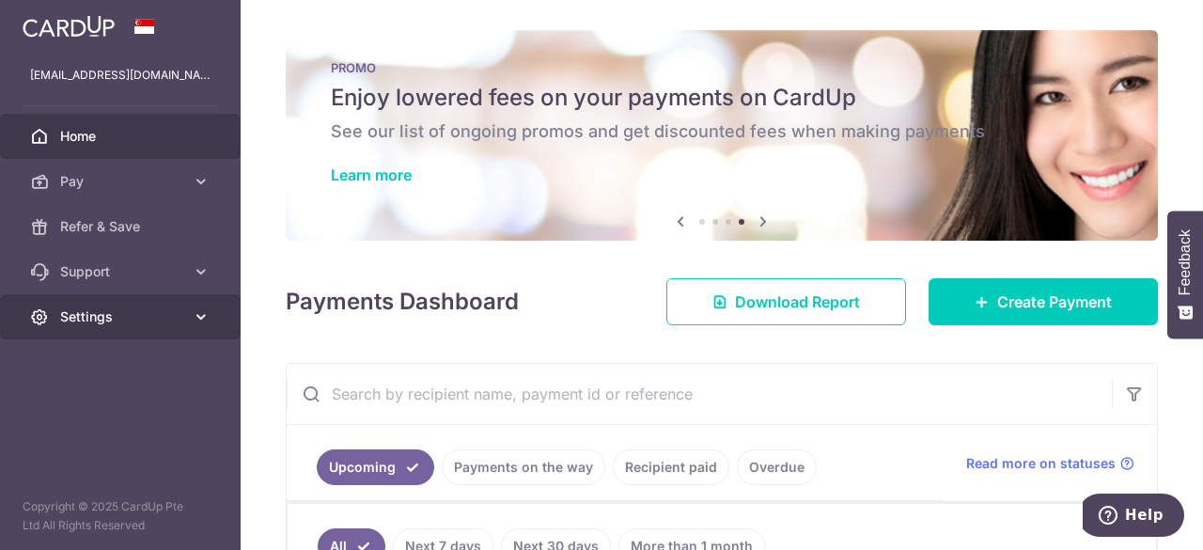
click at [135, 319] on span "Settings" at bounding box center [122, 316] width 124 height 19
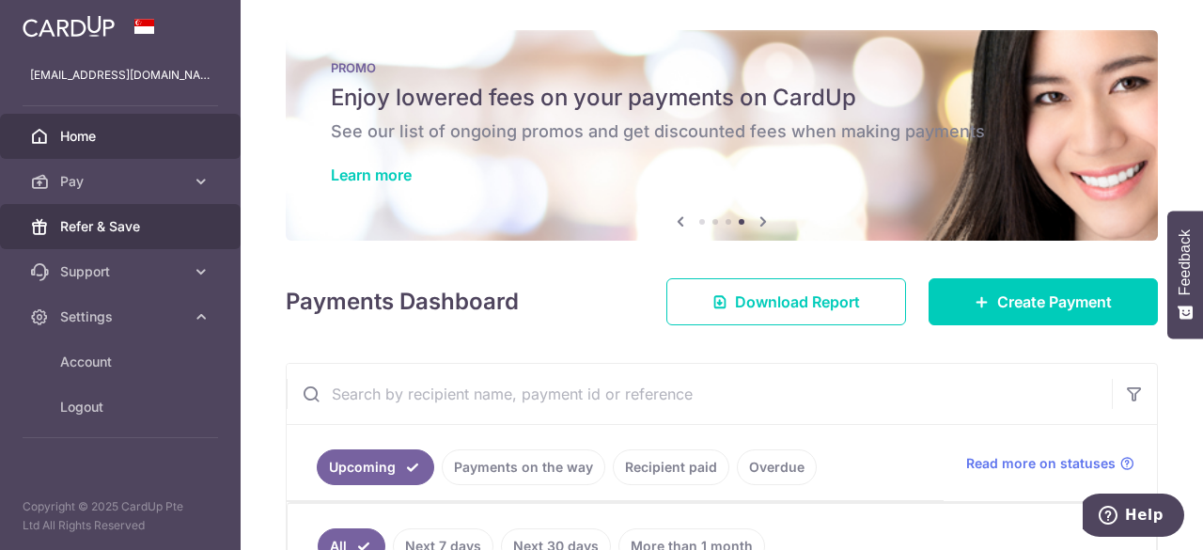
click at [109, 227] on span "Refer & Save" at bounding box center [122, 226] width 124 height 19
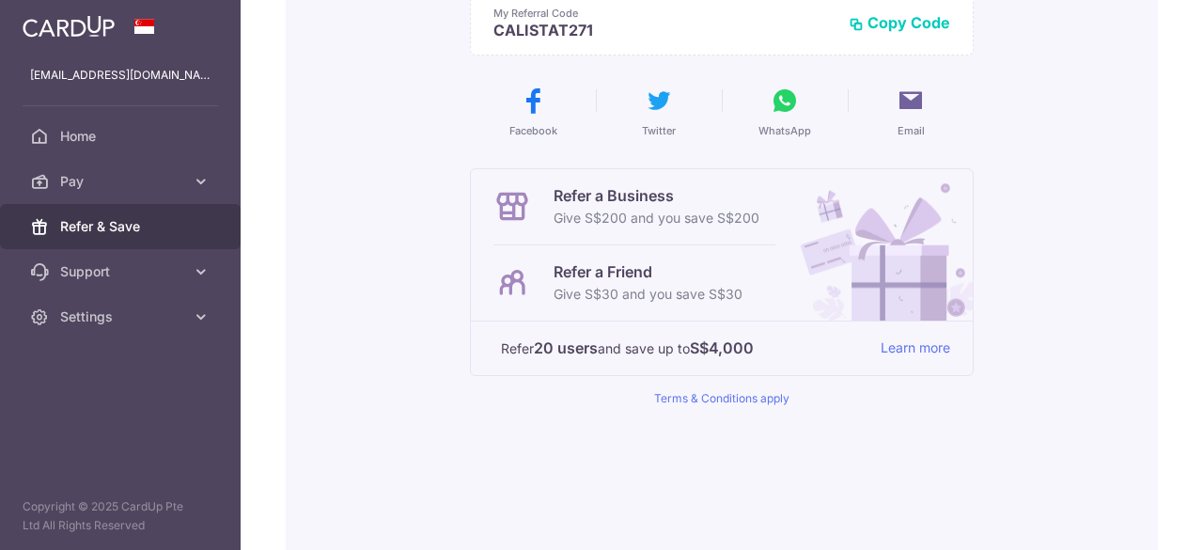
scroll to position [282, 0]
click at [608, 272] on p "Refer a Friend" at bounding box center [648, 270] width 189 height 23
click at [864, 300] on img at bounding box center [878, 243] width 190 height 151
click at [872, 351] on div "Refer 20 users and save up to S$4,000 Learn more" at bounding box center [725, 347] width 449 height 23
click at [883, 350] on link "Learn more" at bounding box center [916, 347] width 70 height 23
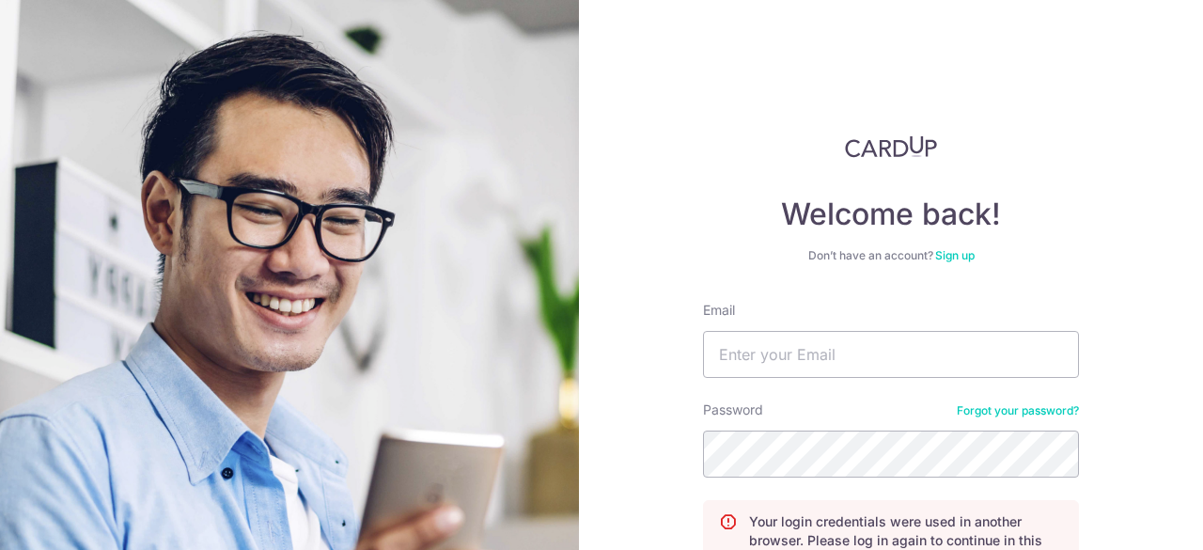
type input "[EMAIL_ADDRESS][DOMAIN_NAME]"
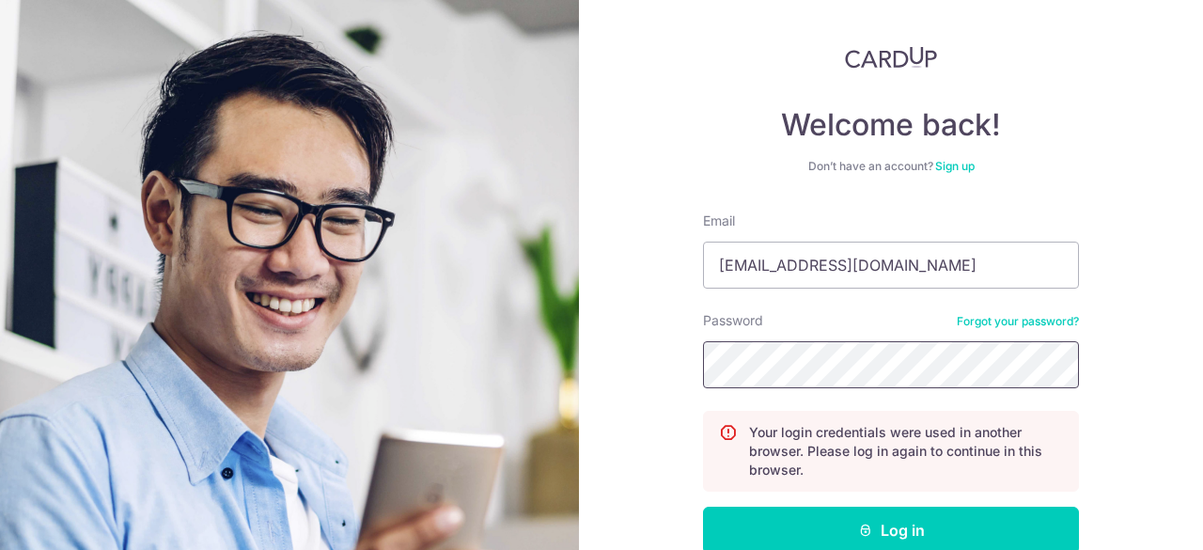
scroll to position [194, 0]
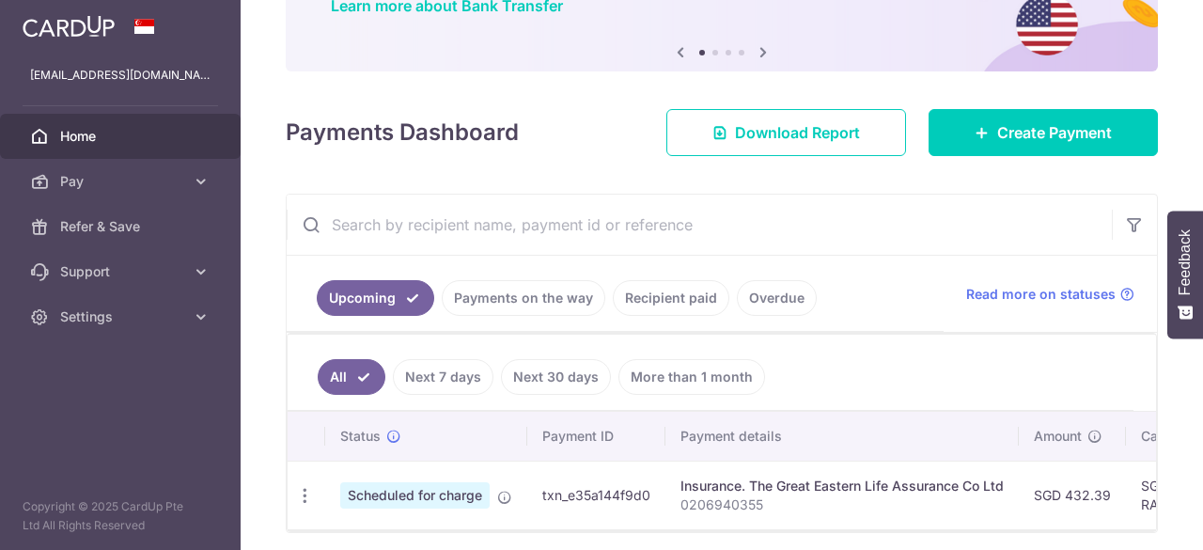
scroll to position [188, 0]
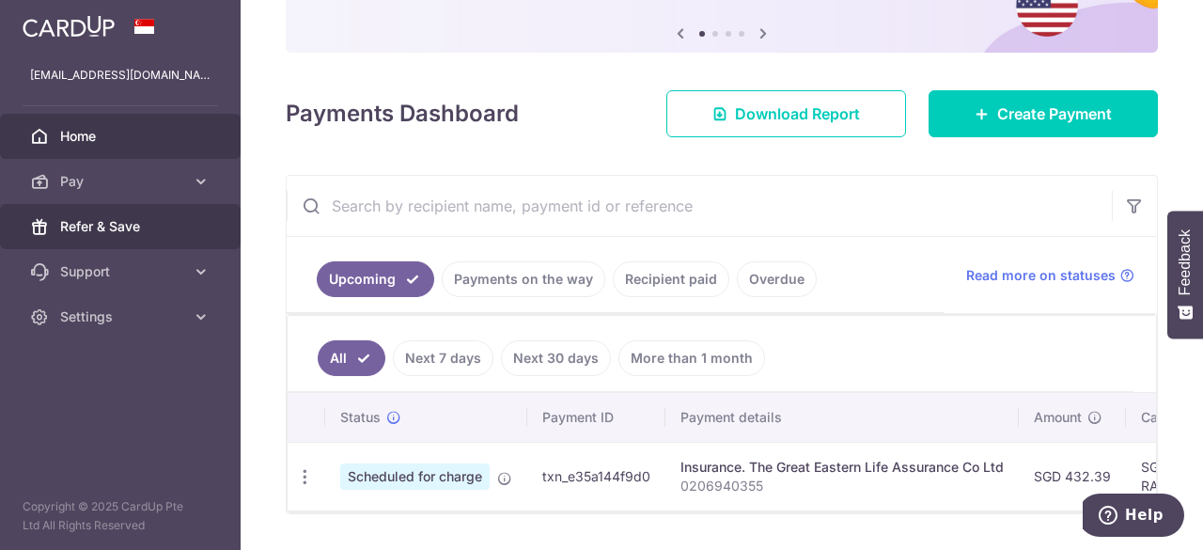
click at [136, 230] on span "Refer & Save" at bounding box center [122, 226] width 124 height 19
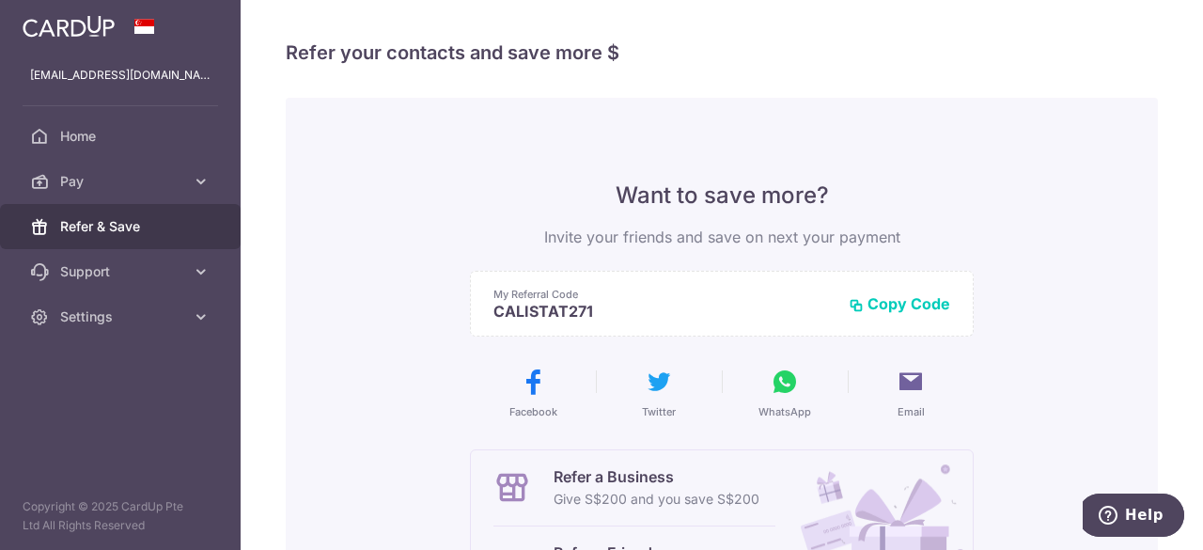
click at [135, 231] on span "Refer & Save" at bounding box center [122, 226] width 124 height 19
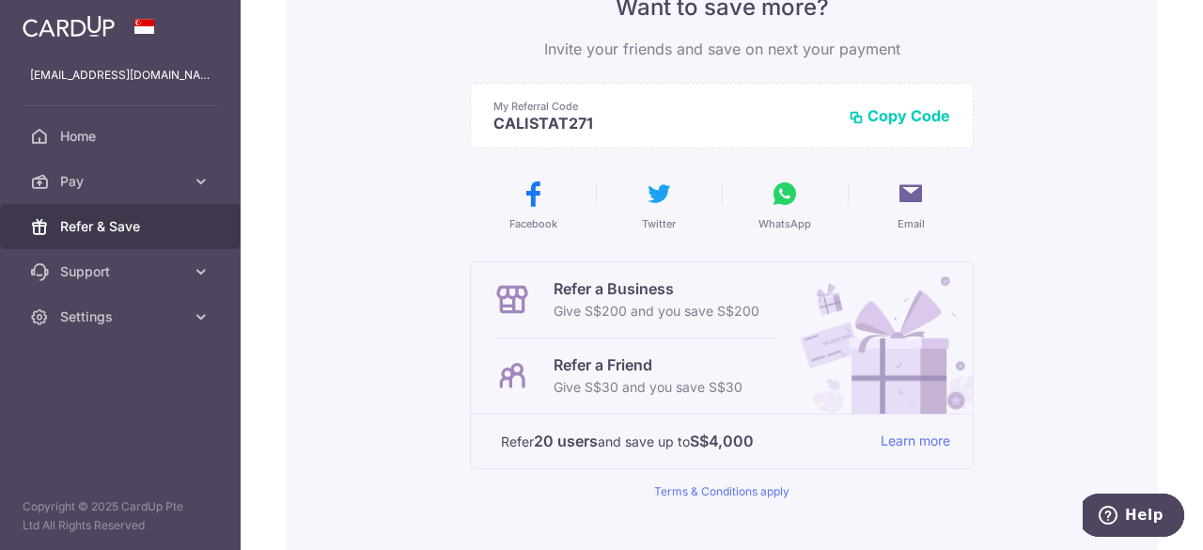
click at [872, 110] on button "Copy Code" at bounding box center [900, 115] width 102 height 19
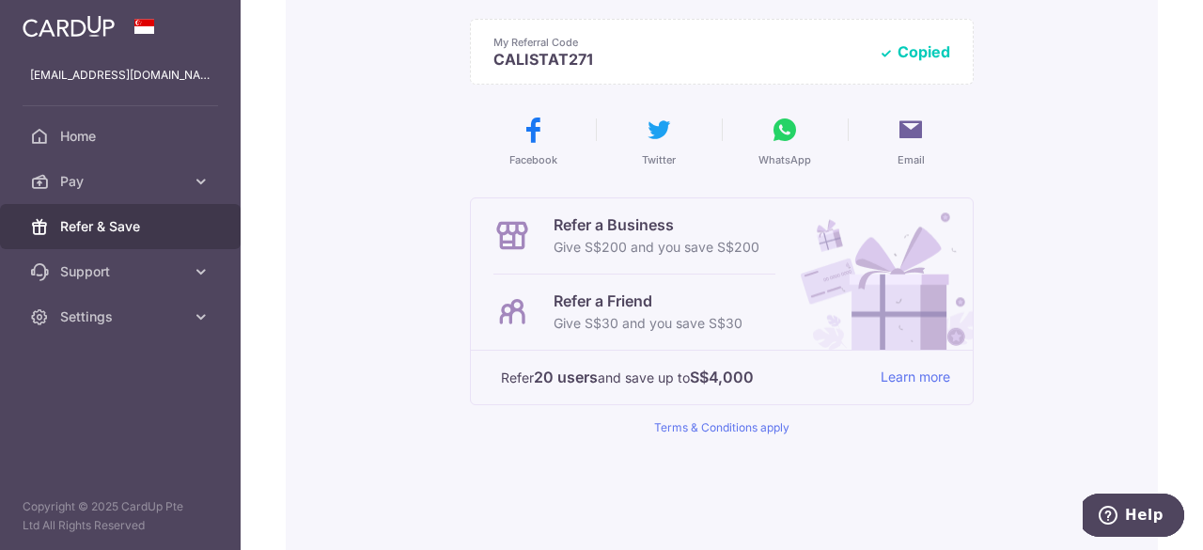
scroll to position [282, 0]
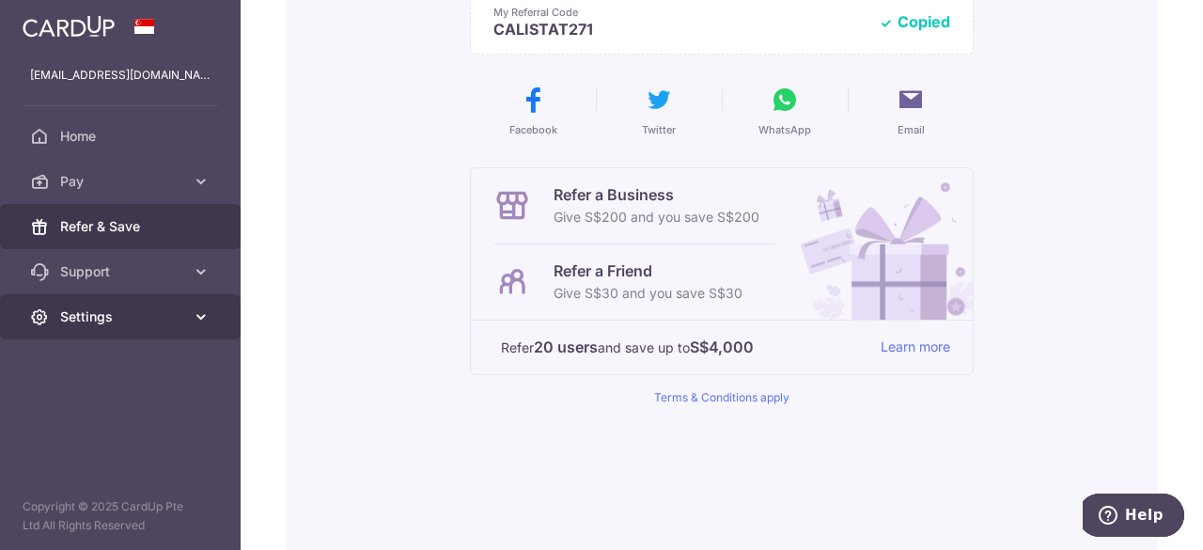
click at [137, 313] on span "Settings" at bounding box center [122, 316] width 124 height 19
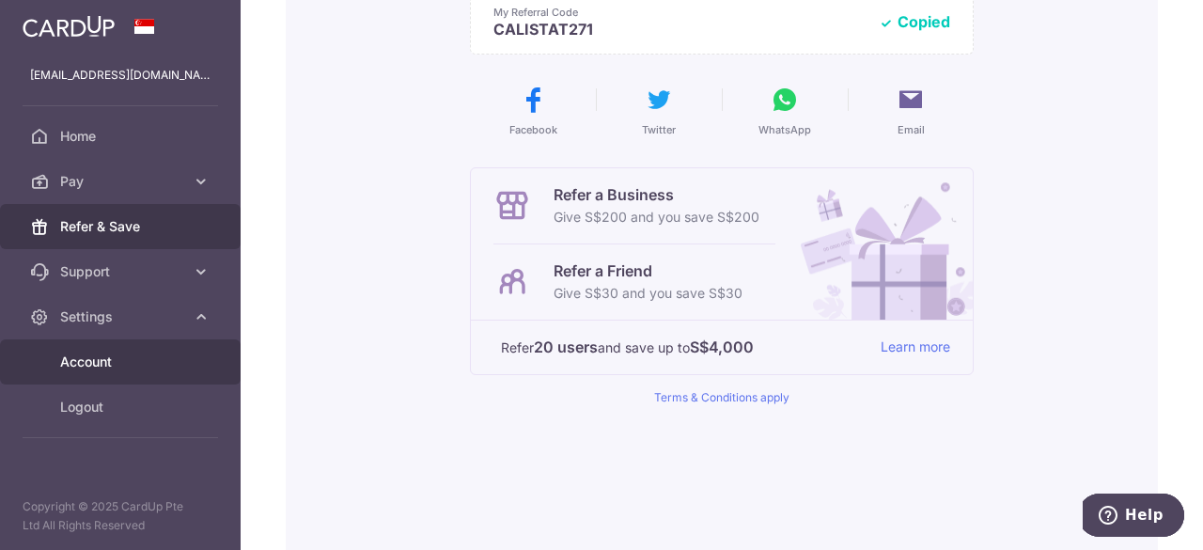
click at [116, 352] on span "Account" at bounding box center [122, 361] width 124 height 19
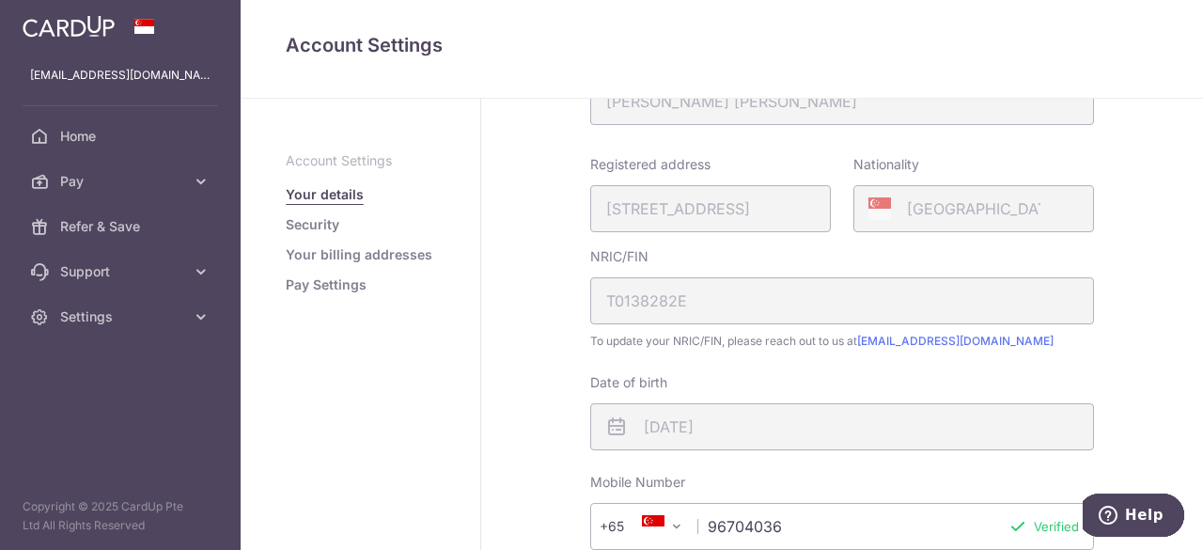
scroll to position [654, 0]
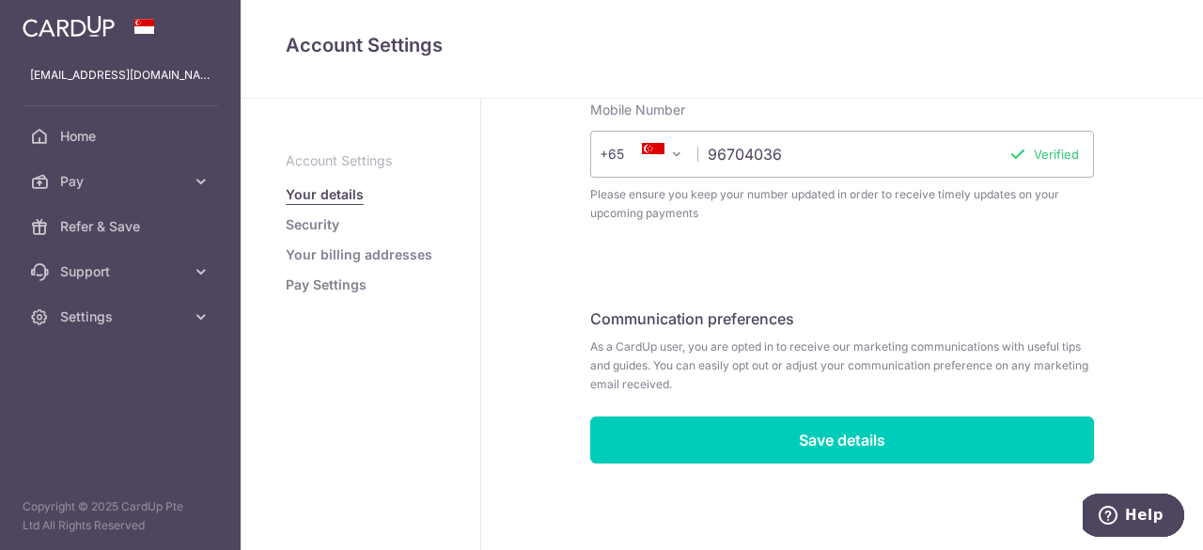
click at [336, 228] on link "Security" at bounding box center [313, 224] width 54 height 19
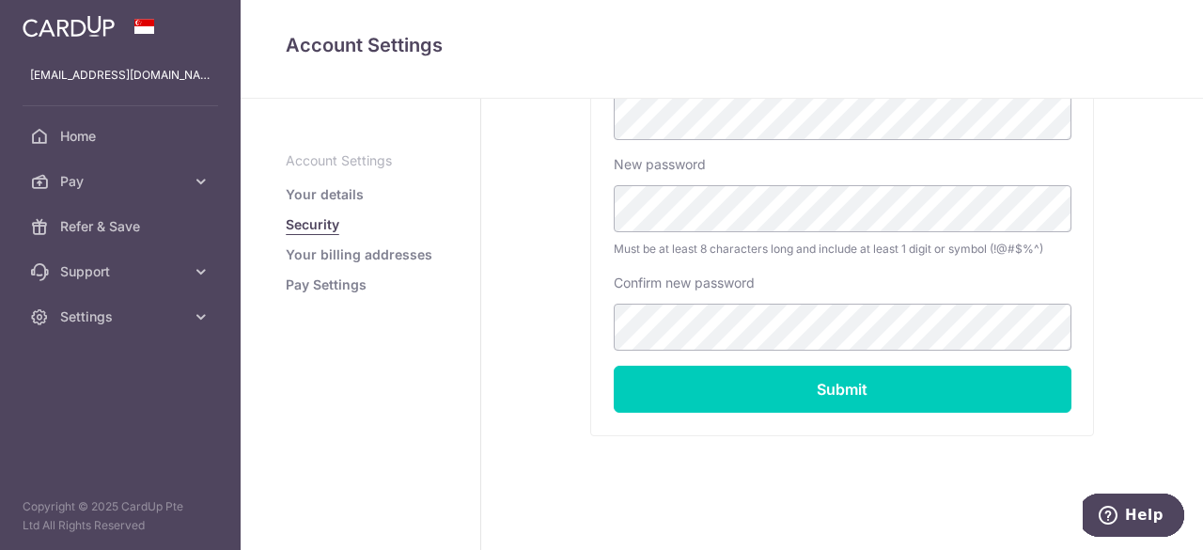
scroll to position [508, 0]
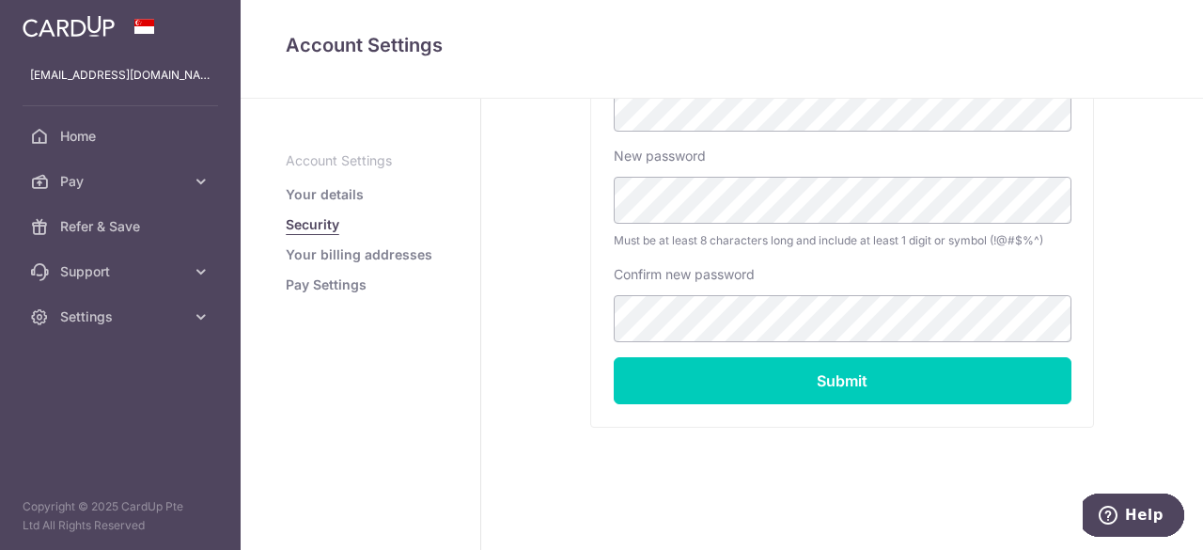
click at [308, 258] on link "Your billing addresses" at bounding box center [359, 254] width 147 height 19
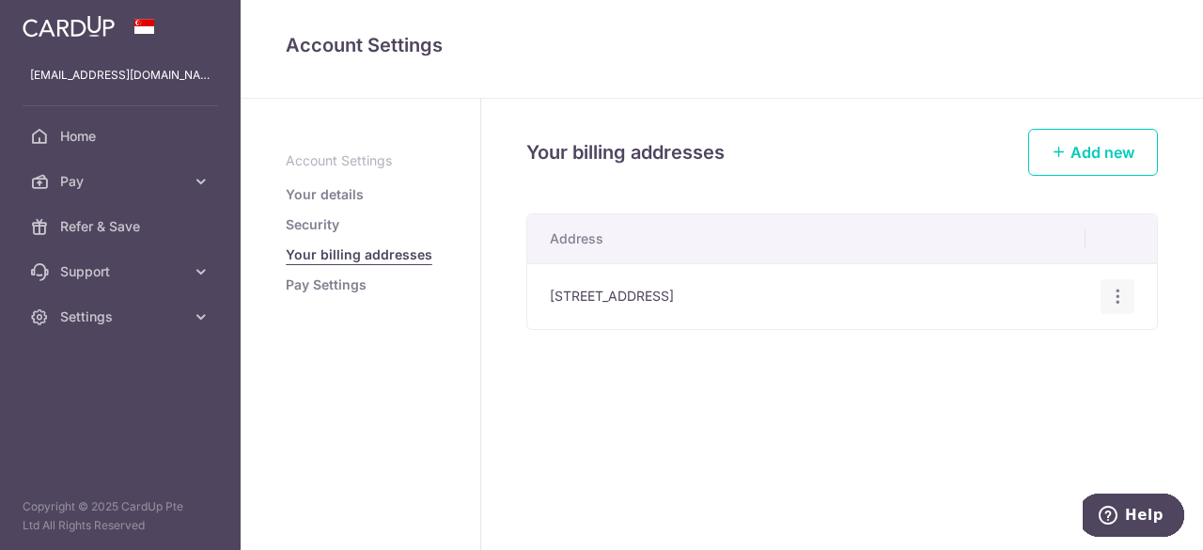
click at [1110, 289] on icon "button" at bounding box center [1118, 297] width 20 height 20
click at [1064, 344] on span "Edit address" at bounding box center [1055, 348] width 128 height 23
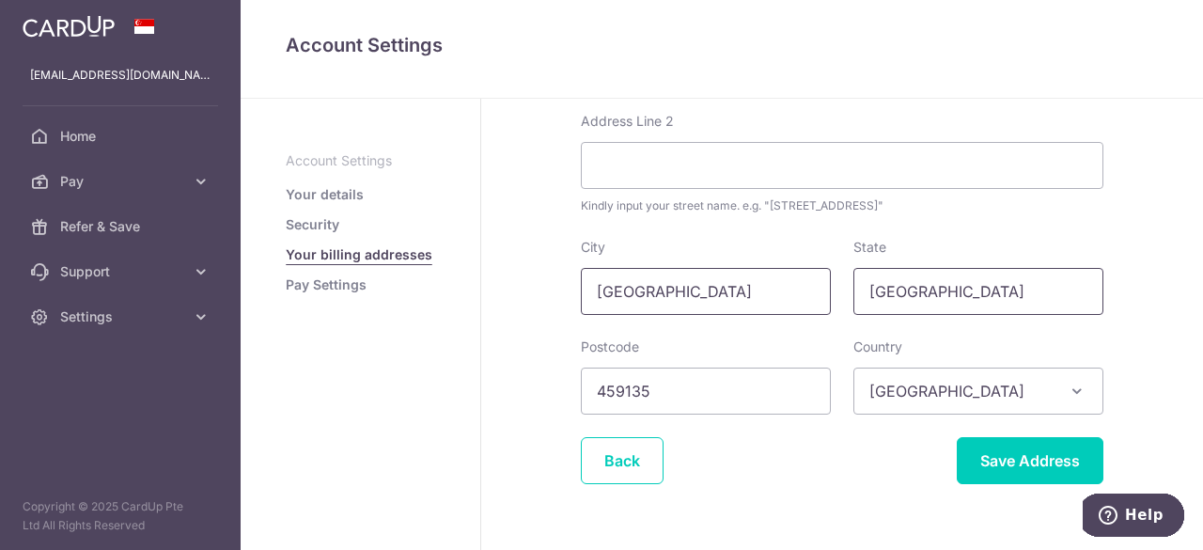
drag, startPoint x: 942, startPoint y: 299, endPoint x: 737, endPoint y: 304, distance: 205.0
click at [737, 304] on div "City [GEOGRAPHIC_DATA] State [GEOGRAPHIC_DATA]" at bounding box center [842, 276] width 545 height 77
click at [694, 296] on input "Singapore" at bounding box center [706, 291] width 250 height 47
drag, startPoint x: 694, startPoint y: 296, endPoint x: 500, endPoint y: 294, distance: 193.6
click at [500, 294] on div "Billing Address Your address is needed to help us process your payment. No comm…" at bounding box center [842, 206] width 722 height 778
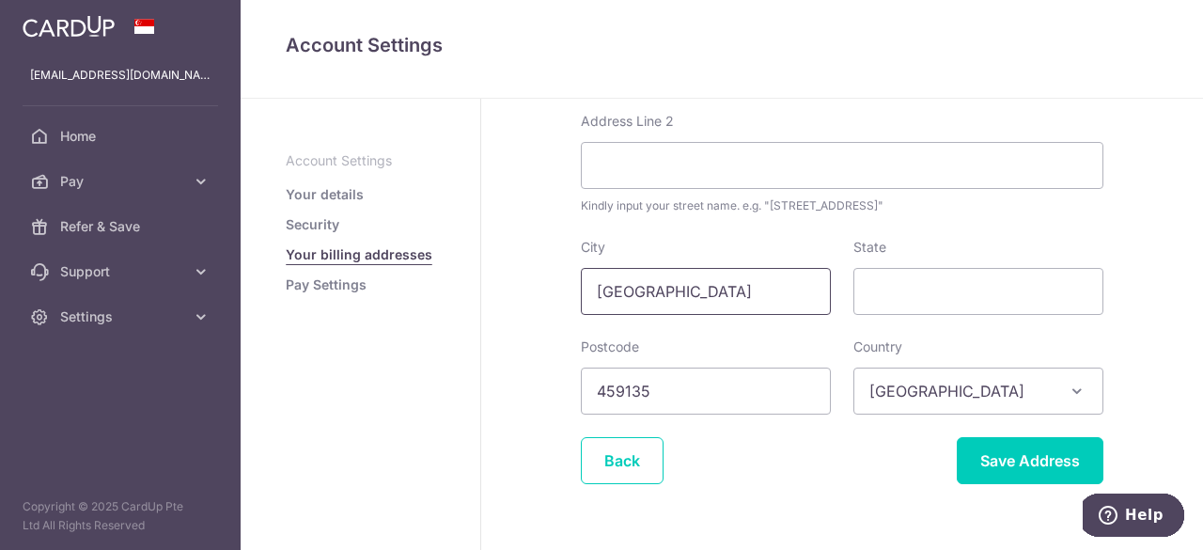
click at [776, 303] on input "[GEOGRAPHIC_DATA]" at bounding box center [706, 291] width 250 height 47
drag, startPoint x: 767, startPoint y: 301, endPoint x: 496, endPoint y: 304, distance: 270.7
click at [496, 304] on div "Billing Address Your address is needed to help us process your payment. No comm…" at bounding box center [842, 206] width 722 height 778
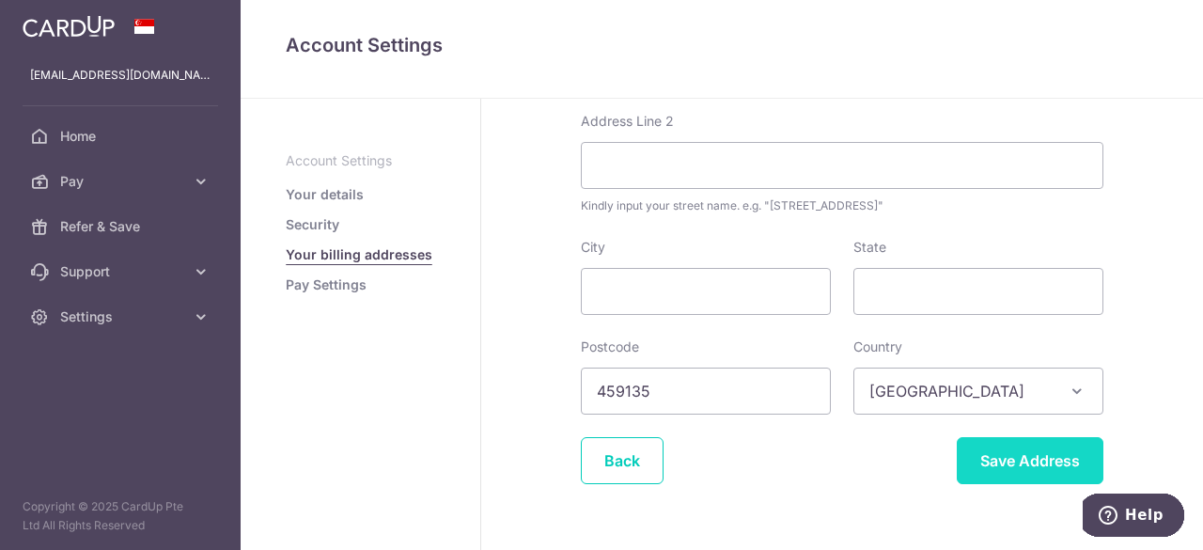
click at [1022, 462] on input "Save Address" at bounding box center [1030, 460] width 147 height 47
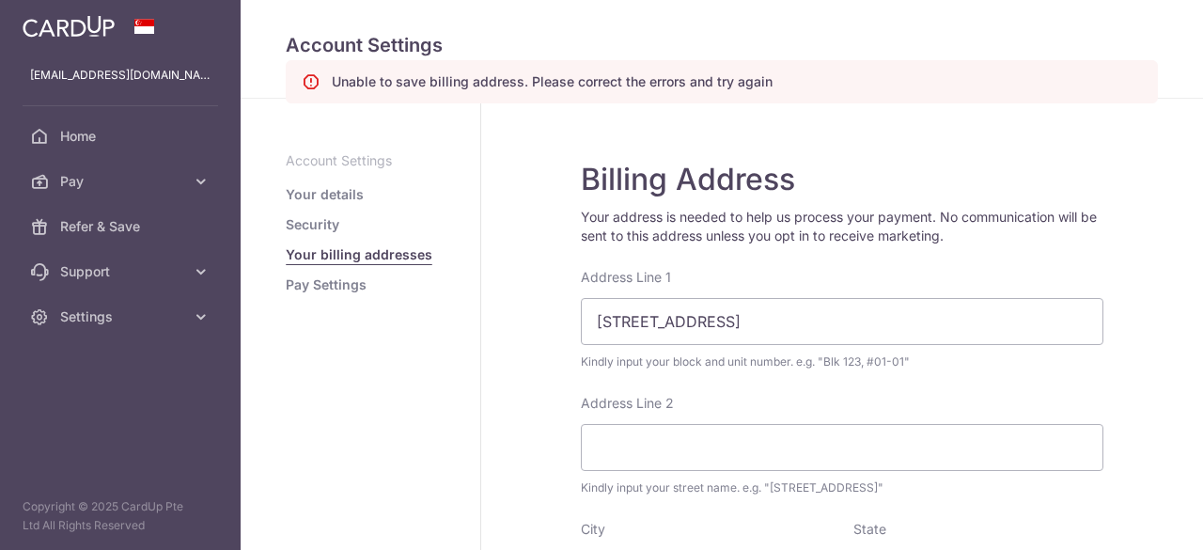
scroll to position [352, 0]
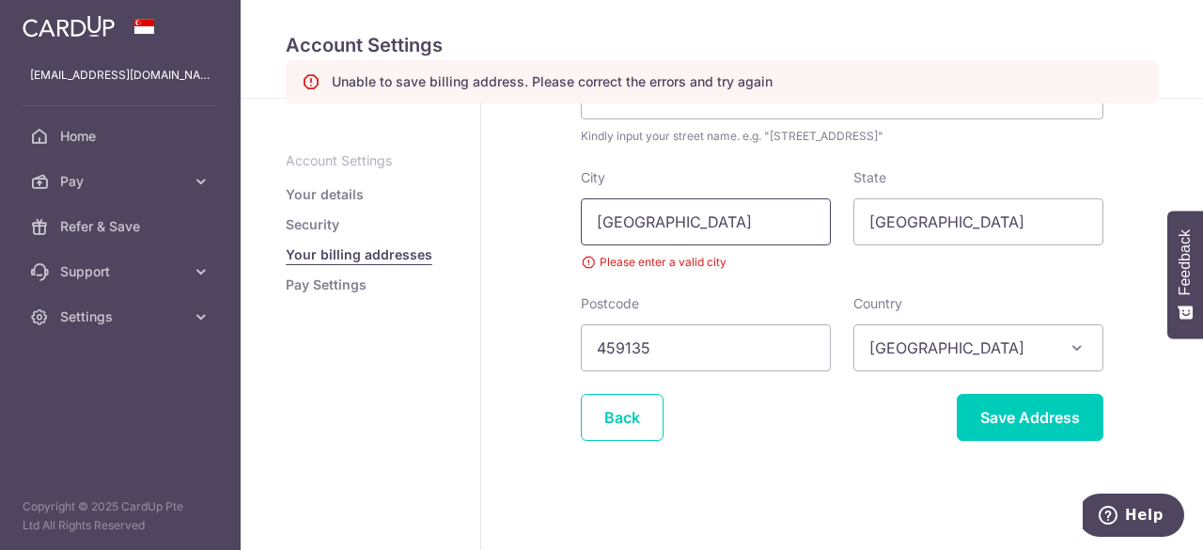
click at [728, 234] on input "[GEOGRAPHIC_DATA]" at bounding box center [706, 221] width 250 height 47
drag, startPoint x: 979, startPoint y: 218, endPoint x: 769, endPoint y: 217, distance: 210.5
click at [769, 217] on div "City Singapore Please enter a valid city State Singapore" at bounding box center [842, 219] width 545 height 103
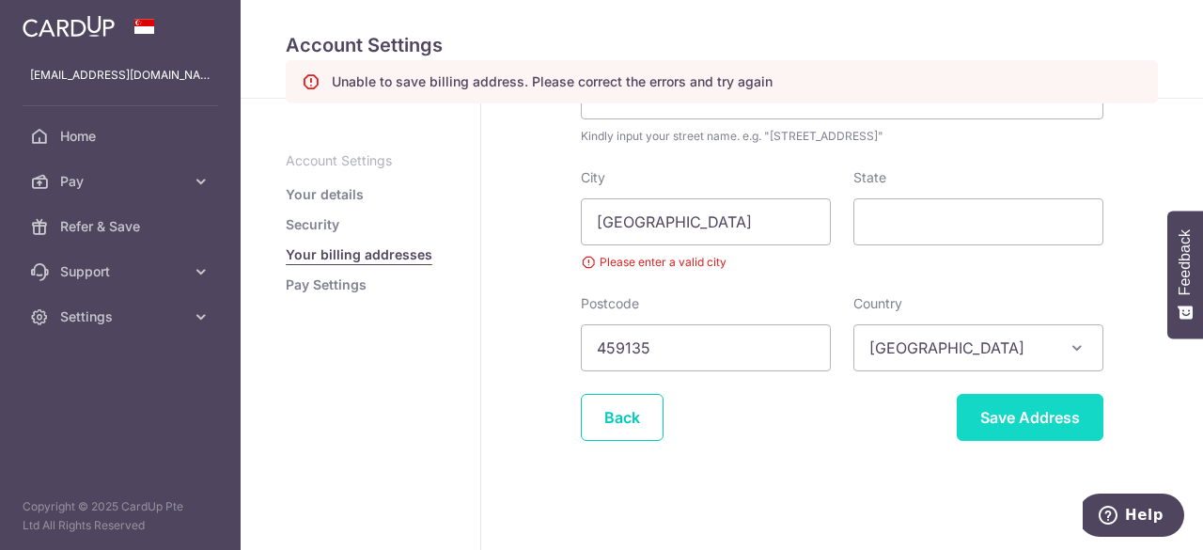
click at [993, 414] on input "Save Address" at bounding box center [1030, 417] width 147 height 47
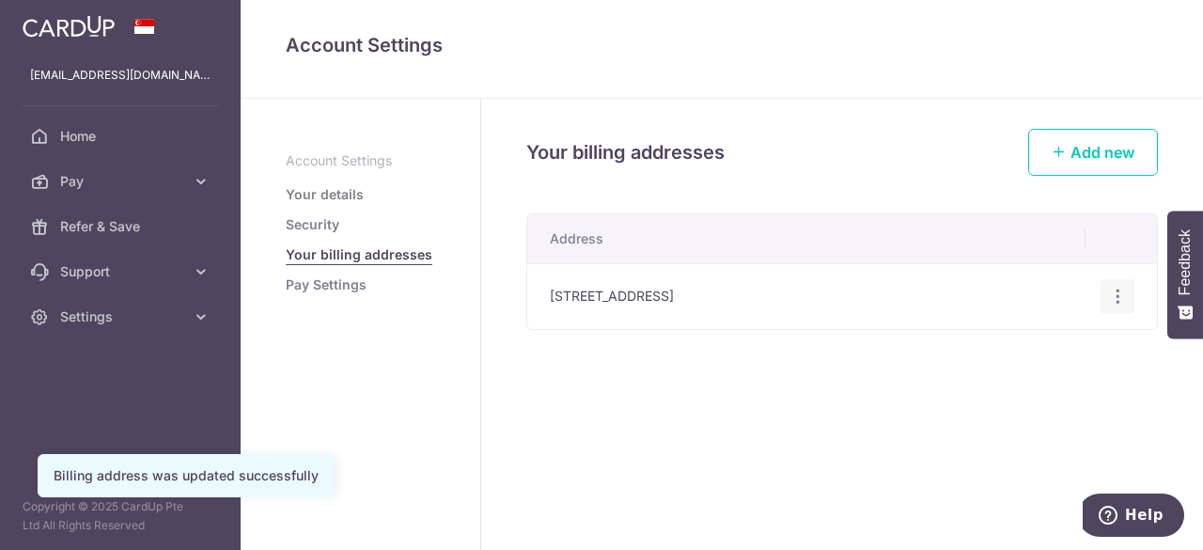
click at [1120, 297] on icon "button" at bounding box center [1118, 297] width 20 height 20
click at [1066, 349] on span "Edit address" at bounding box center [1055, 348] width 128 height 23
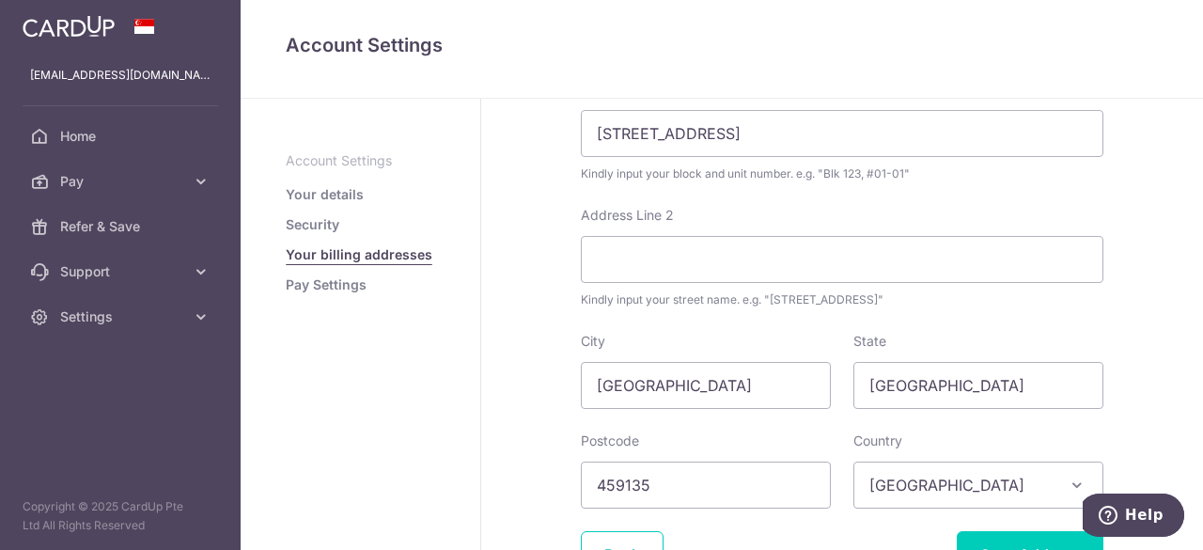
scroll to position [282, 0]
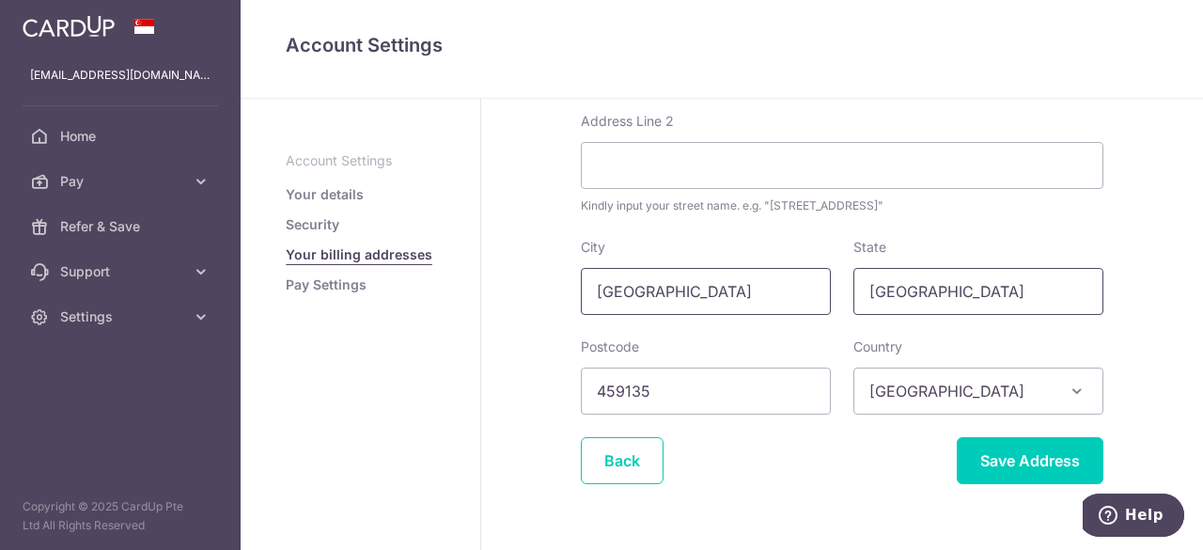
drag, startPoint x: 981, startPoint y: 295, endPoint x: 774, endPoint y: 294, distance: 206.8
click at [774, 294] on div "City [GEOGRAPHIC_DATA] State [GEOGRAPHIC_DATA]" at bounding box center [842, 276] width 545 height 77
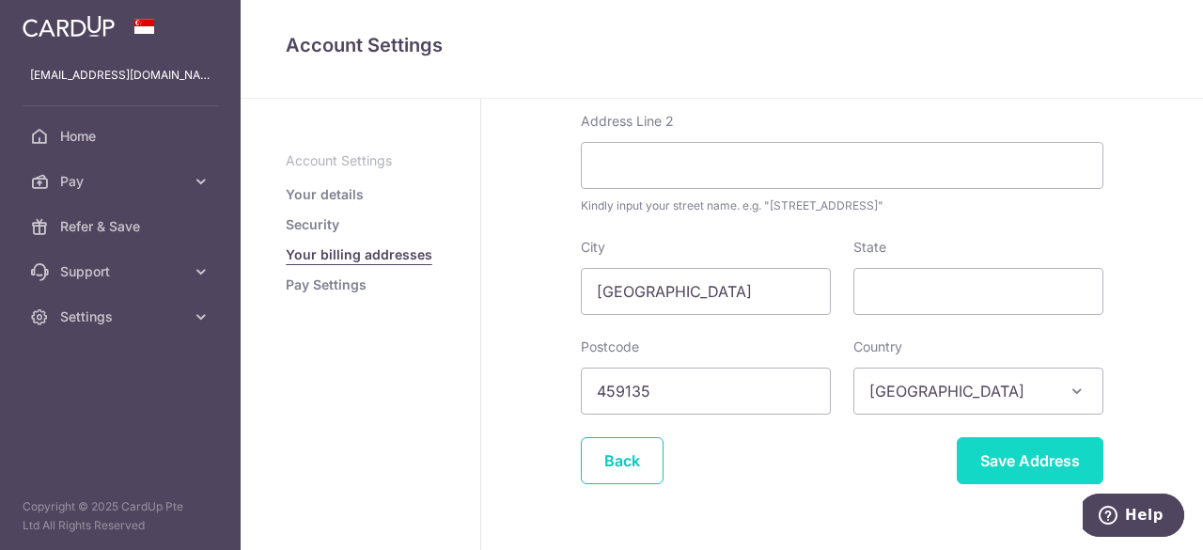
click at [1000, 464] on input "Save Address" at bounding box center [1030, 460] width 147 height 47
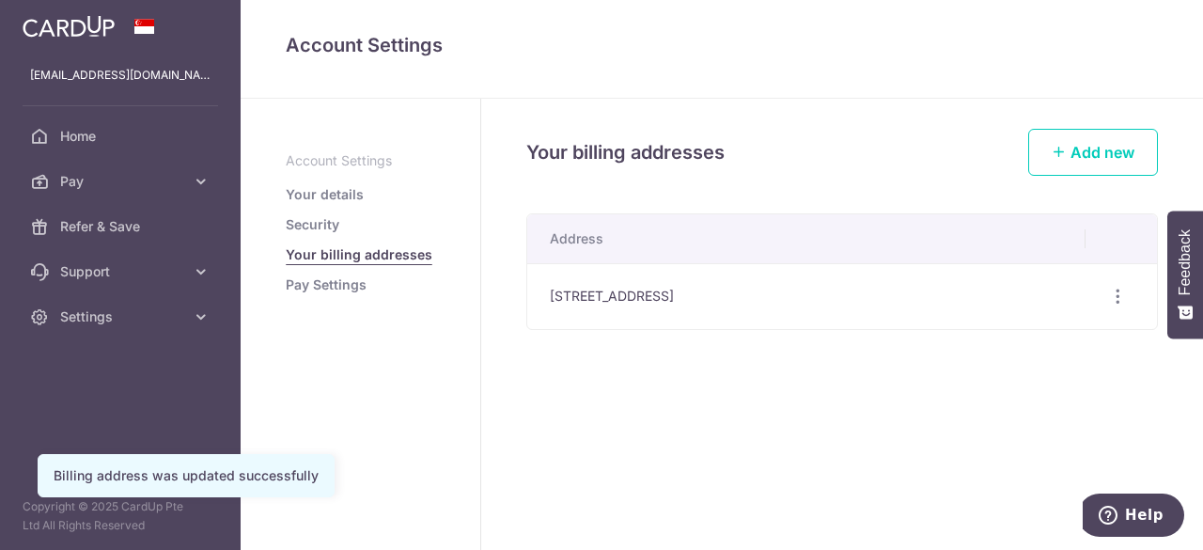
click at [359, 287] on link "Pay Settings" at bounding box center [326, 284] width 81 height 19
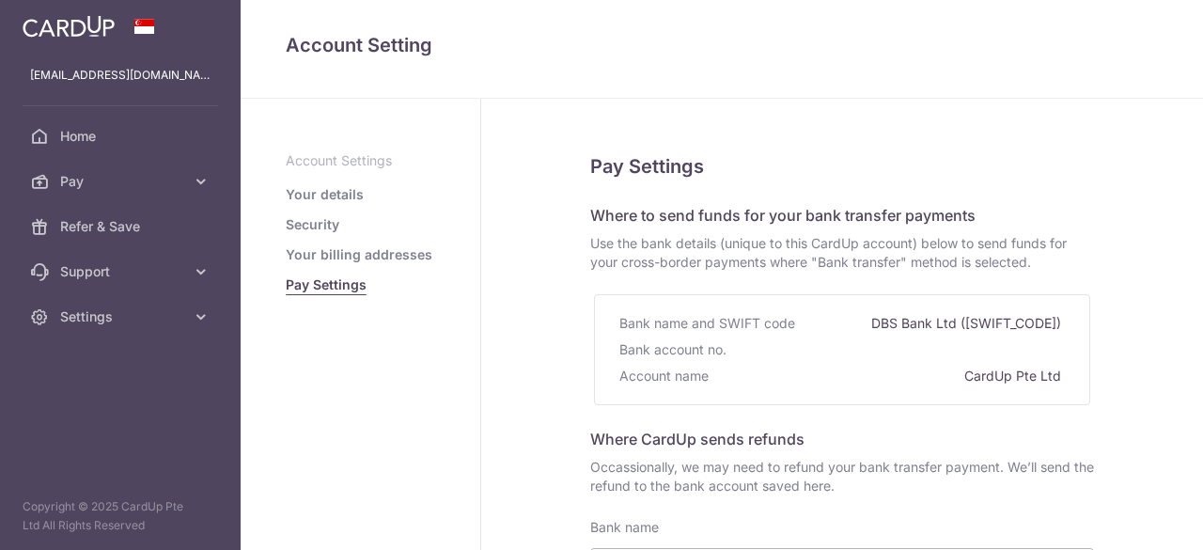
select select
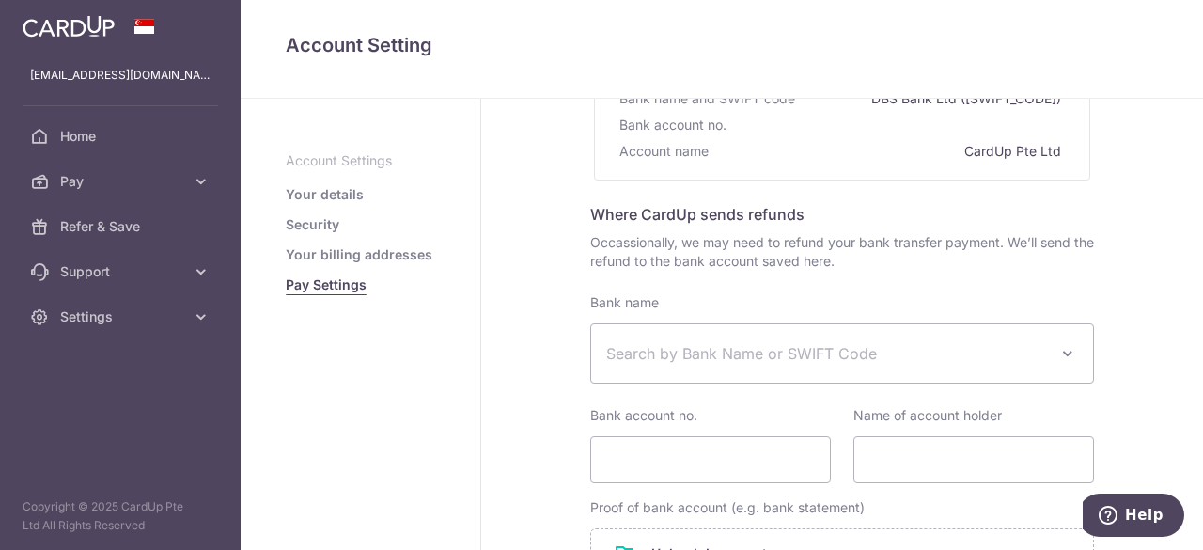
scroll to position [282, 0]
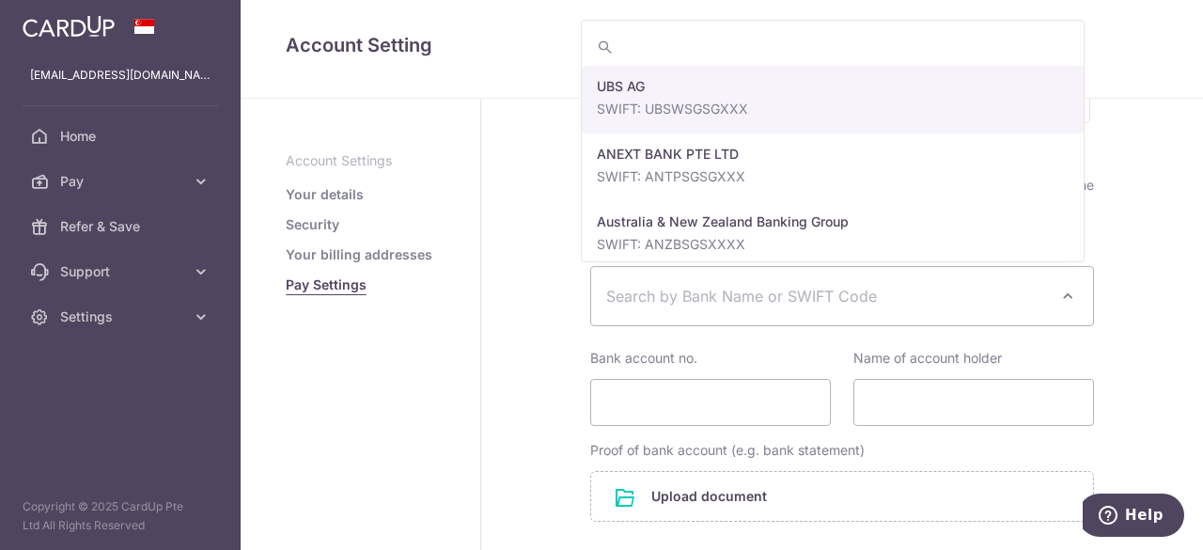
click at [821, 303] on span "Search by Bank Name or SWIFT Code" at bounding box center [827, 296] width 442 height 23
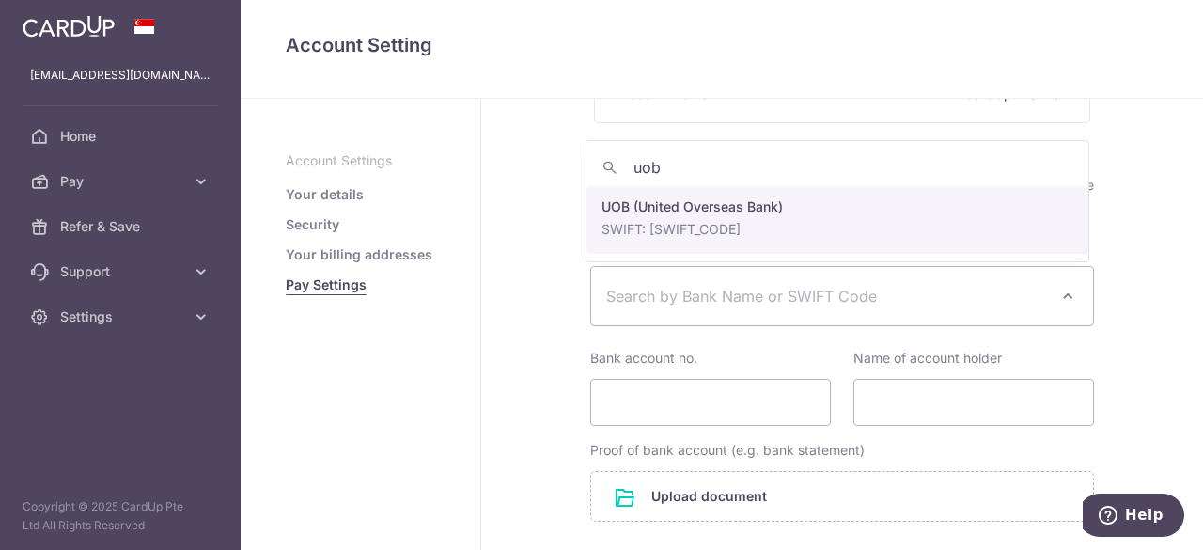
type input "uob"
select select "18"
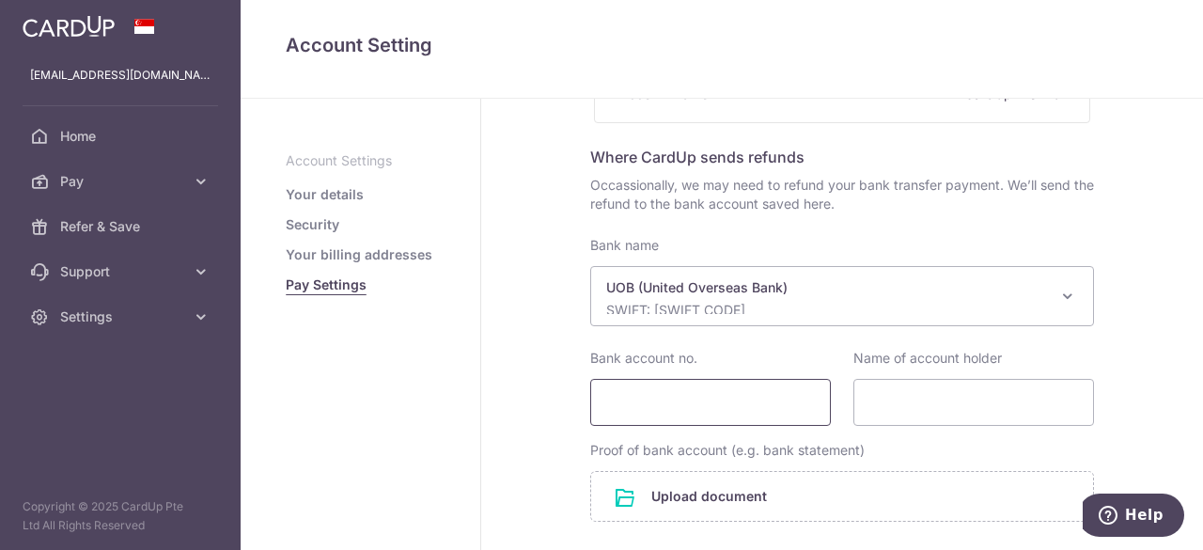
click at [694, 404] on input "Bank account no." at bounding box center [710, 402] width 241 height 47
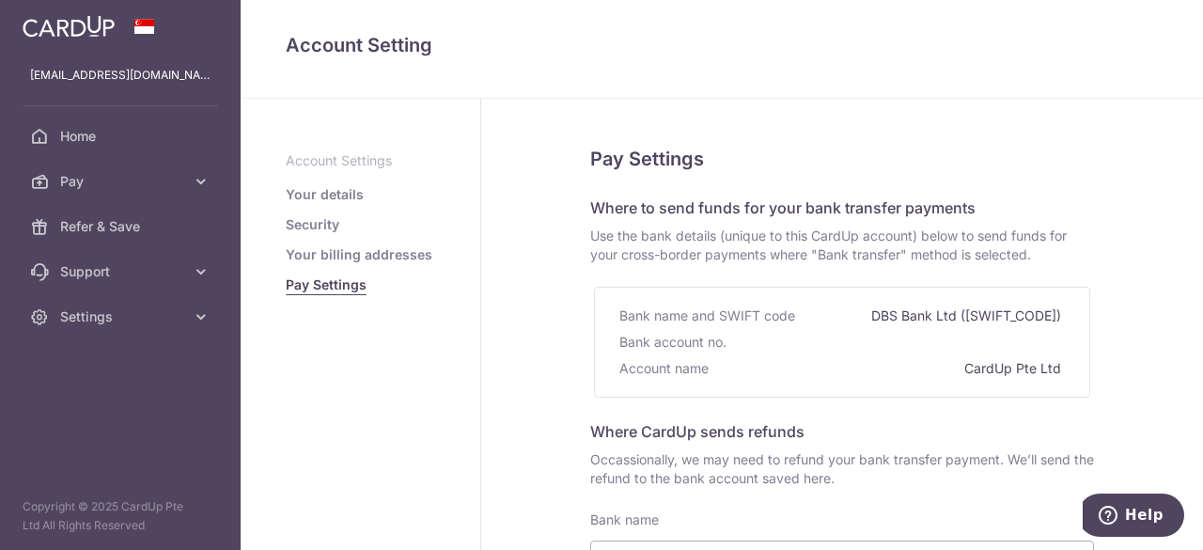
scroll to position [0, 0]
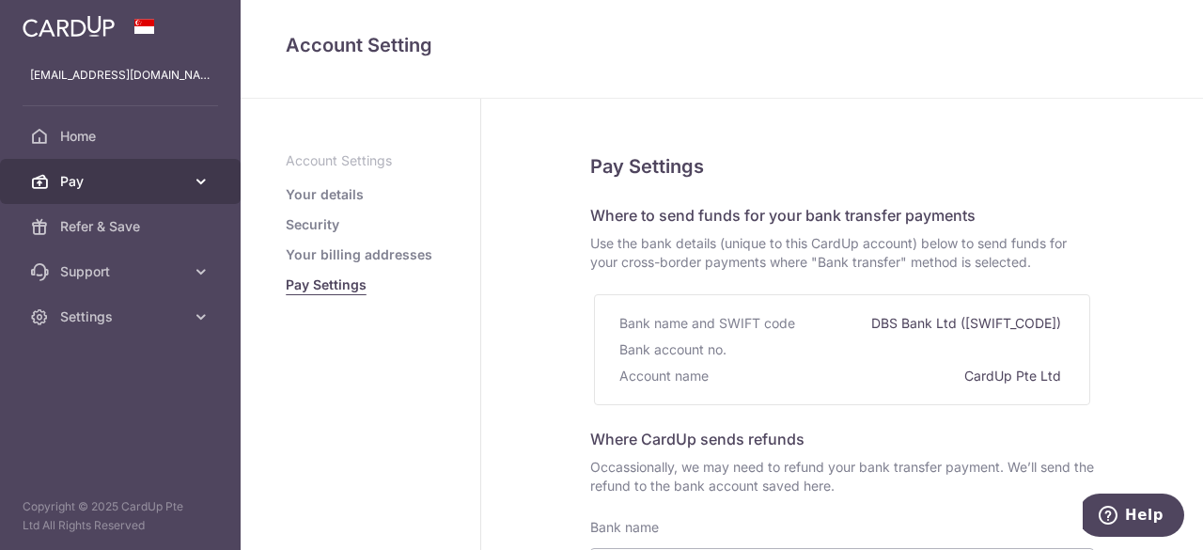
click at [115, 181] on span "Pay" at bounding box center [122, 181] width 124 height 19
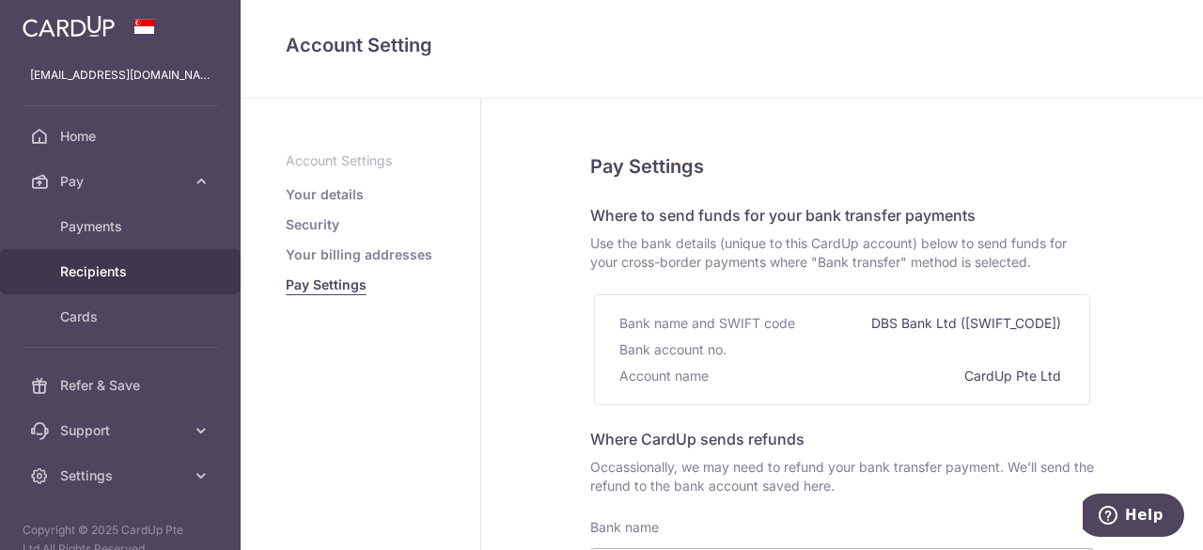
click at [104, 259] on link "Recipients" at bounding box center [120, 271] width 241 height 45
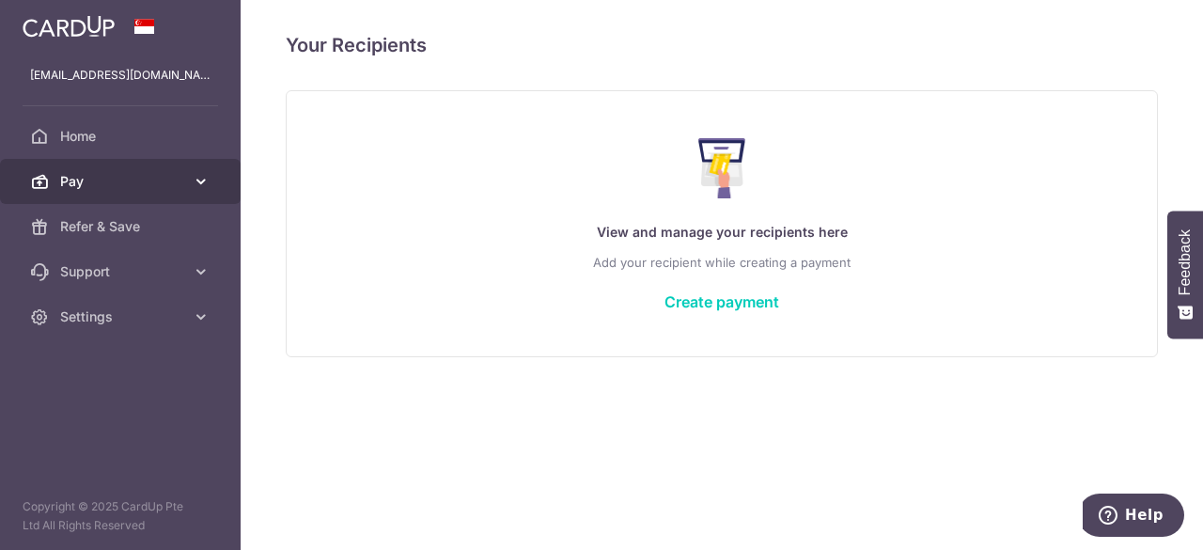
click at [114, 180] on span "Pay" at bounding box center [122, 181] width 124 height 19
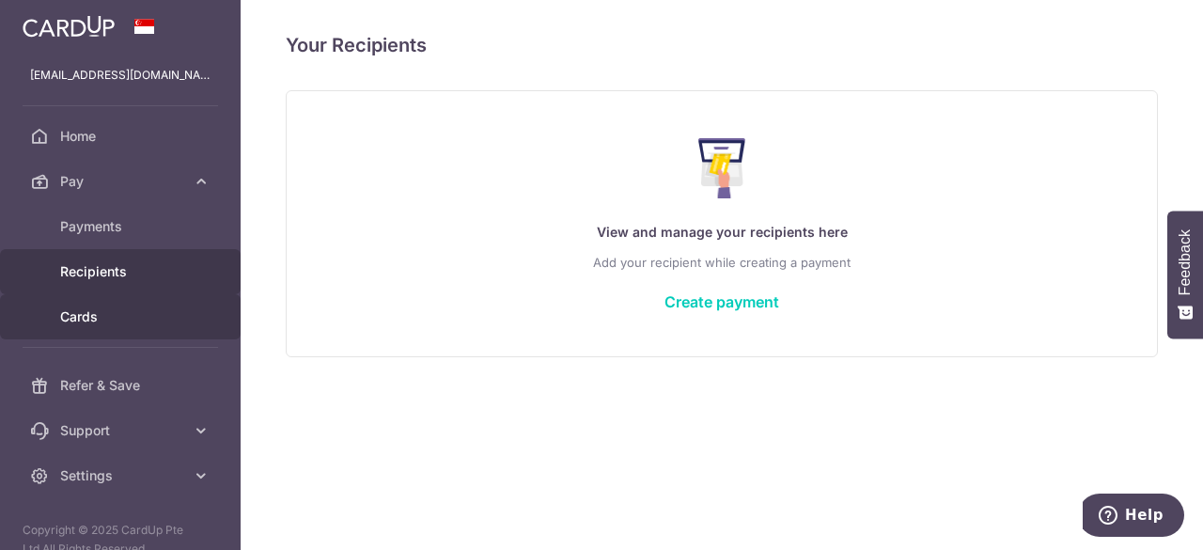
click at [116, 307] on span "Cards" at bounding box center [122, 316] width 124 height 19
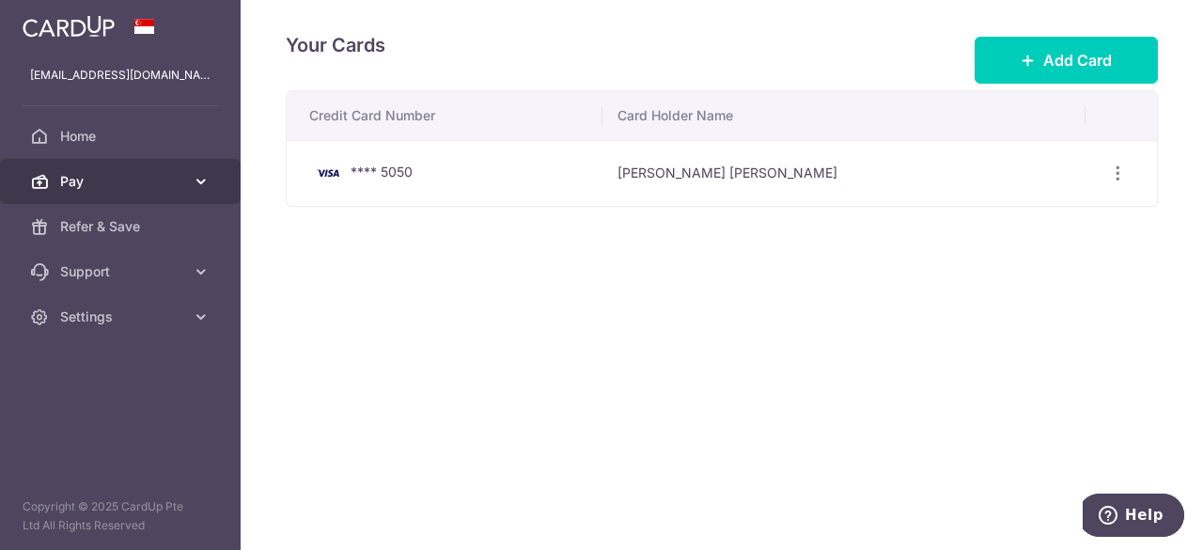
click at [118, 187] on span "Pay" at bounding box center [122, 181] width 124 height 19
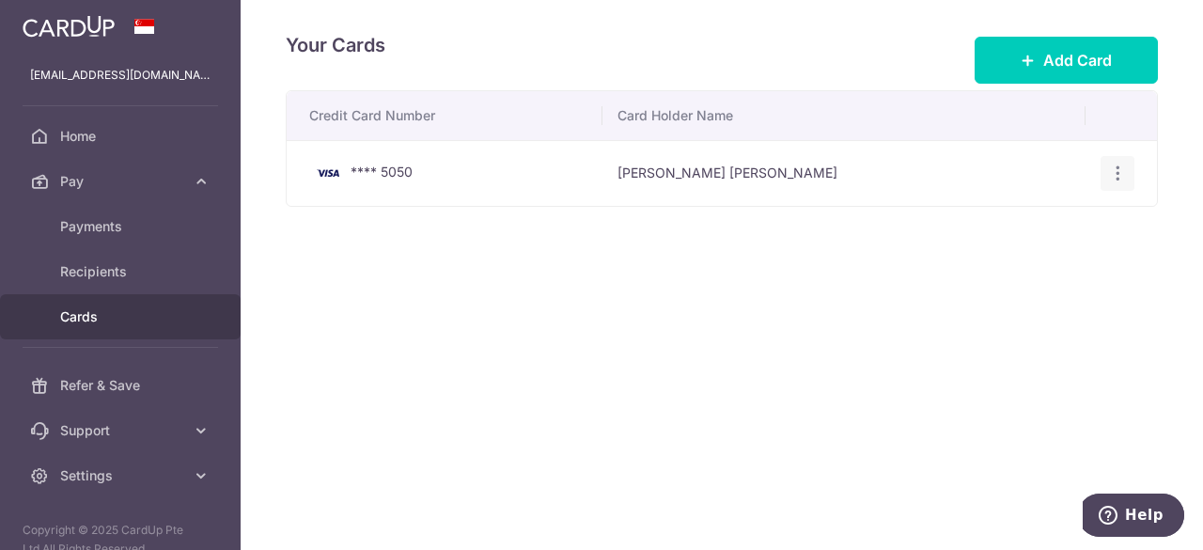
click at [1112, 176] on icon "button" at bounding box center [1118, 174] width 20 height 20
click at [1024, 217] on span "View/Edit" at bounding box center [1055, 225] width 128 height 23
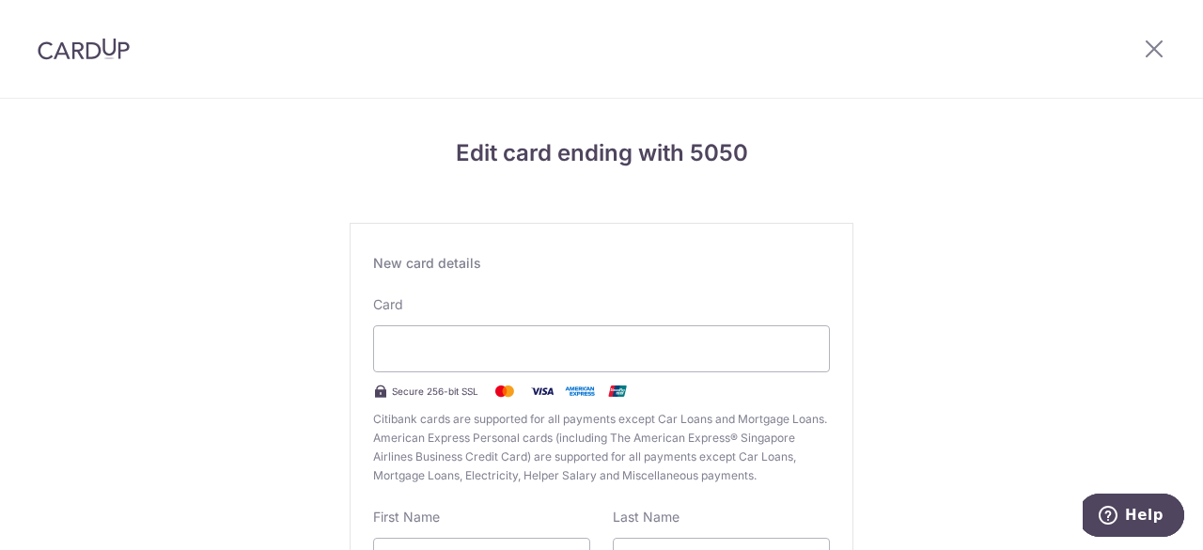
scroll to position [282, 0]
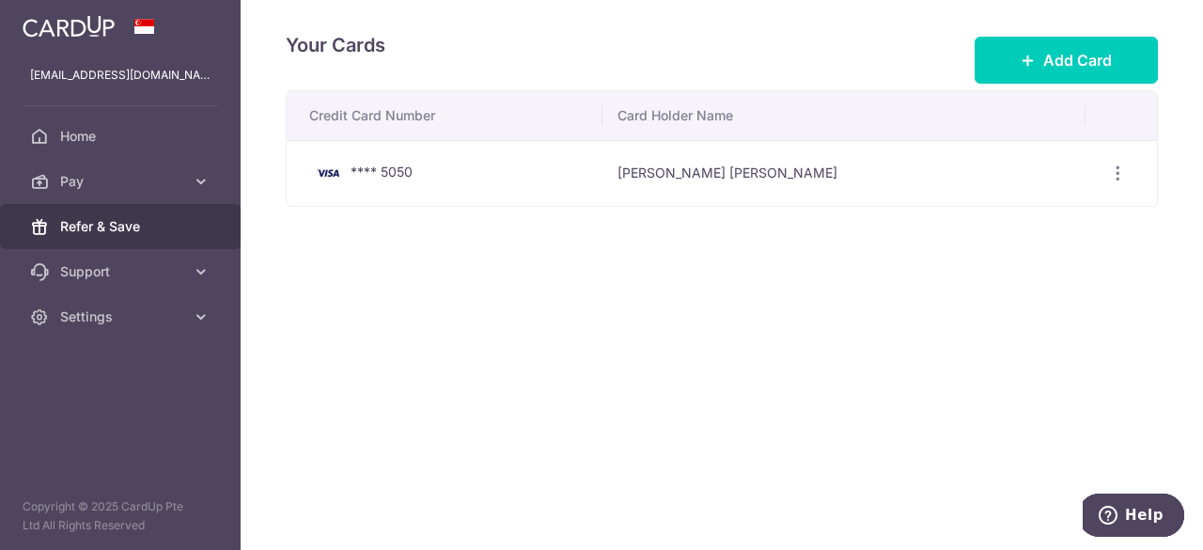
click at [127, 222] on span "Refer & Save" at bounding box center [122, 226] width 124 height 19
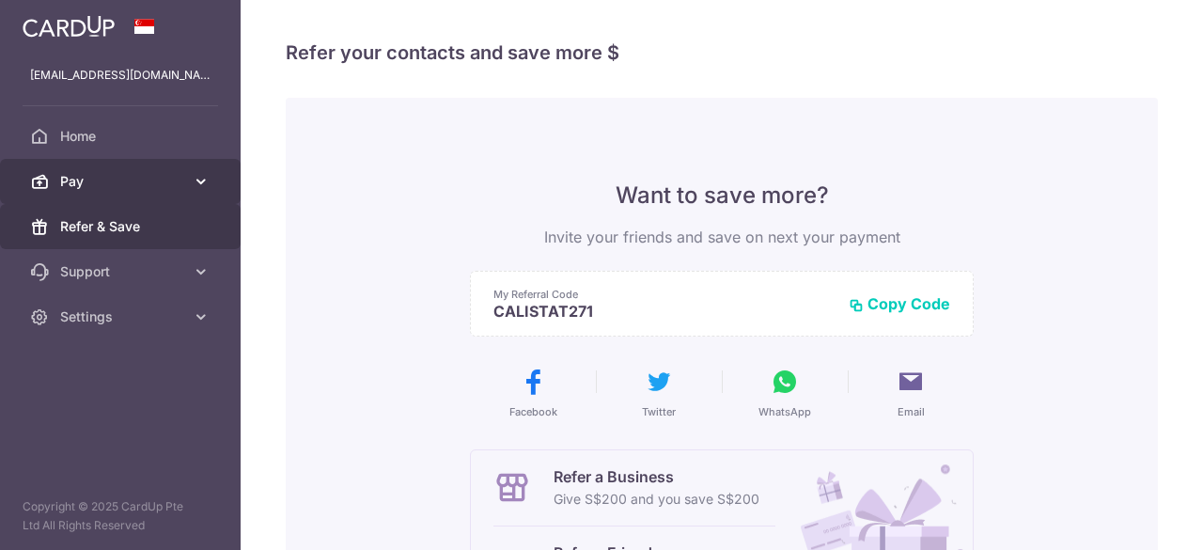
drag, startPoint x: 127, startPoint y: 208, endPoint x: 128, endPoint y: 182, distance: 25.4
click at [128, 182] on span "Pay" at bounding box center [122, 181] width 124 height 19
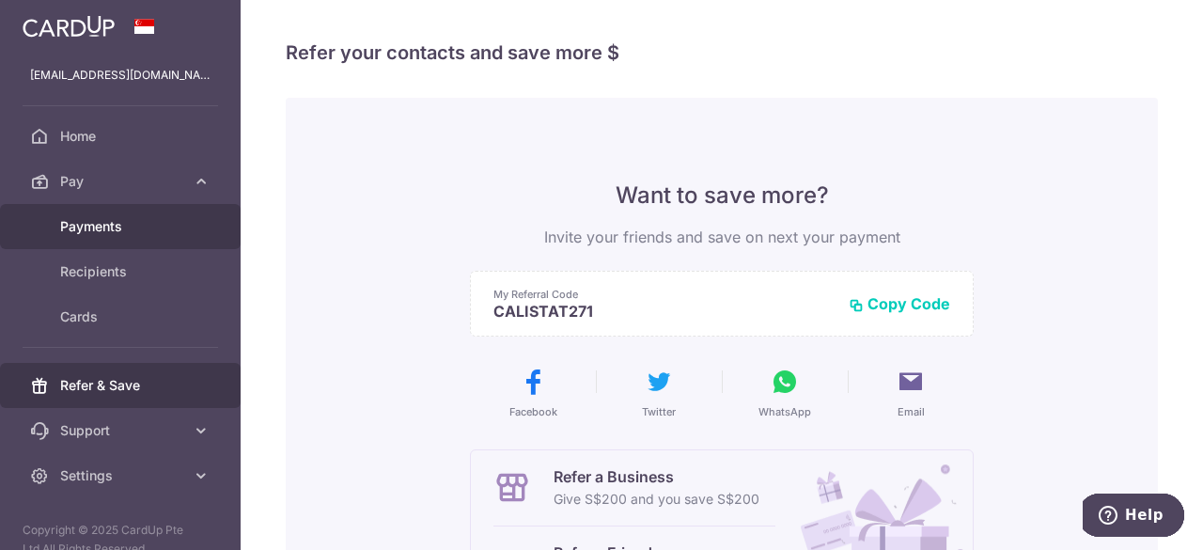
click at [136, 228] on span "Payments" at bounding box center [122, 226] width 124 height 19
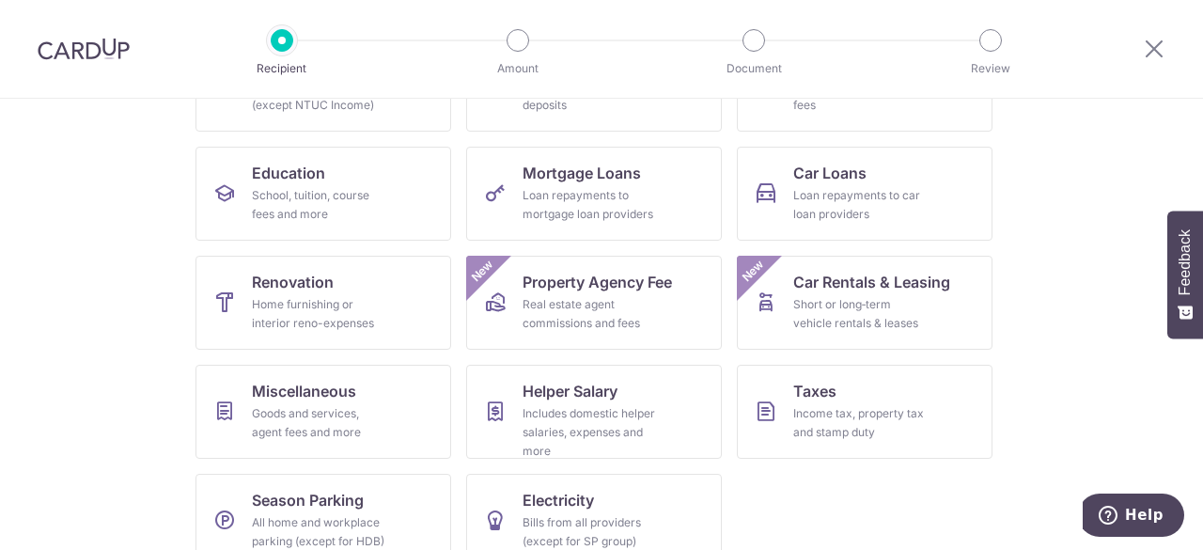
scroll to position [282, 0]
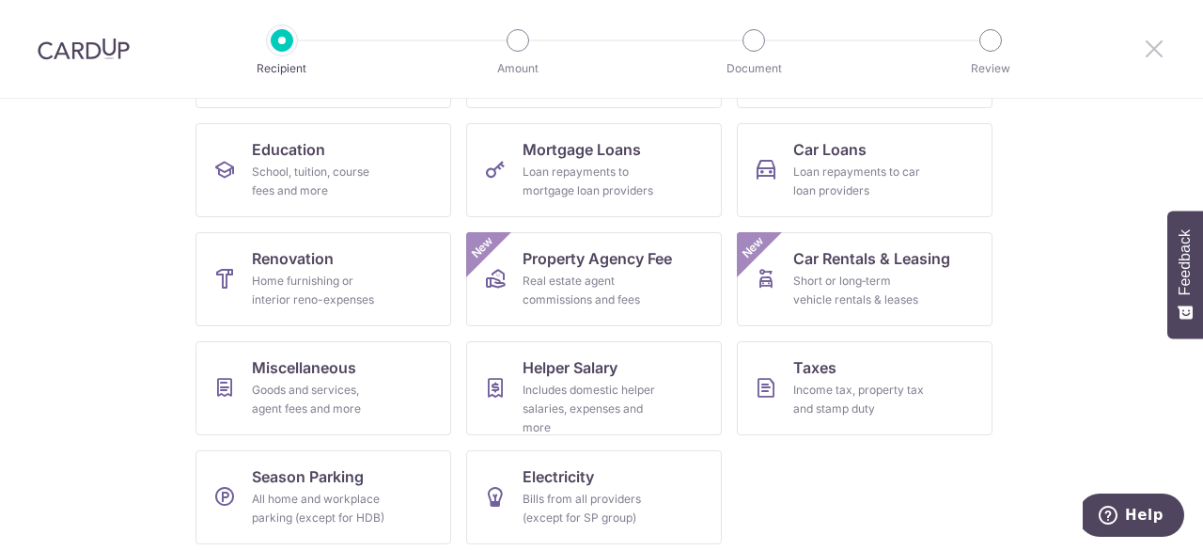
click at [1159, 54] on icon at bounding box center [1154, 48] width 23 height 23
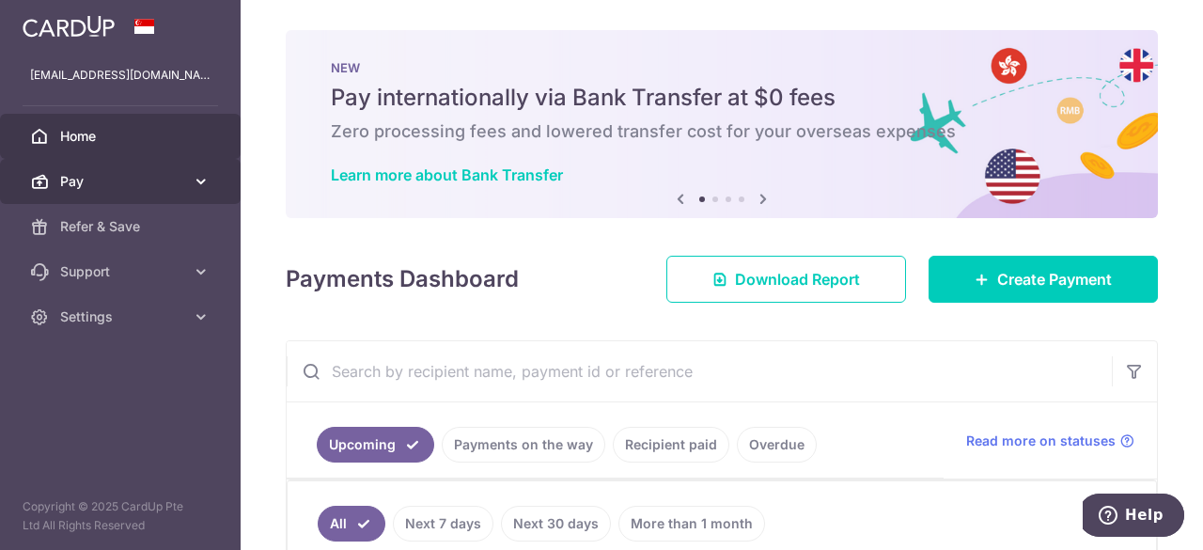
click at [94, 195] on link "Pay" at bounding box center [120, 181] width 241 height 45
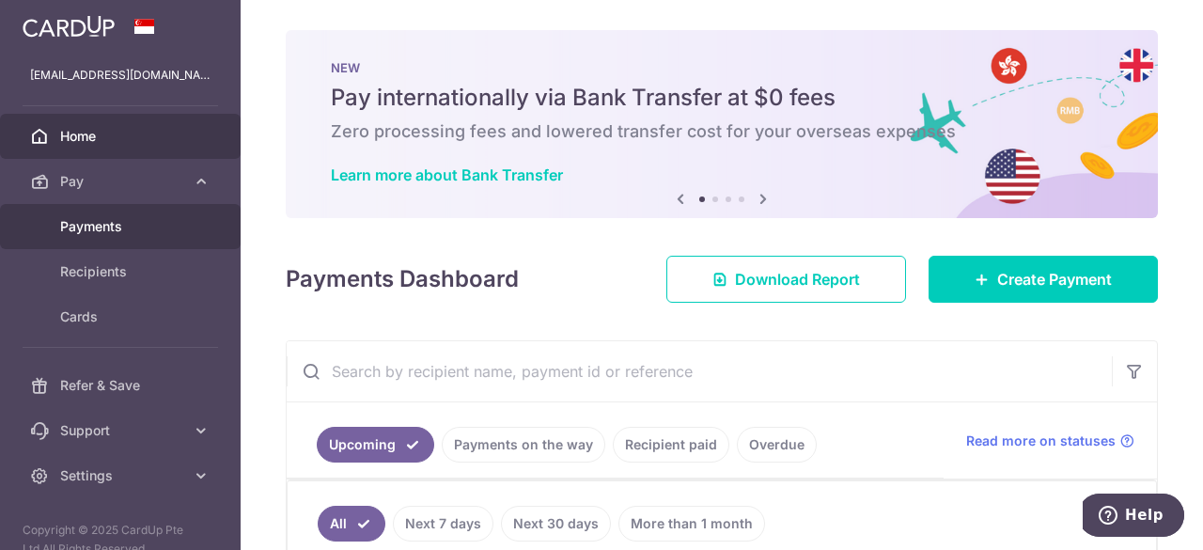
click at [75, 222] on span "Payments" at bounding box center [122, 226] width 124 height 19
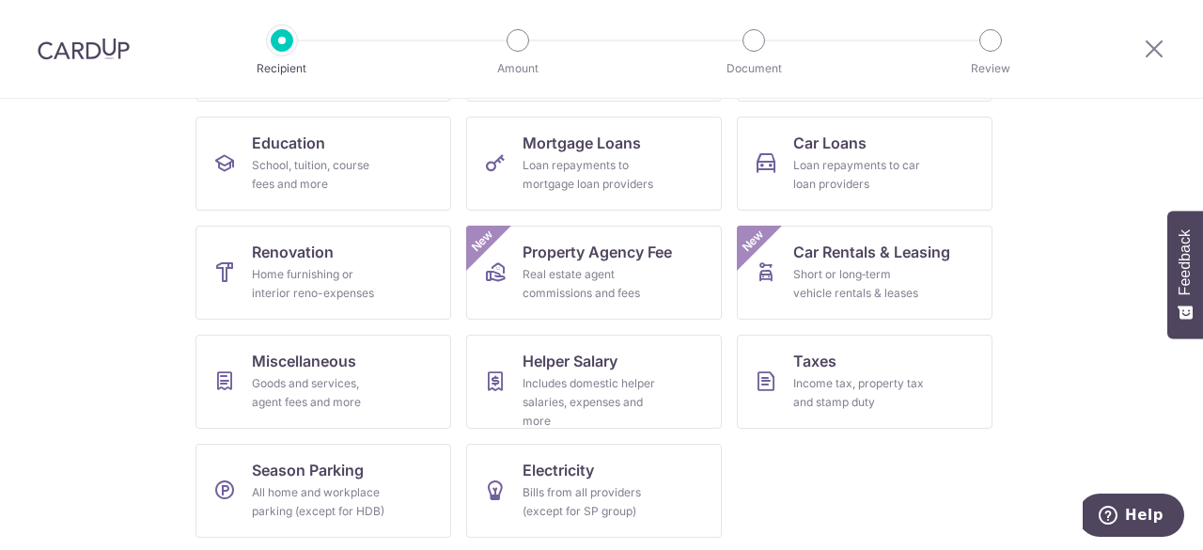
scroll to position [289, 0]
click at [766, 477] on ul "Insurance All insurance premiums (except NTUC Income) Rent Property rent and re…" at bounding box center [602, 279] width 812 height 545
